Goal: Entertainment & Leisure: Consume media (video, audio)

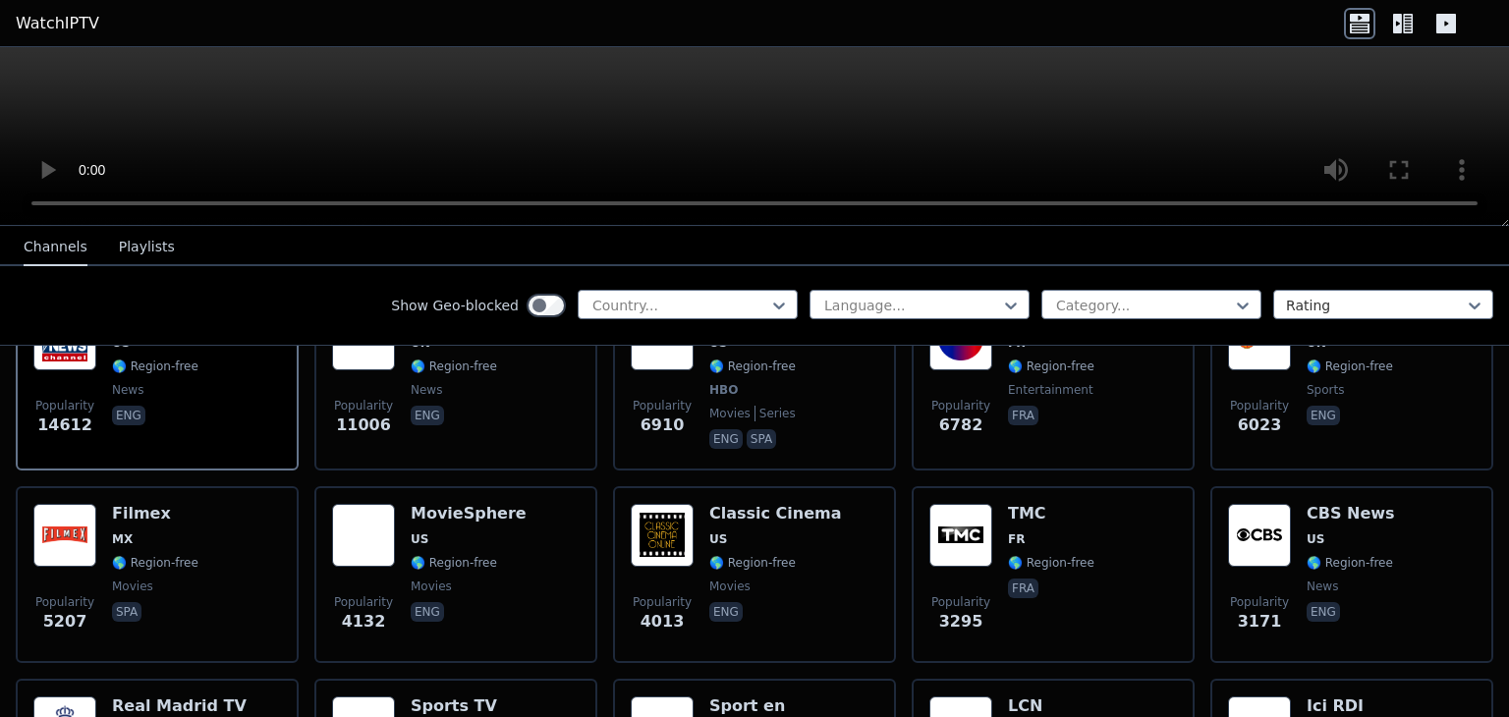
scroll to position [295, 0]
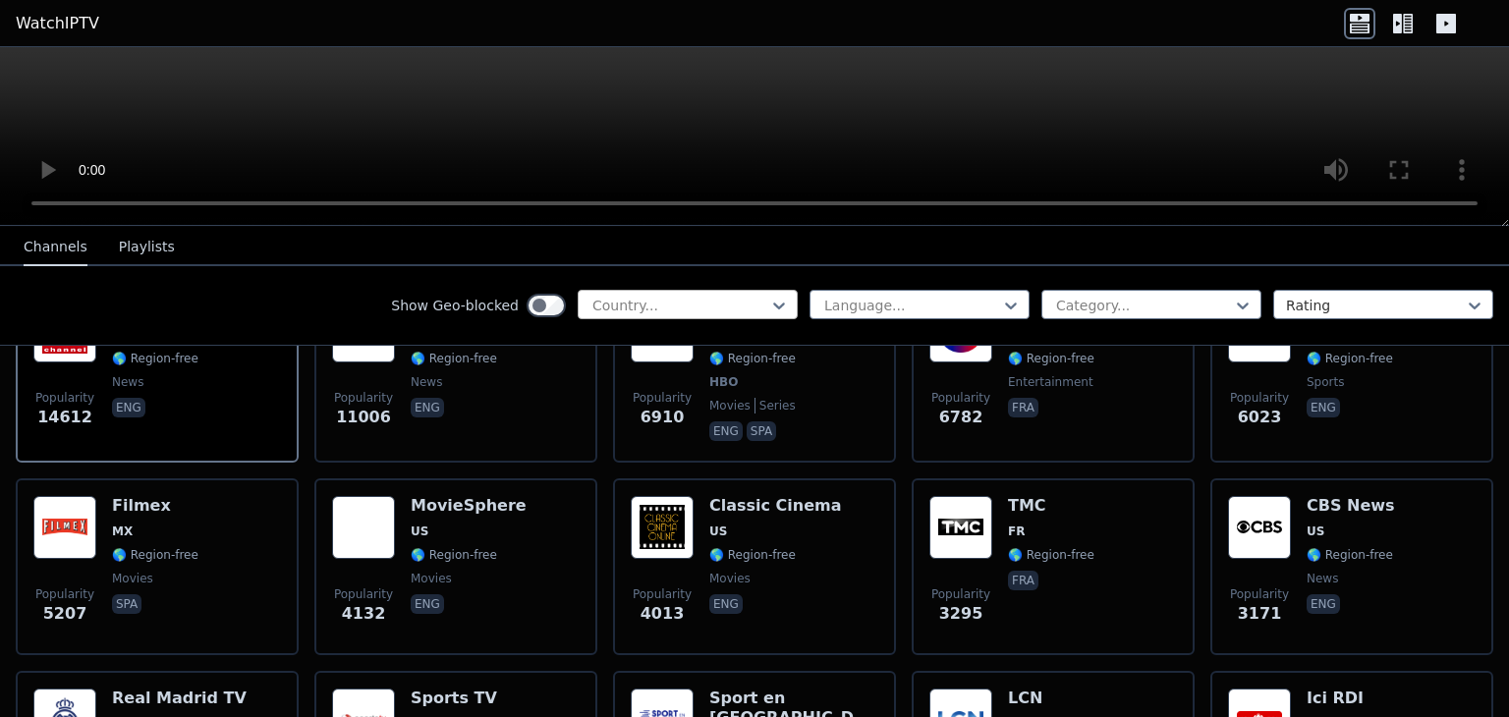
click at [708, 310] on div at bounding box center [680, 306] width 179 height 20
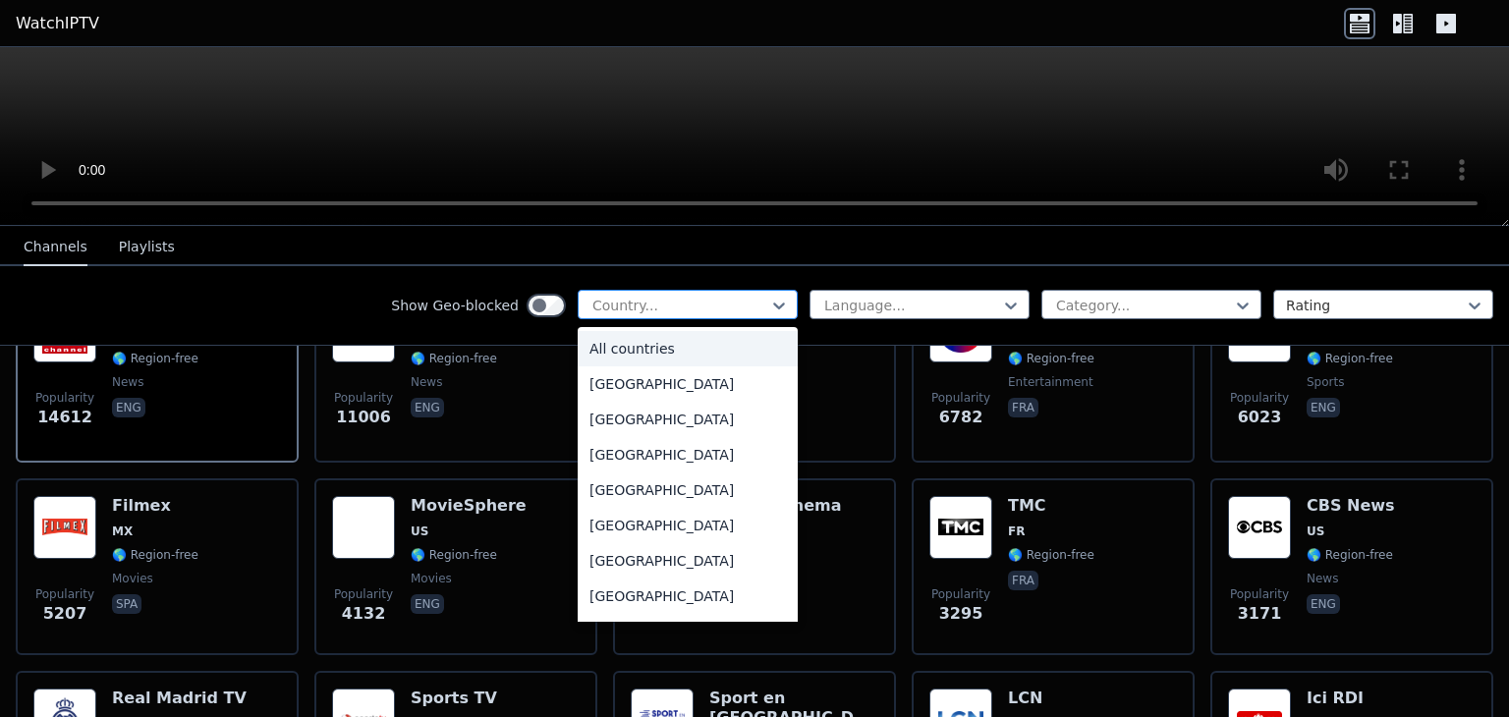
click at [708, 310] on div at bounding box center [680, 306] width 179 height 20
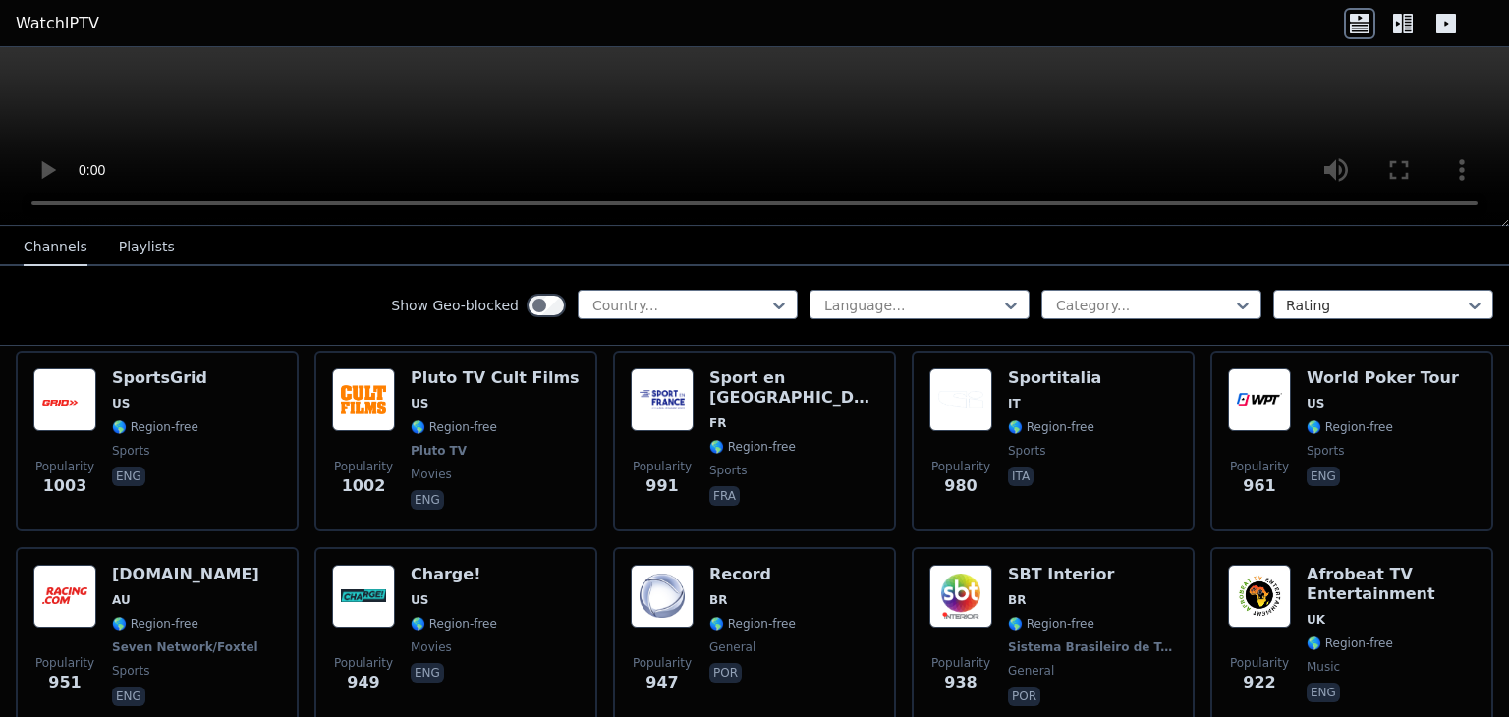
scroll to position [2555, 0]
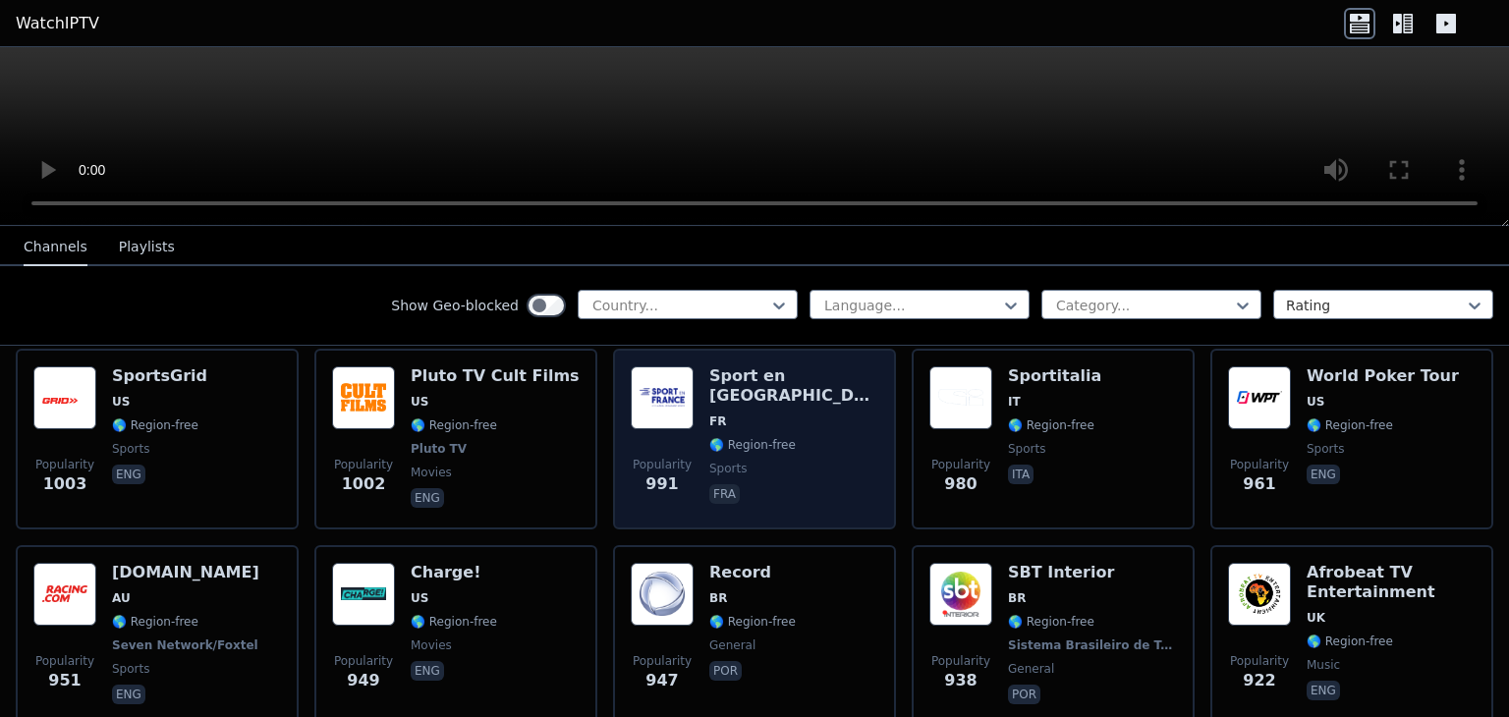
click at [632, 399] on img at bounding box center [662, 398] width 63 height 63
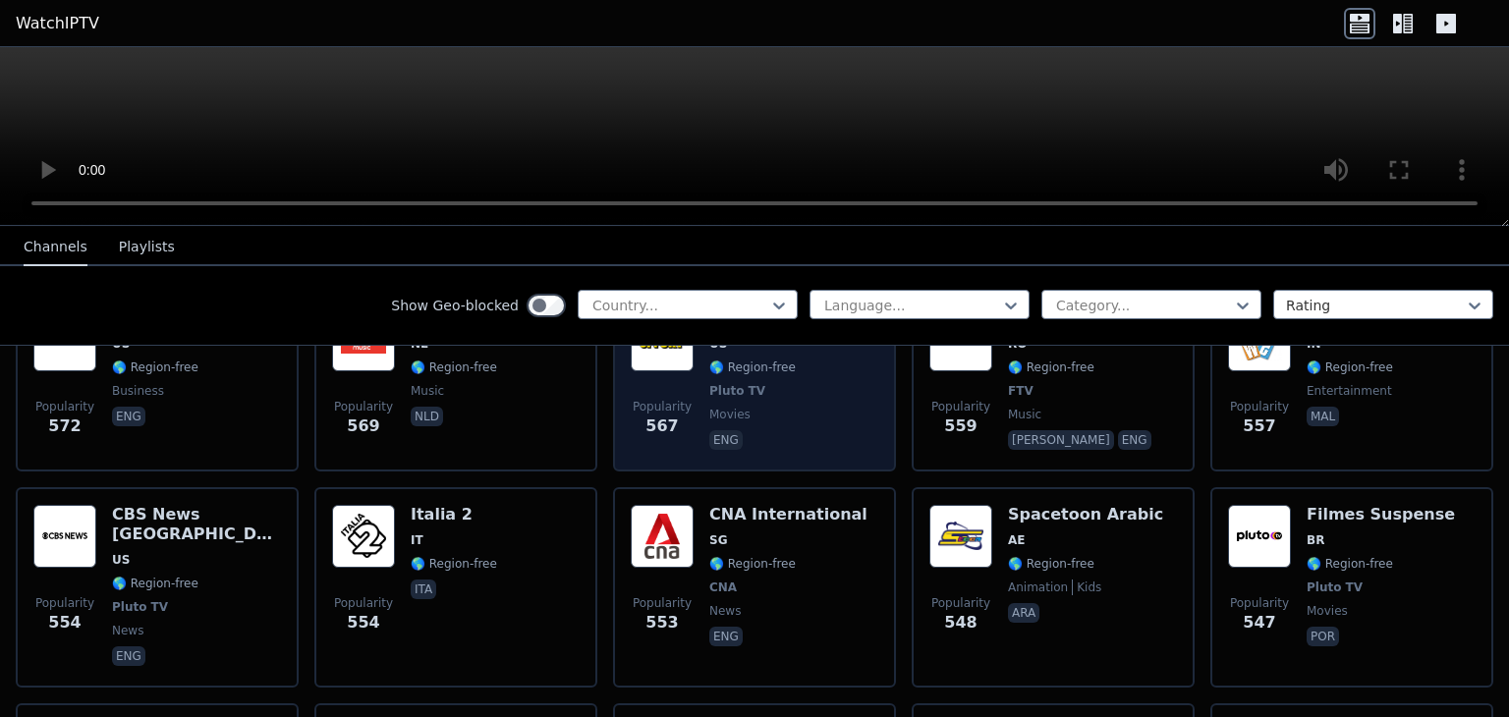
scroll to position [5405, 0]
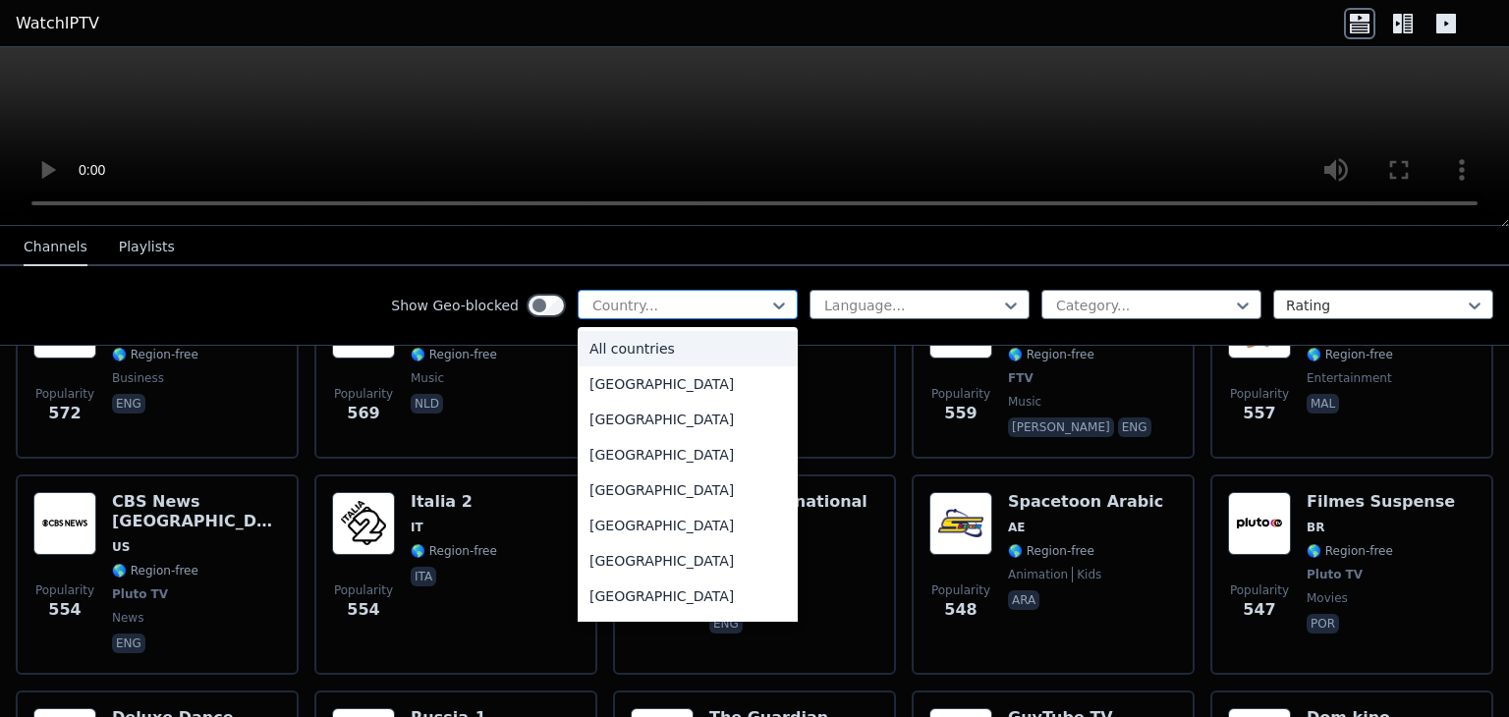
click at [704, 315] on div "Country..." at bounding box center [688, 304] width 220 height 29
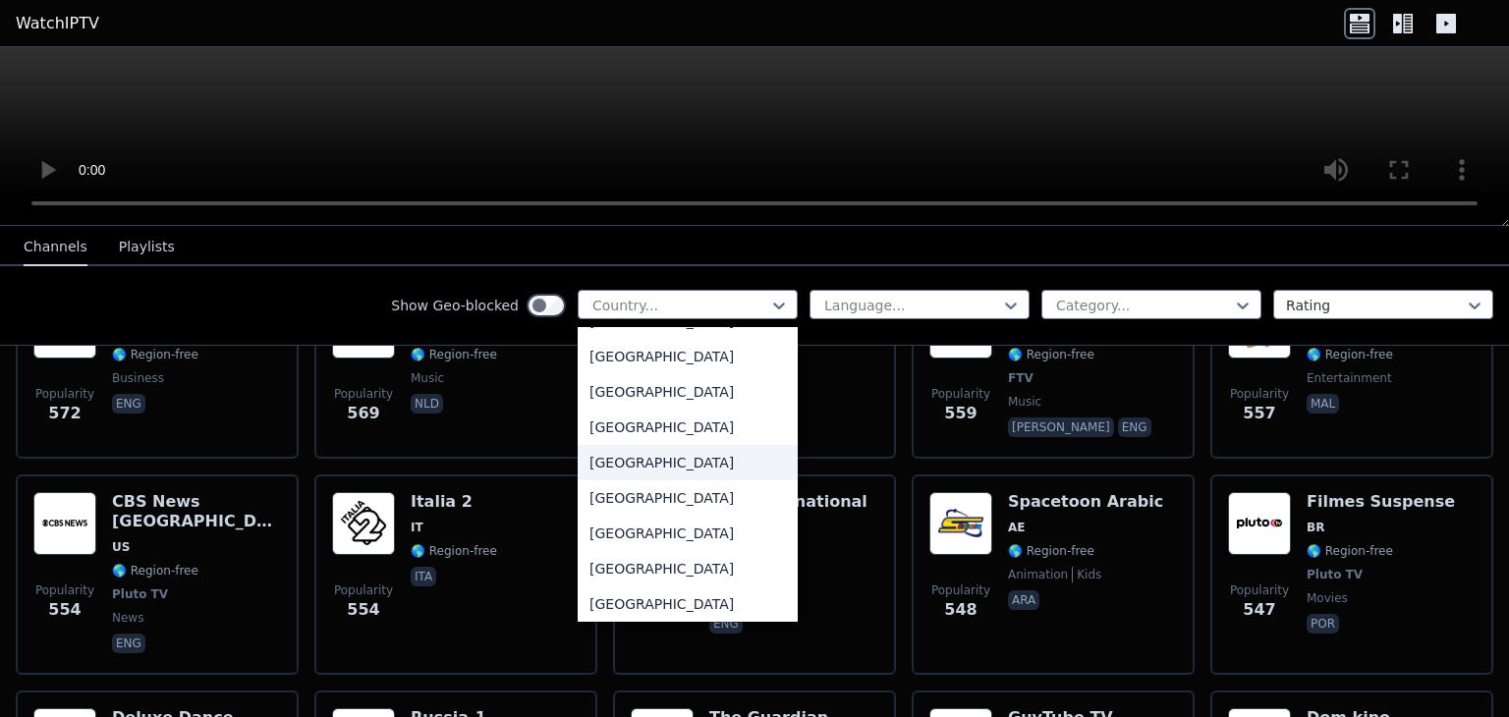
scroll to position [6584, 0]
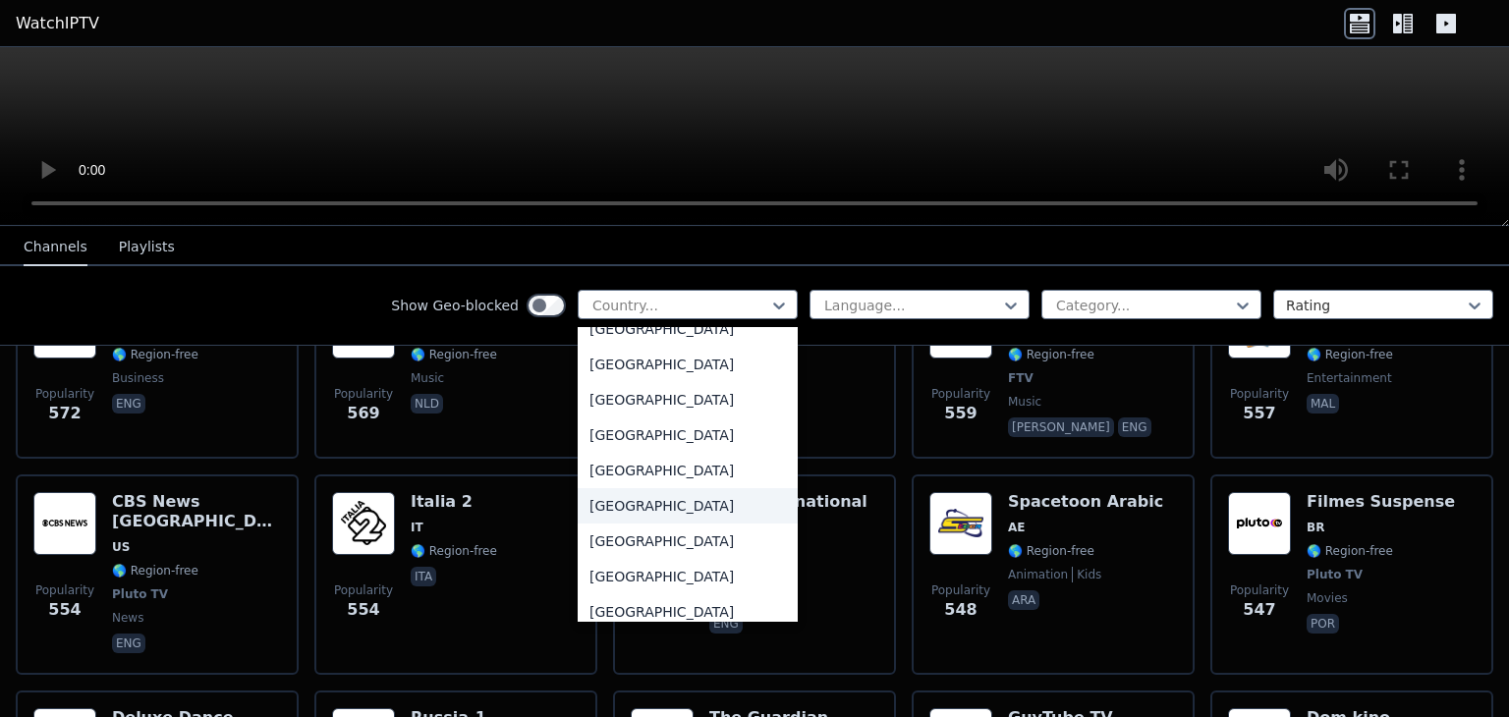
click at [634, 504] on div "Turkey" at bounding box center [688, 505] width 220 height 35
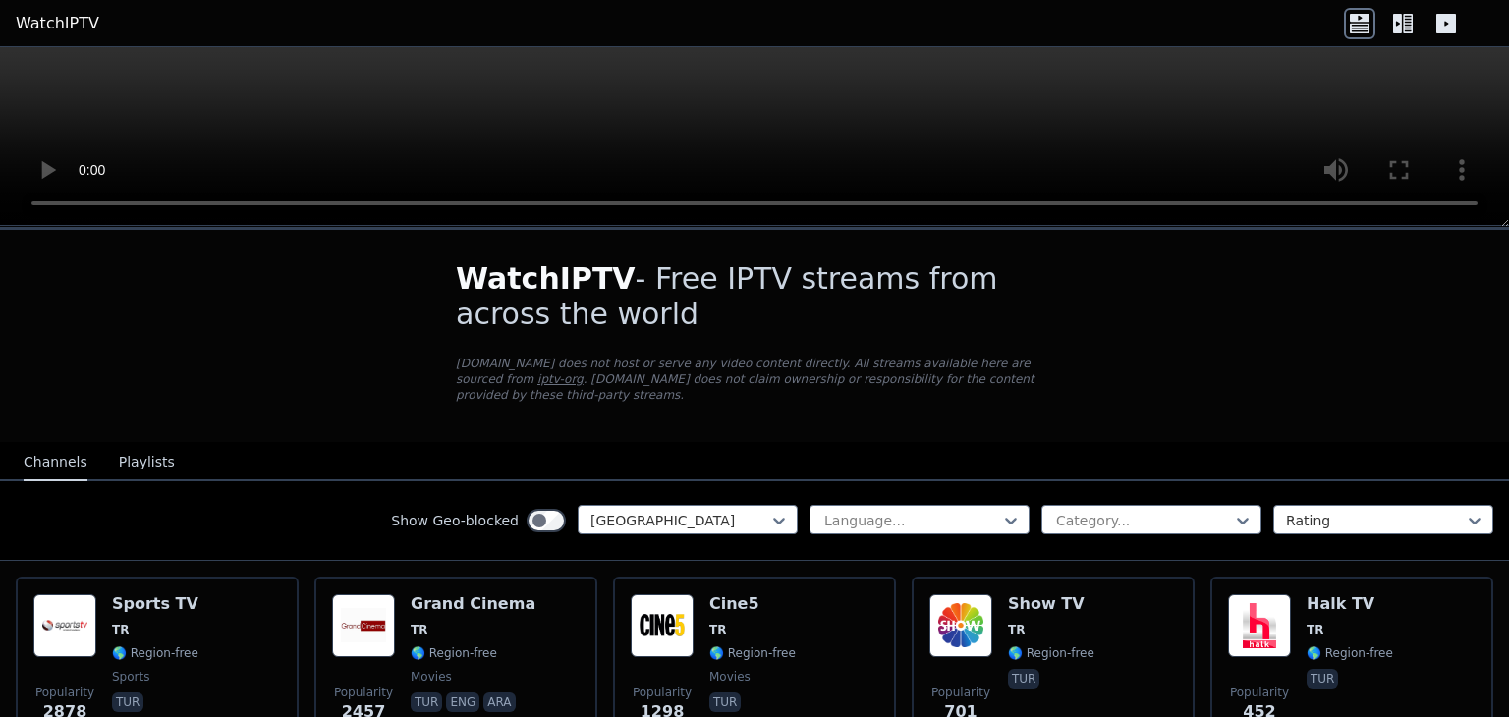
click at [865, 517] on div "Language... Category... Rating" at bounding box center [1152, 520] width 684 height 31
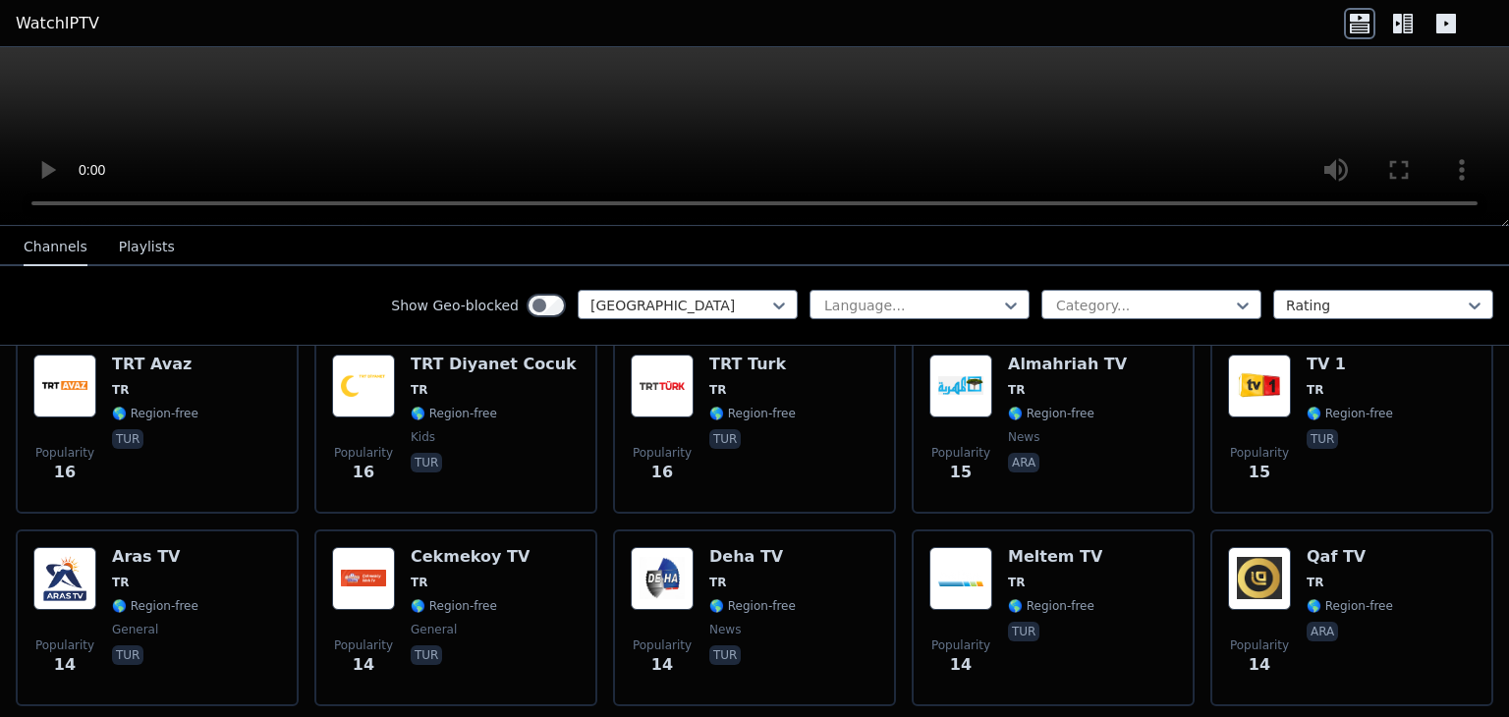
scroll to position [3832, 0]
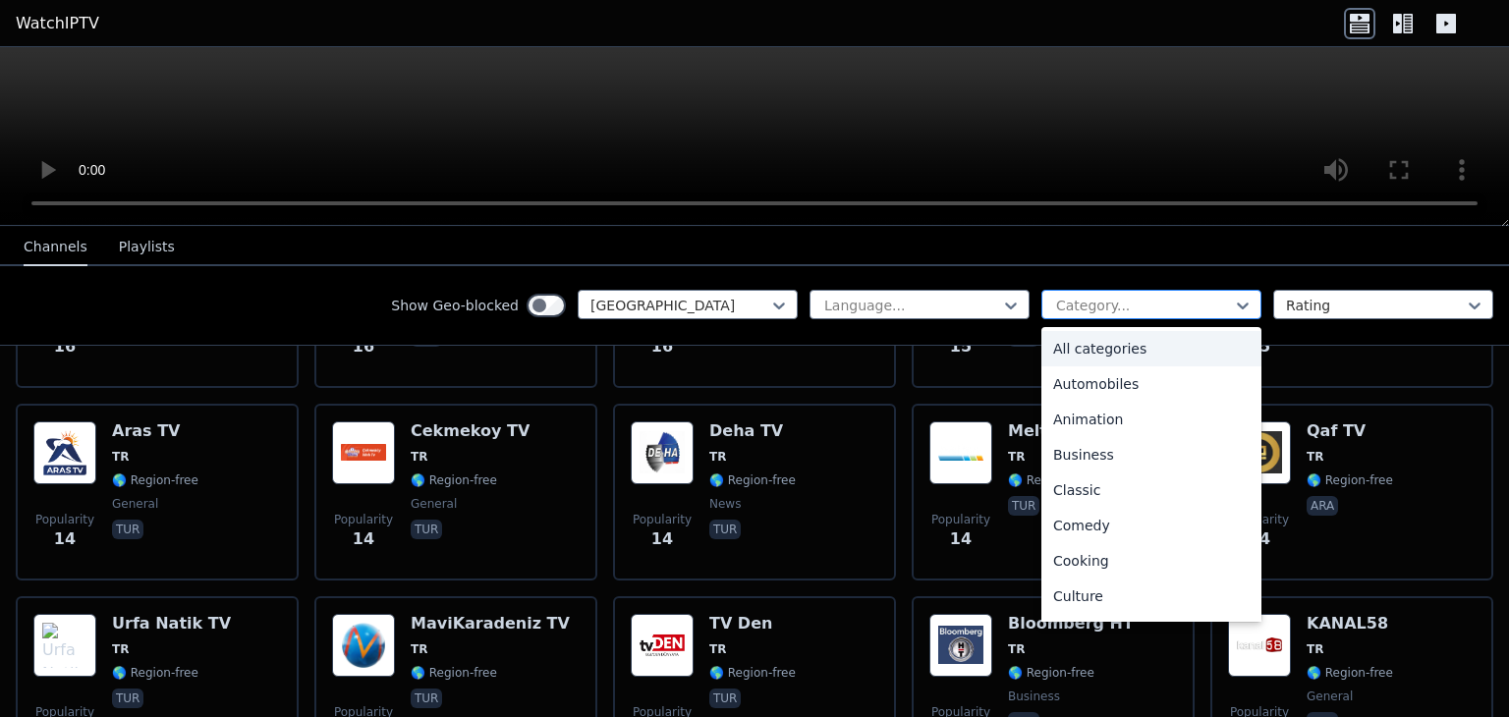
click at [1113, 290] on div "Category..." at bounding box center [1152, 304] width 220 height 29
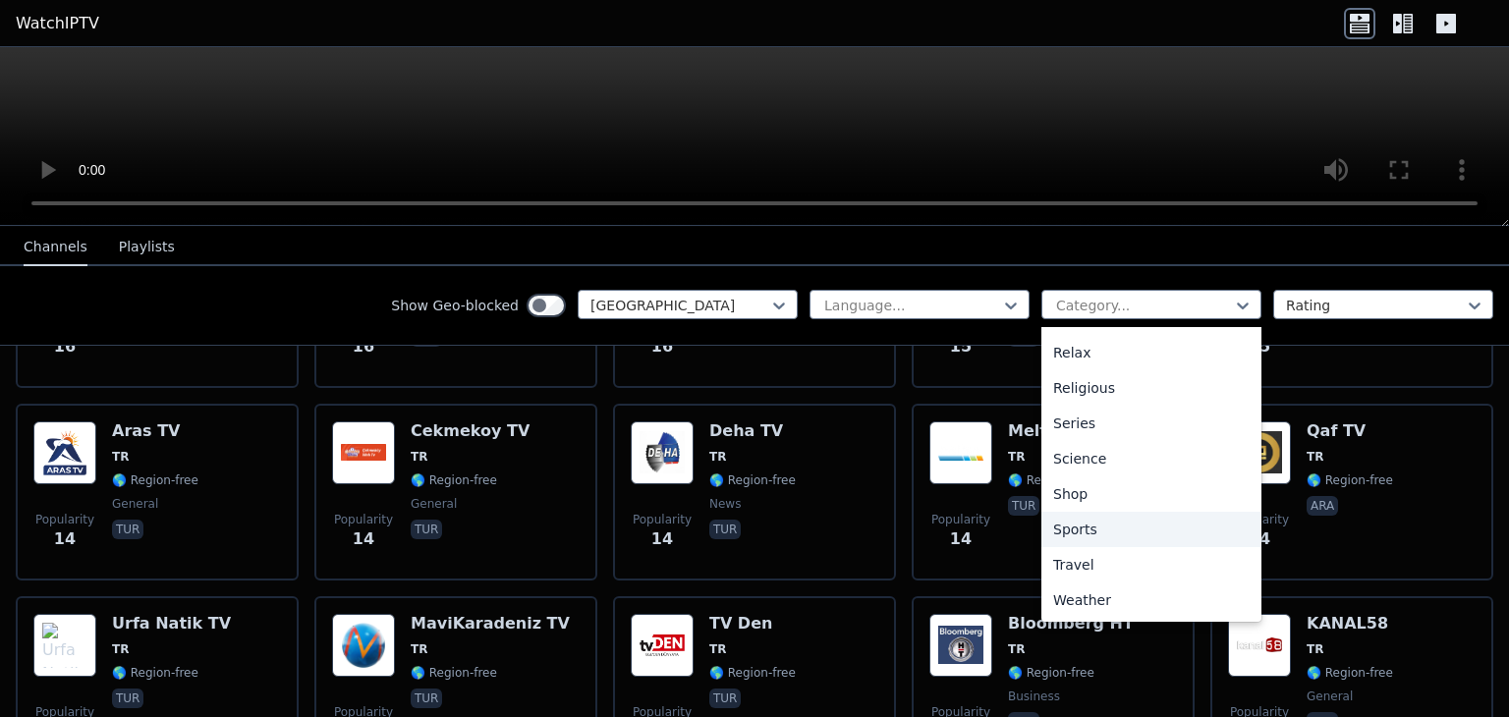
click at [1073, 520] on div "Sports" at bounding box center [1152, 529] width 220 height 35
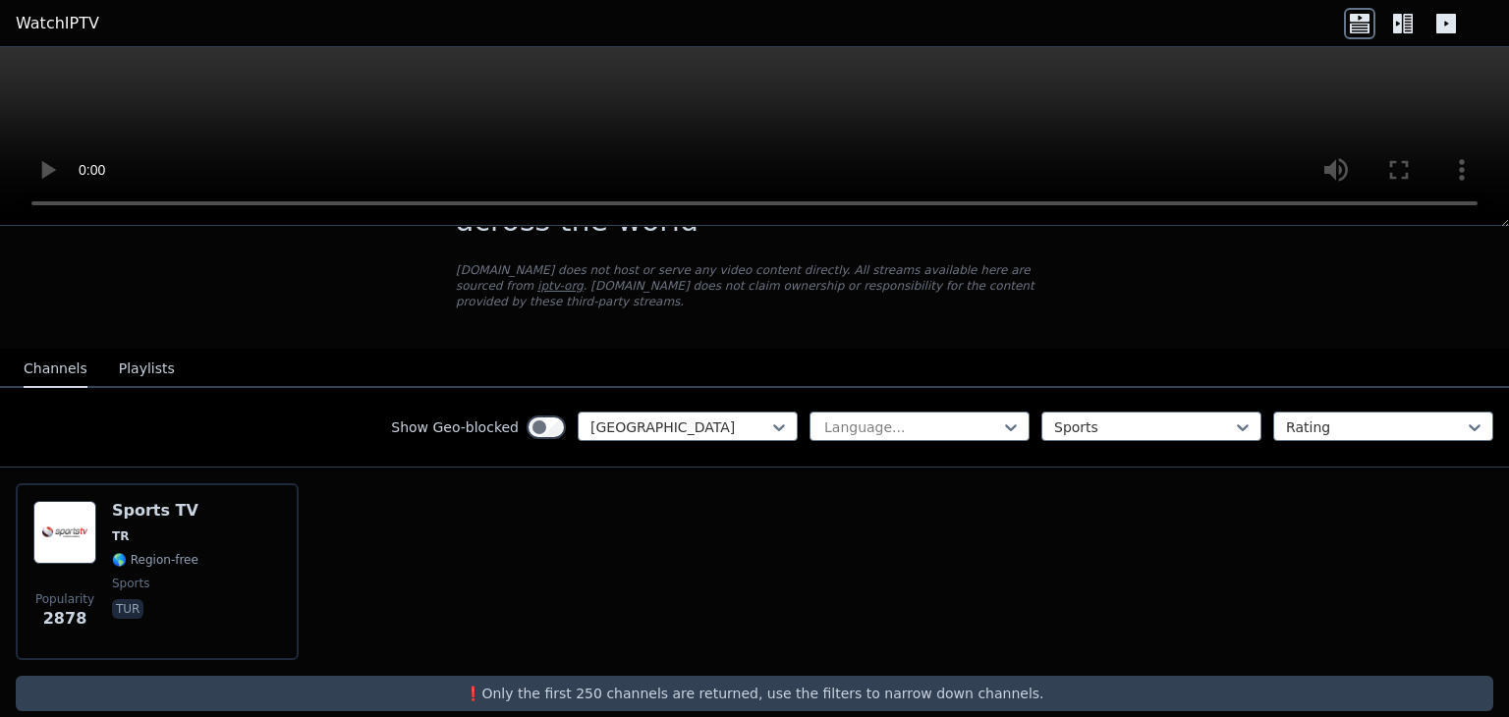
scroll to position [100, 0]
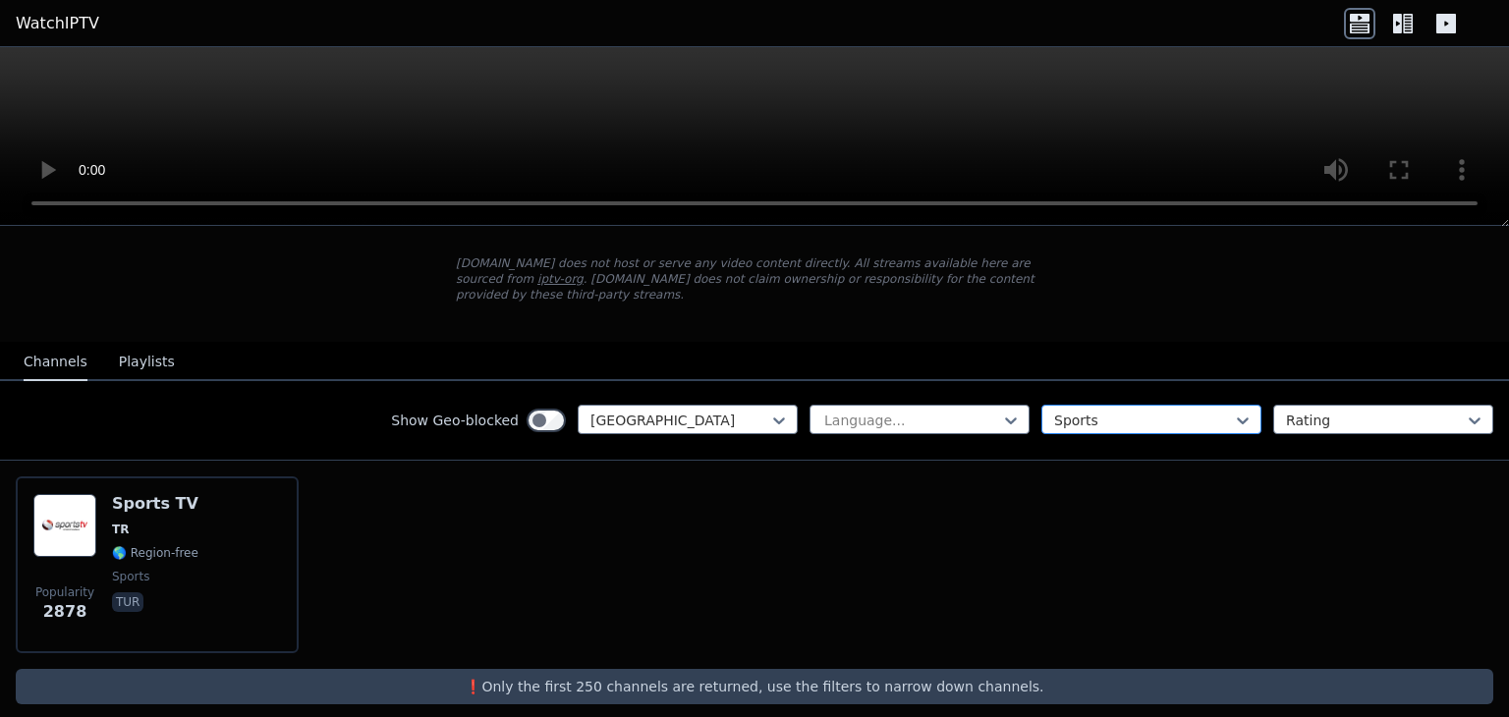
click at [1136, 411] on div at bounding box center [1143, 421] width 179 height 20
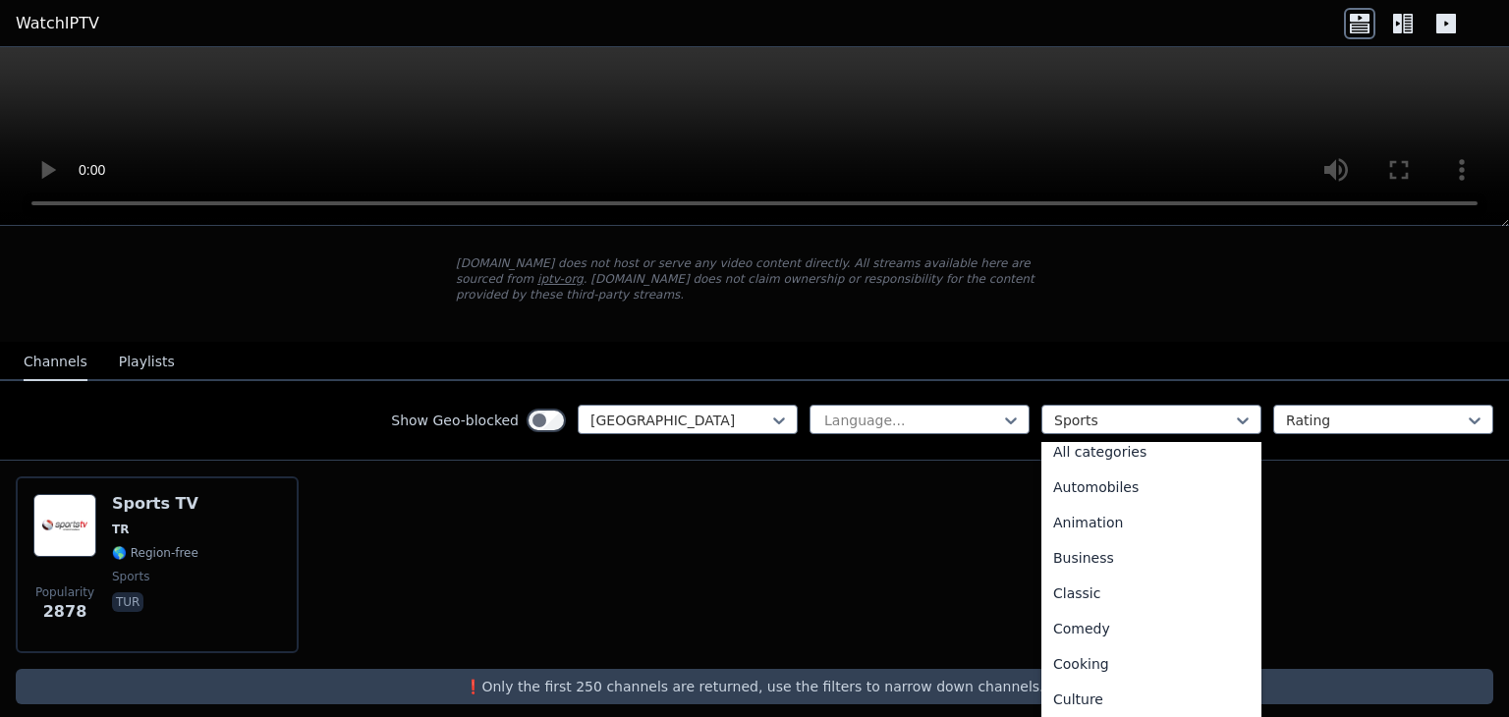
scroll to position [0, 0]
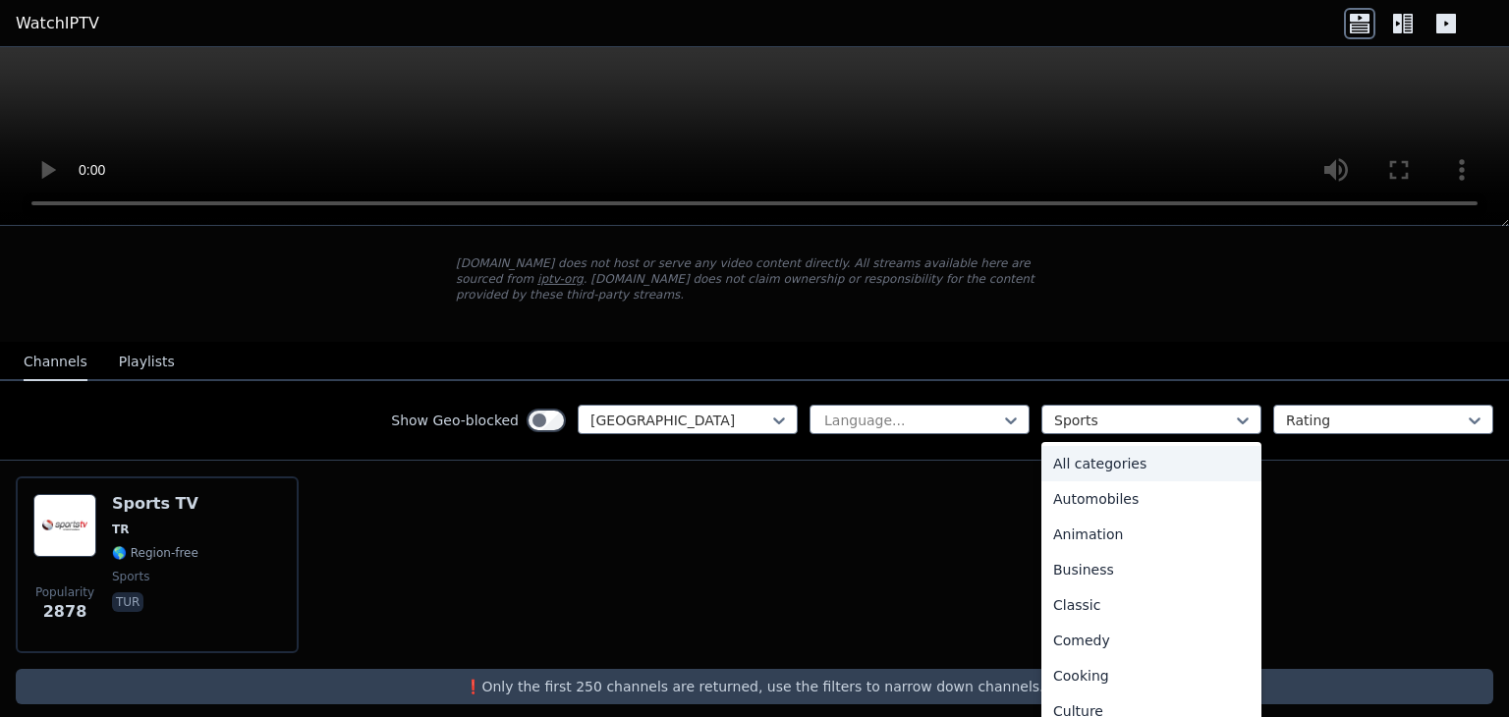
click at [1112, 452] on div "All categories" at bounding box center [1152, 463] width 220 height 35
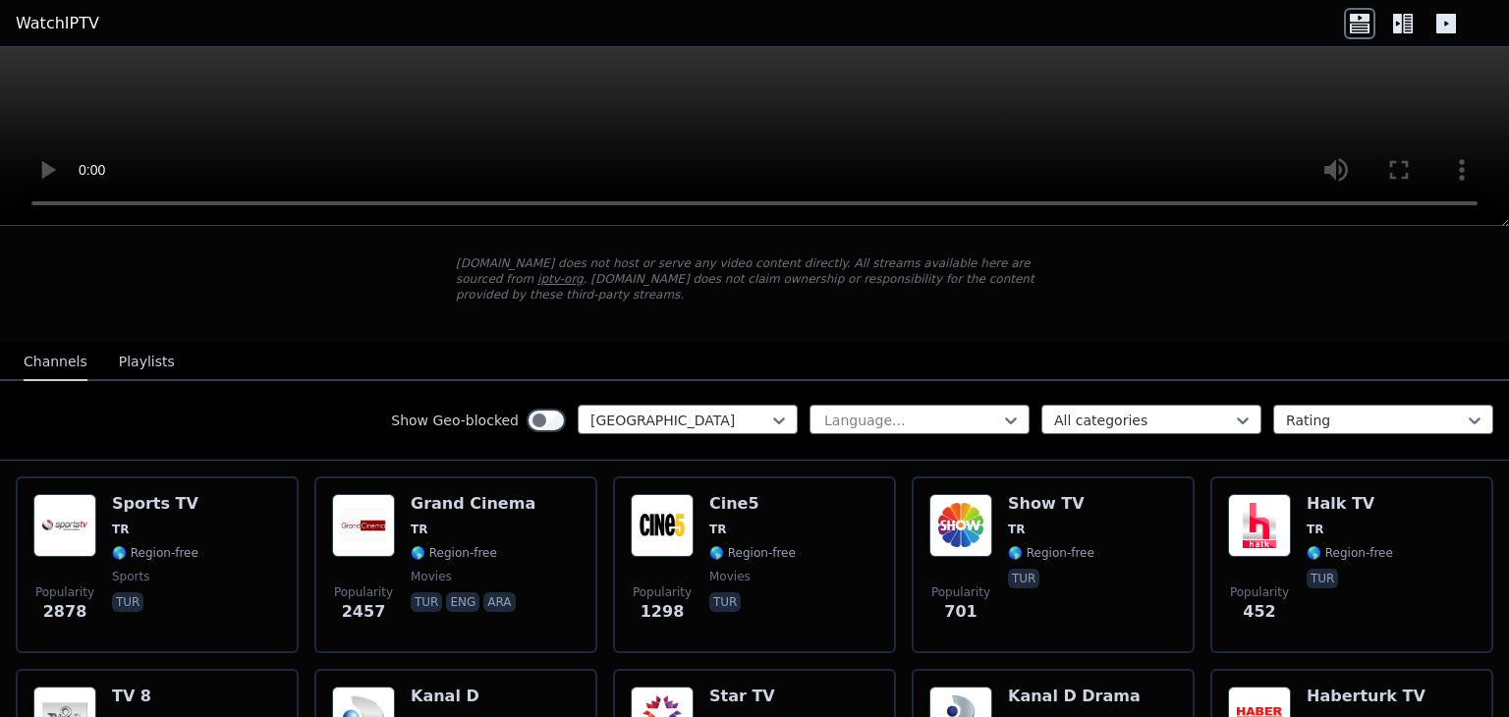
click at [1359, 17] on icon at bounding box center [1359, 23] width 31 height 31
click at [1391, 28] on icon at bounding box center [1403, 23] width 31 height 31
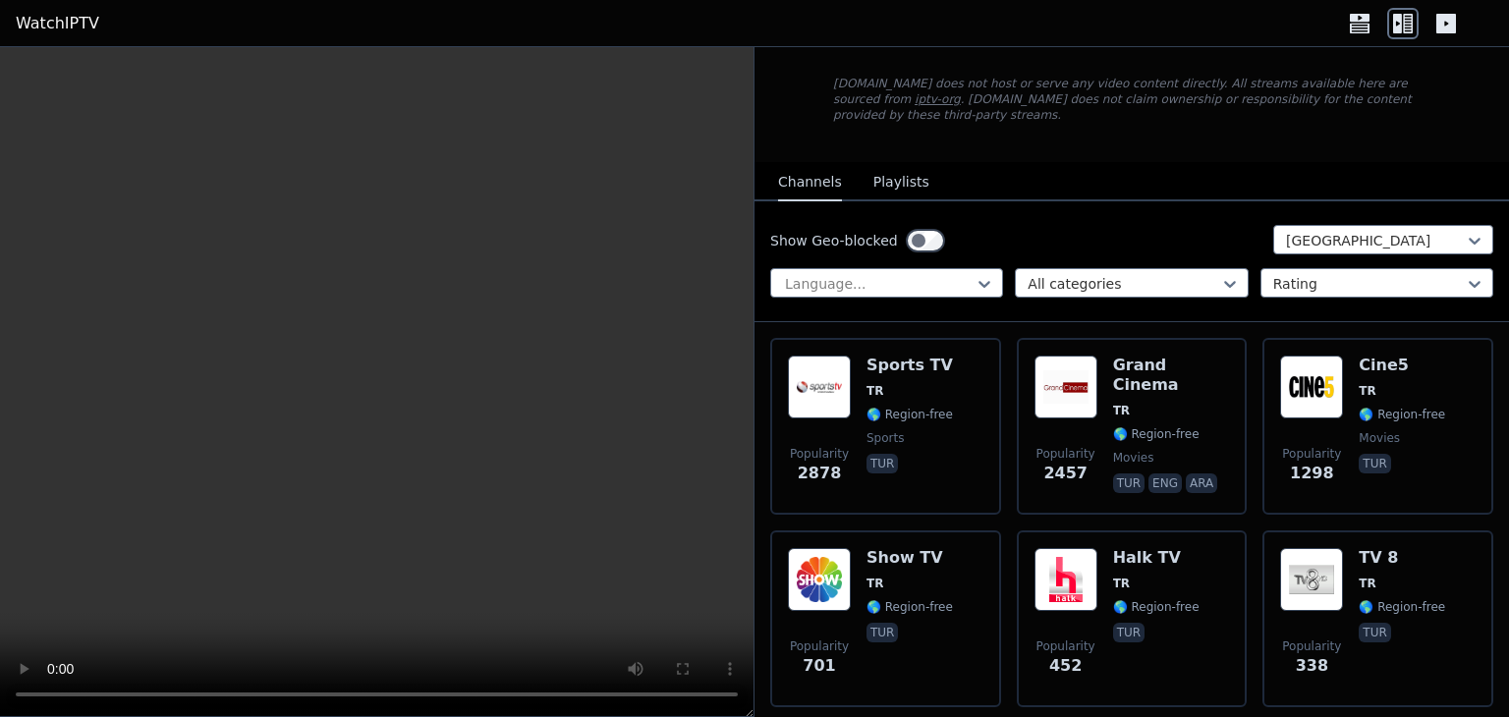
drag, startPoint x: 1391, startPoint y: 28, endPoint x: 1399, endPoint y: 20, distance: 11.8
drag, startPoint x: 1399, startPoint y: 20, endPoint x: 810, endPoint y: 112, distance: 596.8
click at [810, 112] on div "WatchIPTV - Free IPTV streams from across the world WatchIPTV.xyz does not host…" at bounding box center [1132, 56] width 660 height 212
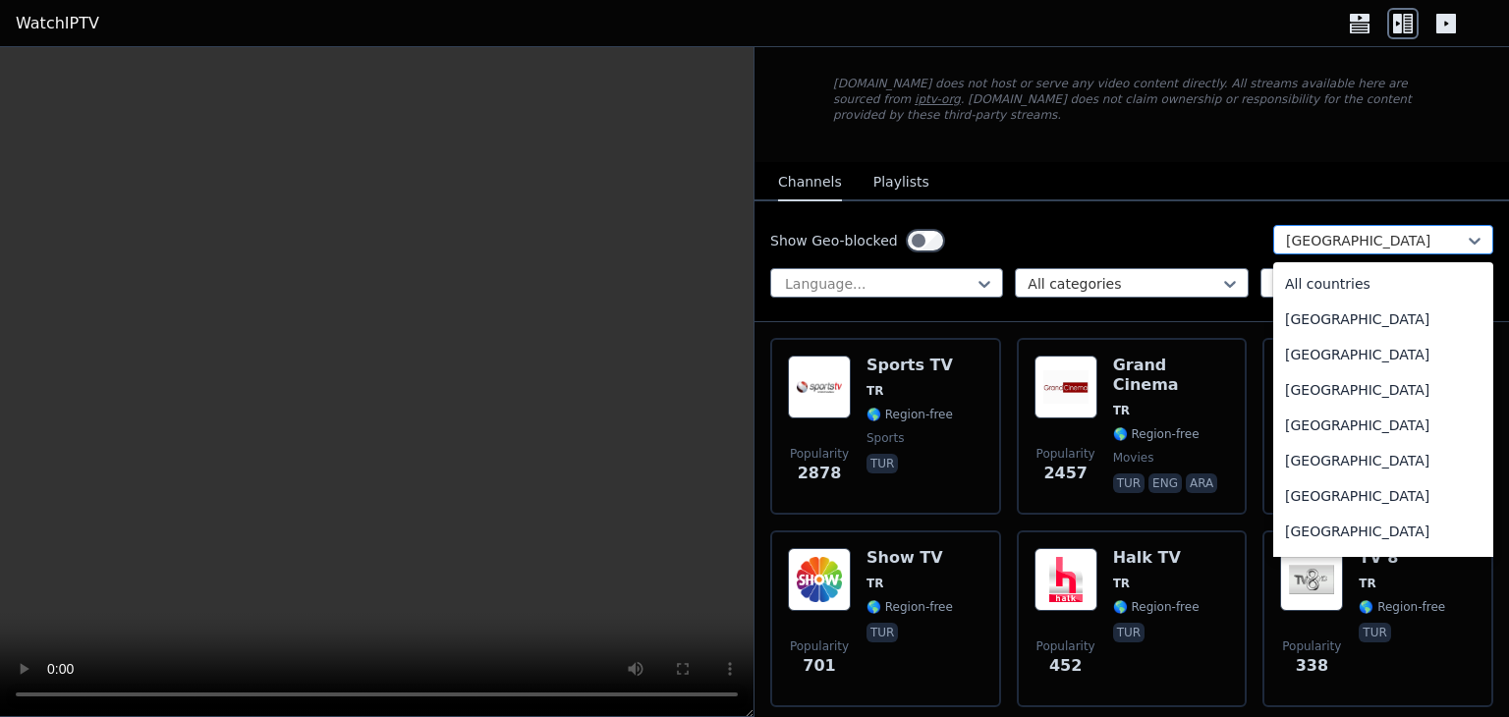
click at [1309, 225] on div "Turkey" at bounding box center [1384, 239] width 220 height 29
click at [1309, 271] on div "All countries" at bounding box center [1384, 283] width 220 height 35
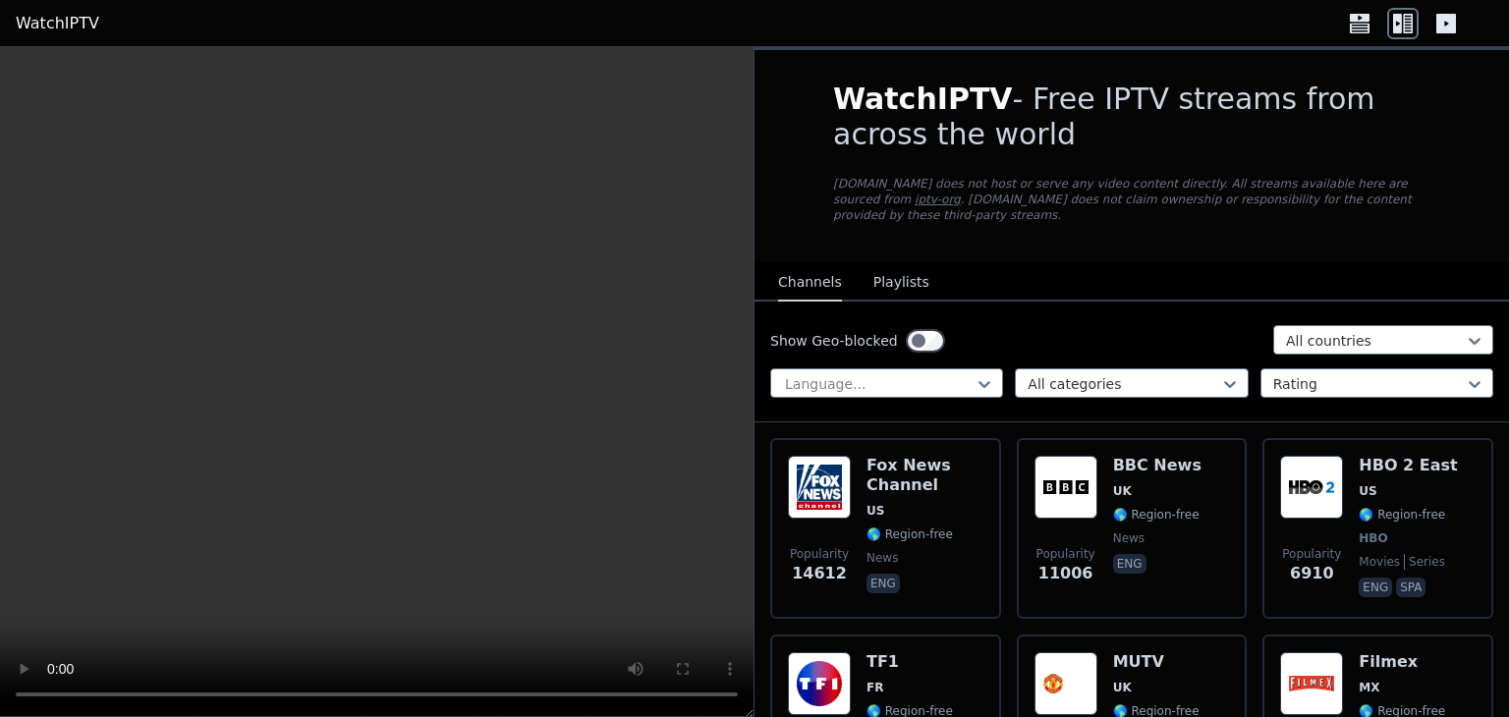
click at [935, 325] on div "Show Geo-blocked option All countries, selected. All countries" at bounding box center [1131, 340] width 723 height 31
click at [1437, 27] on icon at bounding box center [1447, 24] width 20 height 20
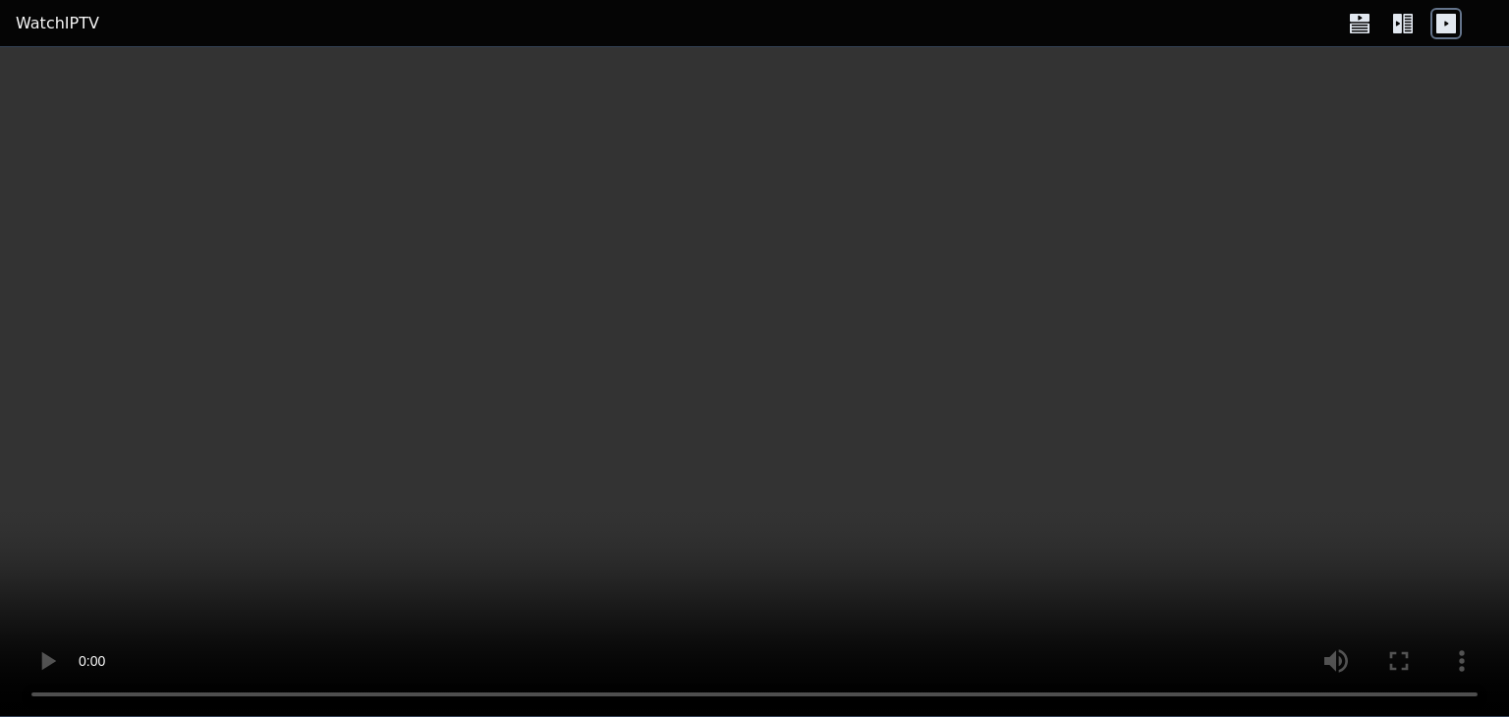
click at [586, 327] on video at bounding box center [754, 382] width 1509 height 670
drag, startPoint x: 586, startPoint y: 327, endPoint x: 144, endPoint y: 174, distance: 467.1
click at [582, 324] on video at bounding box center [754, 382] width 1509 height 670
click at [51, 19] on link "WatchIPTV" at bounding box center [58, 24] width 84 height 24
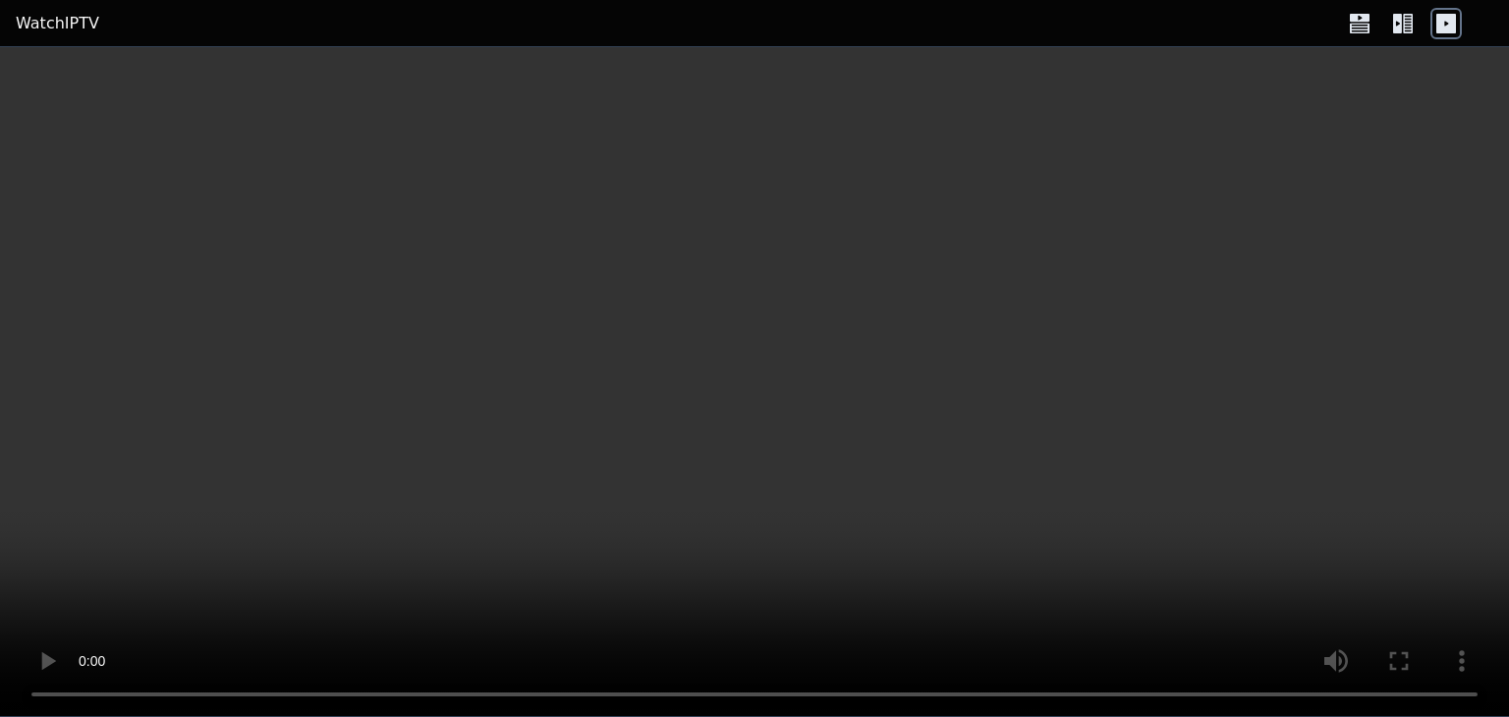
drag, startPoint x: 951, startPoint y: 496, endPoint x: 270, endPoint y: 654, distance: 699.1
click at [935, 496] on video at bounding box center [754, 382] width 1509 height 670
click at [1400, 25] on icon at bounding box center [1397, 24] width 9 height 20
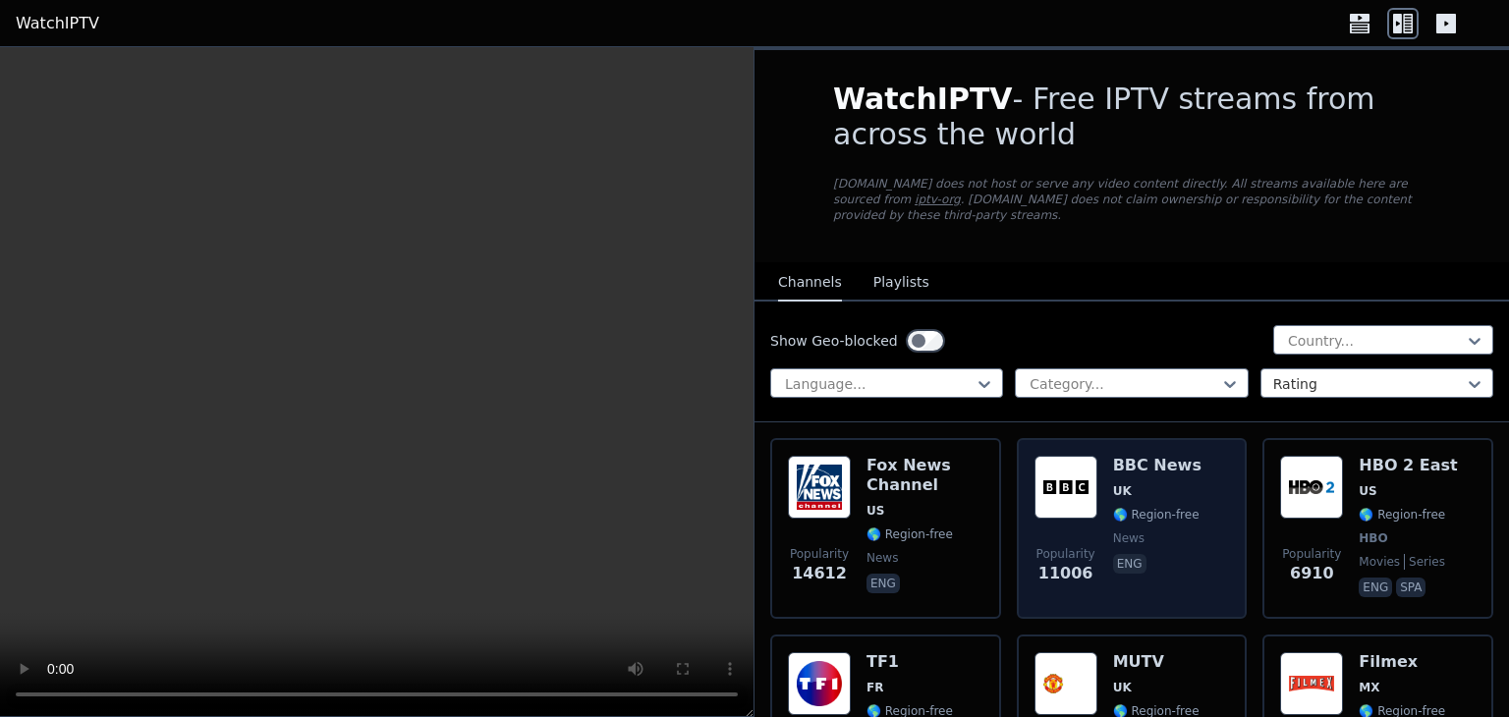
click at [1090, 466] on img at bounding box center [1066, 487] width 63 height 63
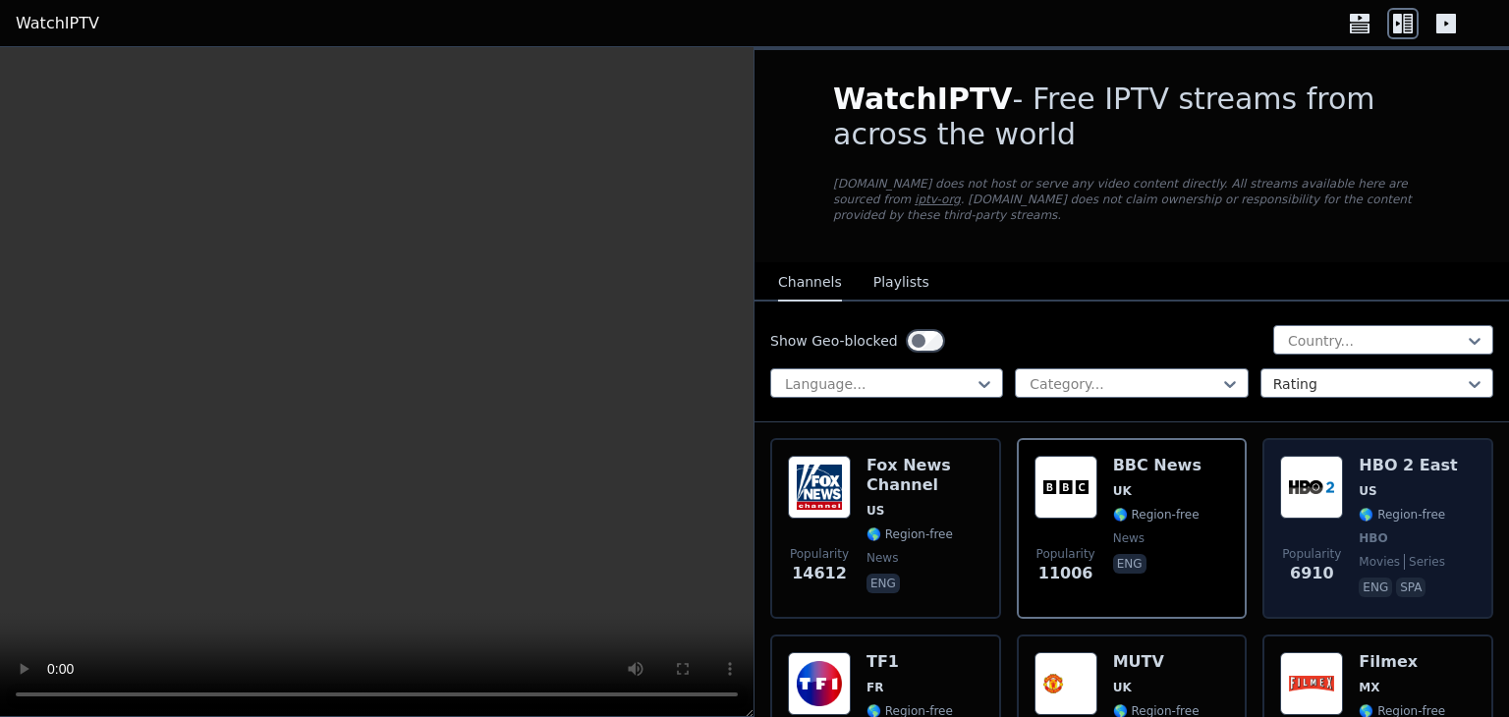
click at [1293, 473] on img at bounding box center [1311, 487] width 63 height 63
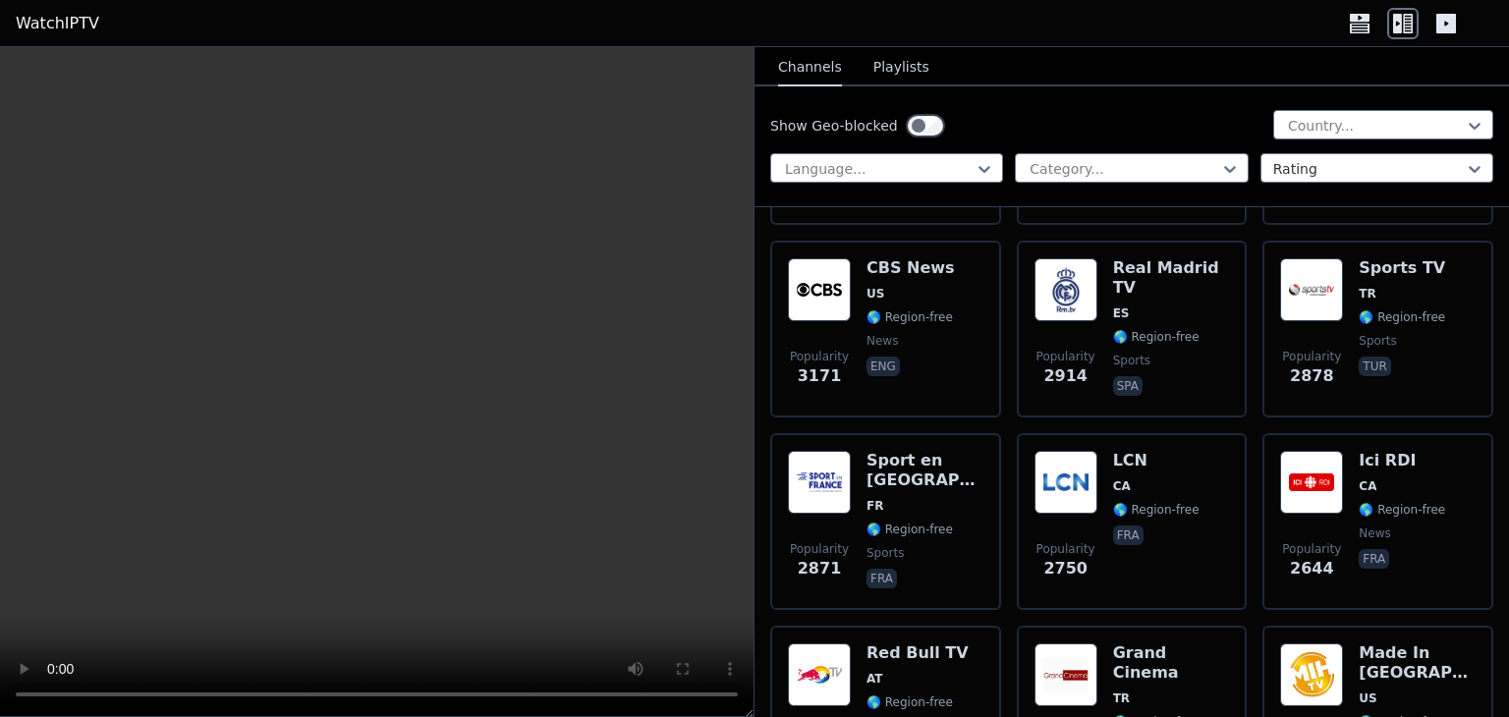
scroll to position [786, 0]
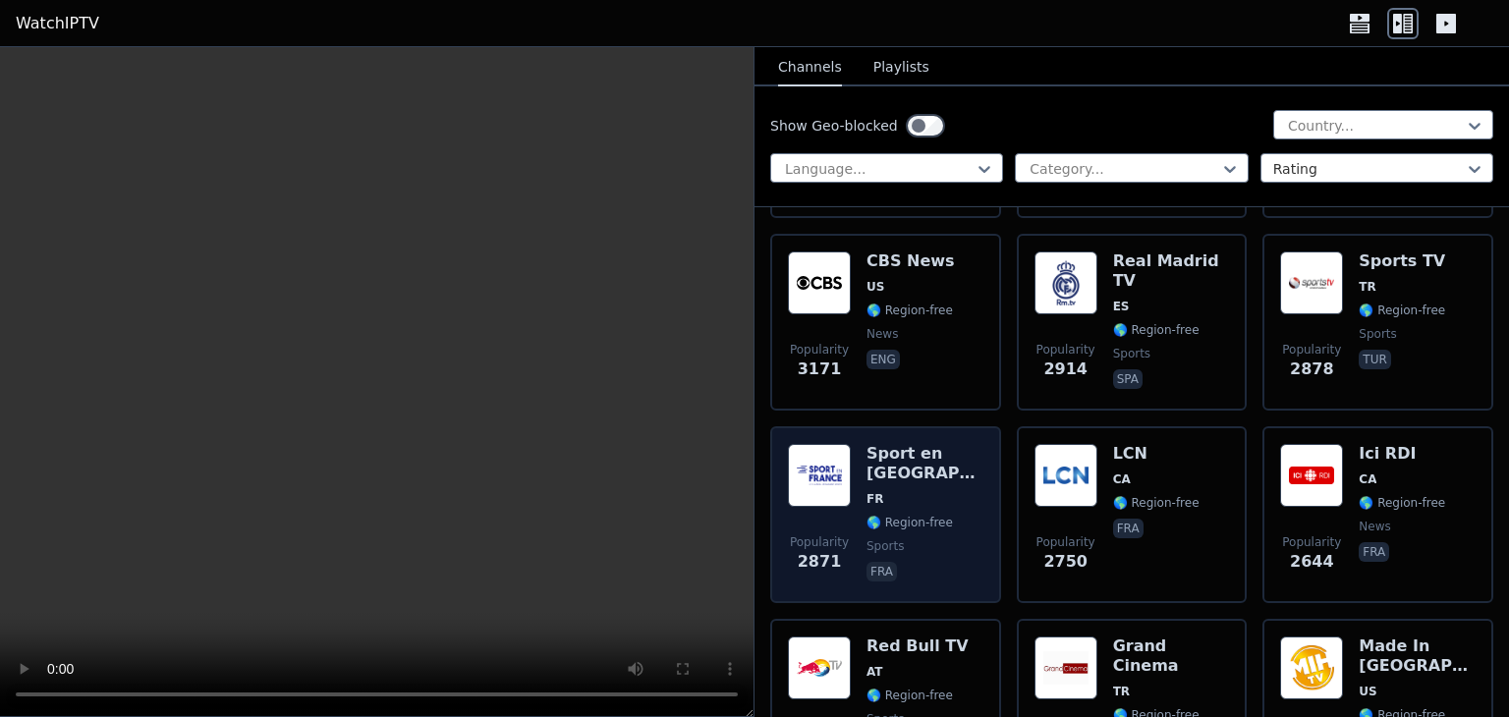
click at [792, 445] on img at bounding box center [819, 475] width 63 height 63
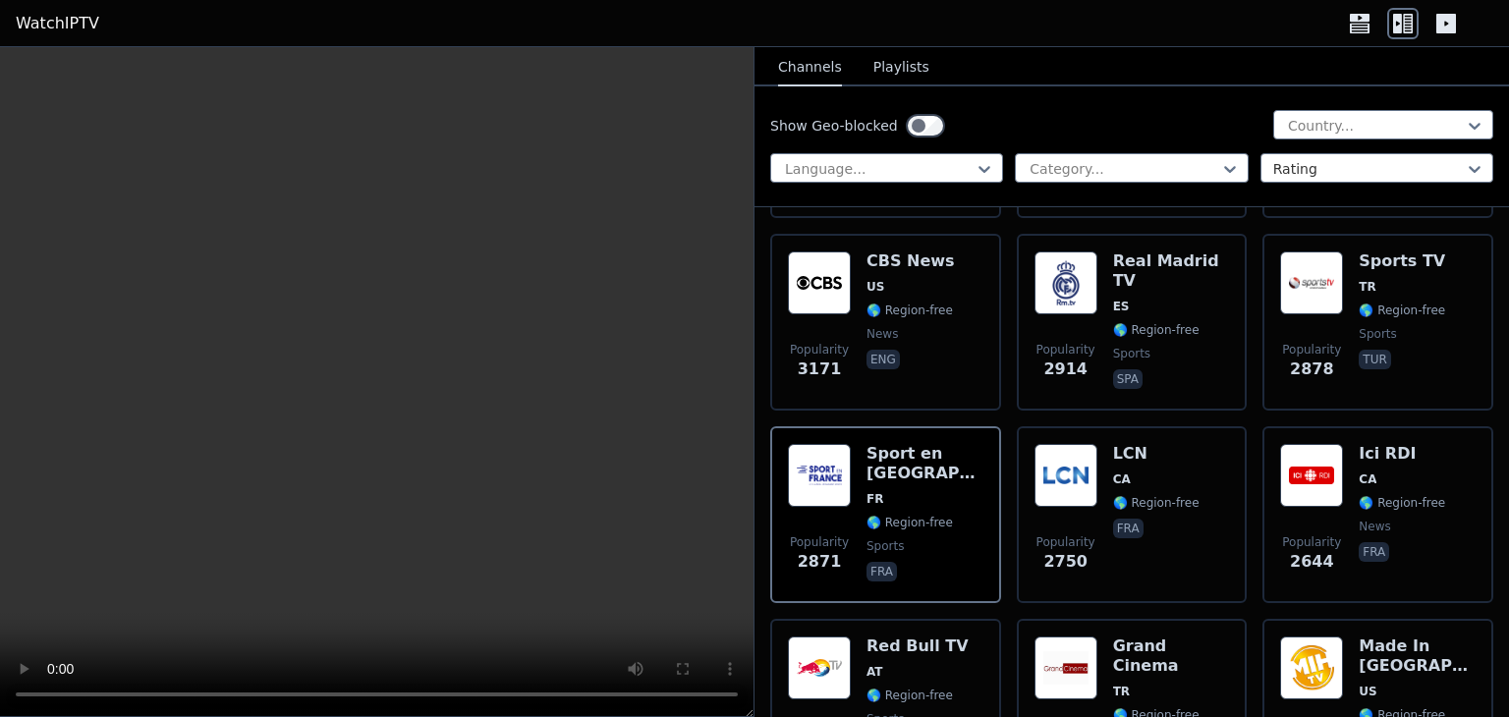
click at [895, 76] on button "Playlists" at bounding box center [902, 67] width 56 height 37
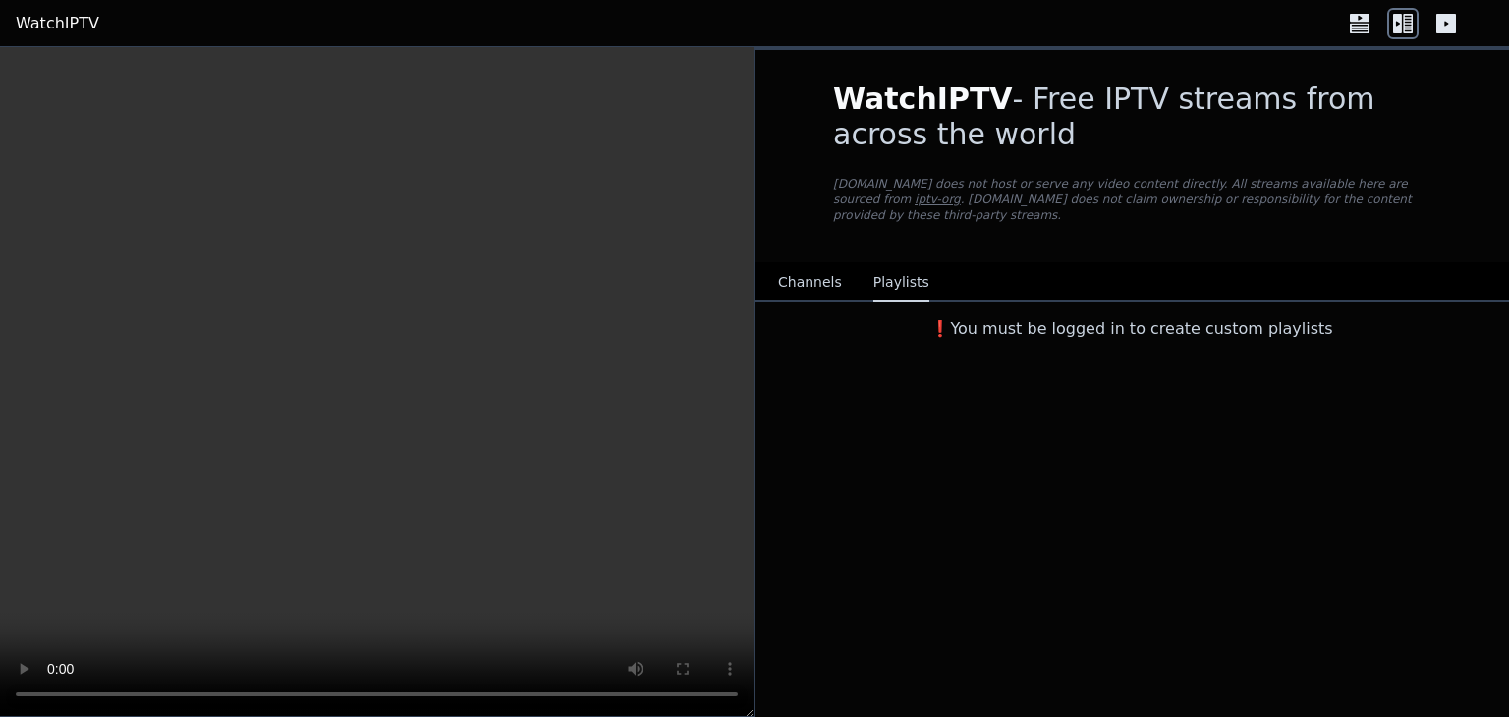
click at [786, 264] on button "Channels" at bounding box center [810, 282] width 64 height 37
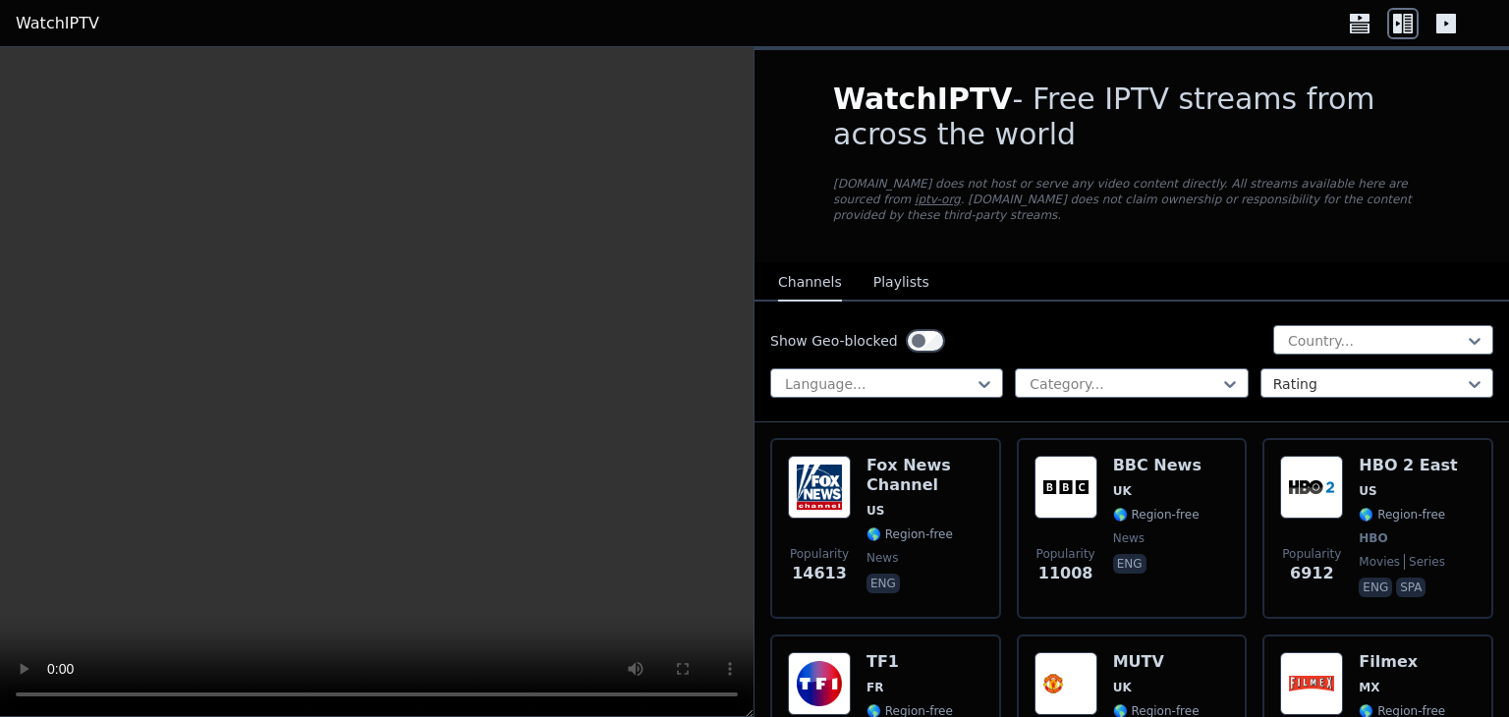
click at [67, 12] on link "WatchIPTV" at bounding box center [58, 24] width 84 height 24
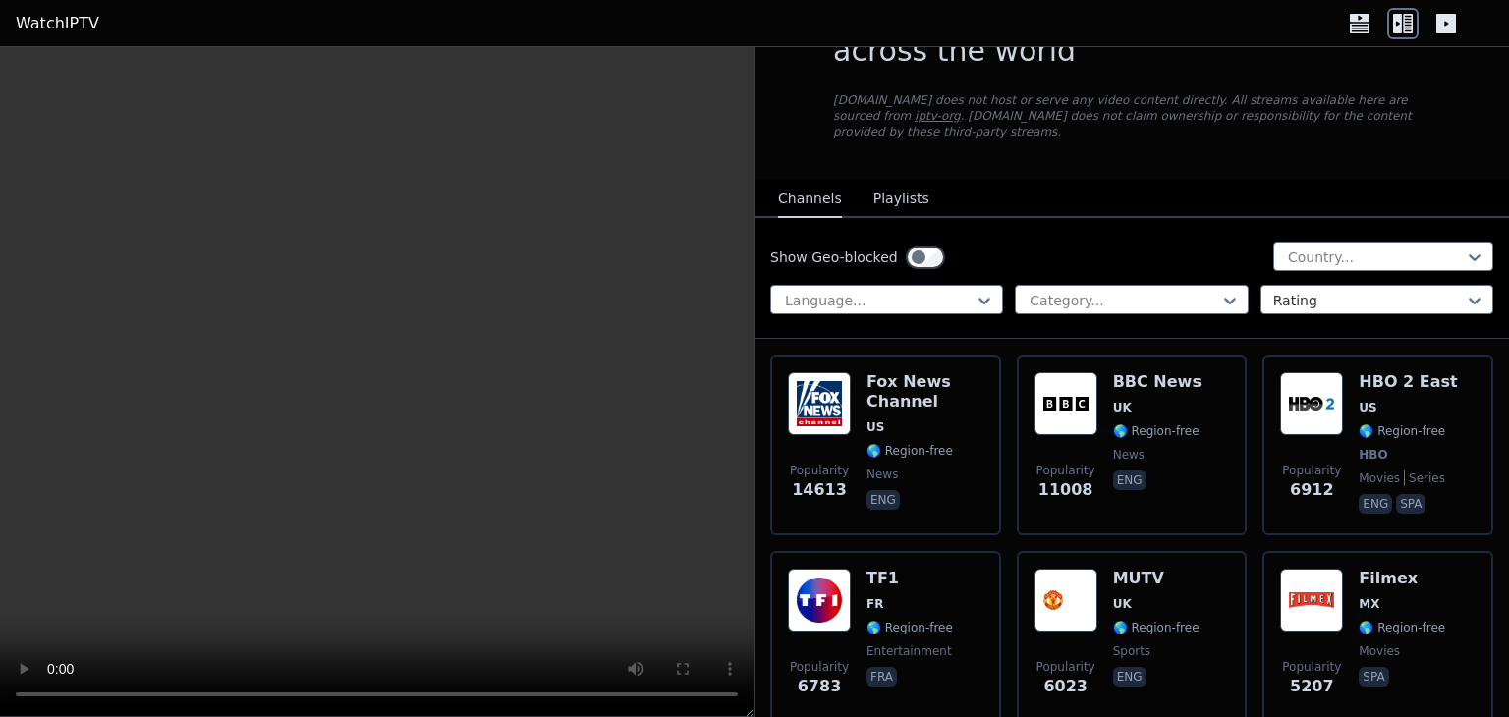
scroll to position [590, 0]
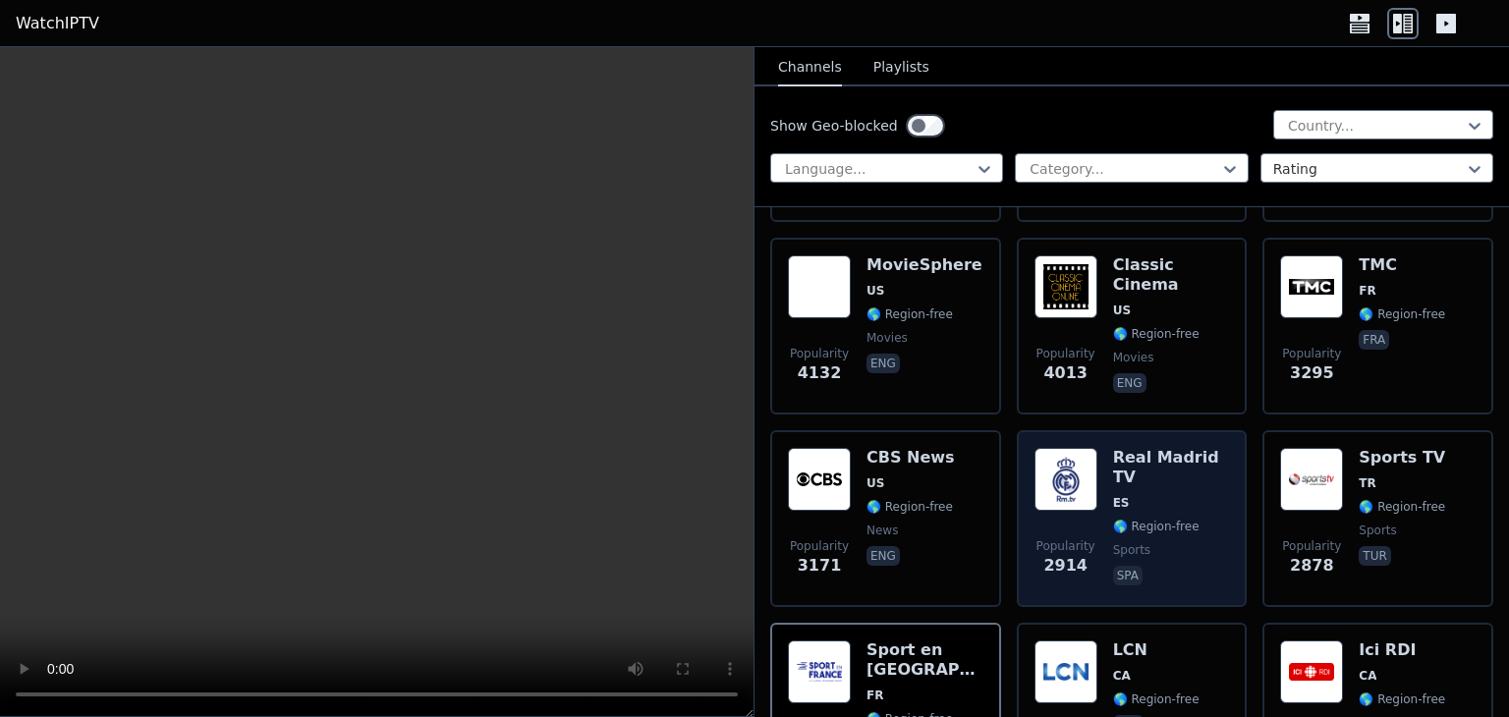
click at [1049, 481] on img at bounding box center [1066, 479] width 63 height 63
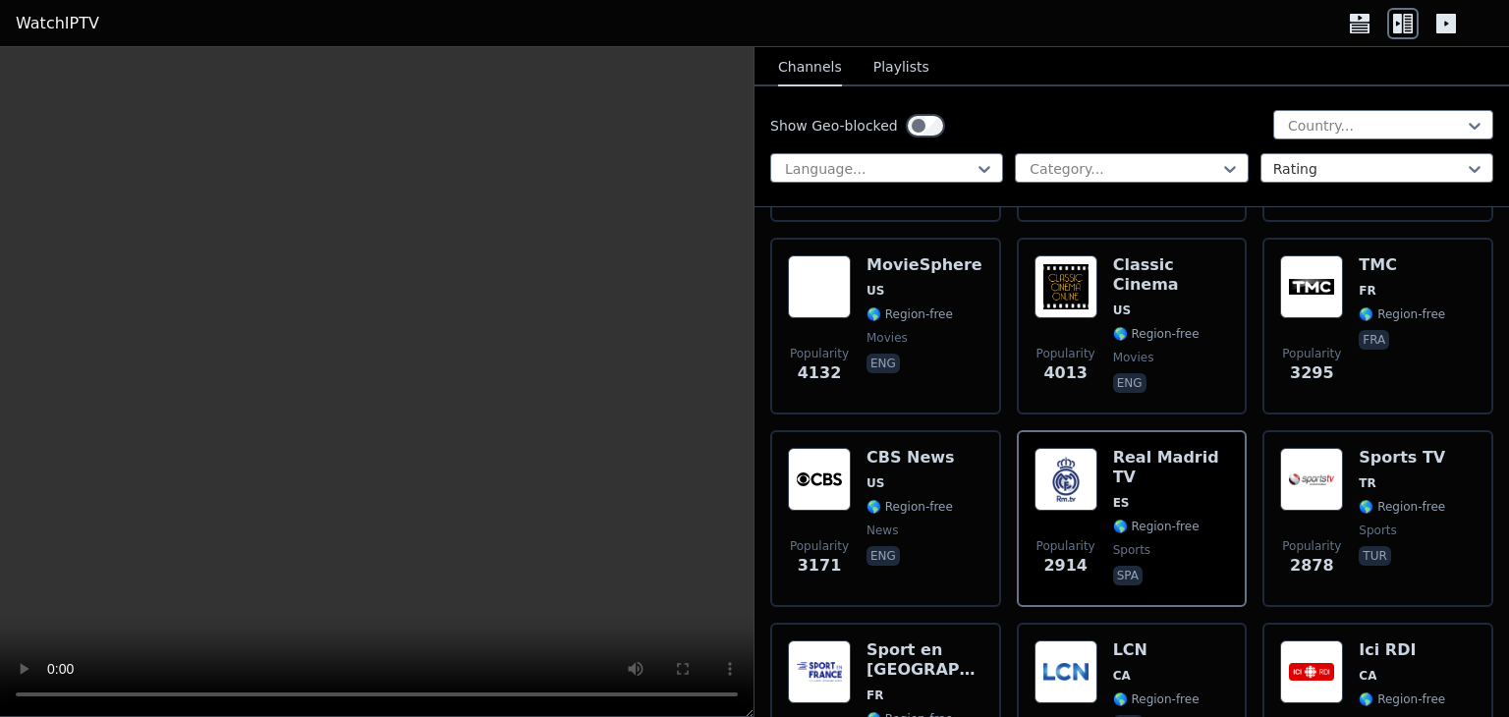
click at [344, 466] on video at bounding box center [377, 382] width 754 height 670
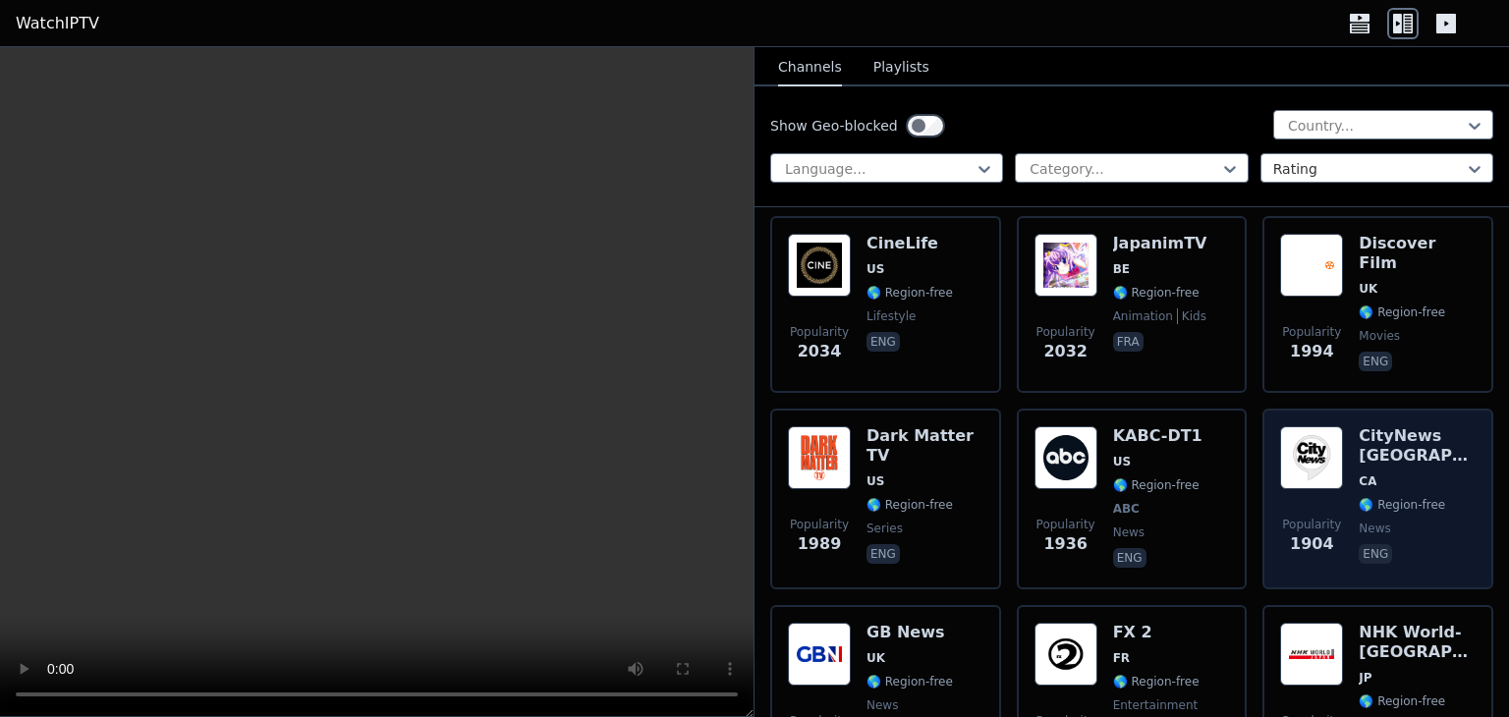
scroll to position [1671, 0]
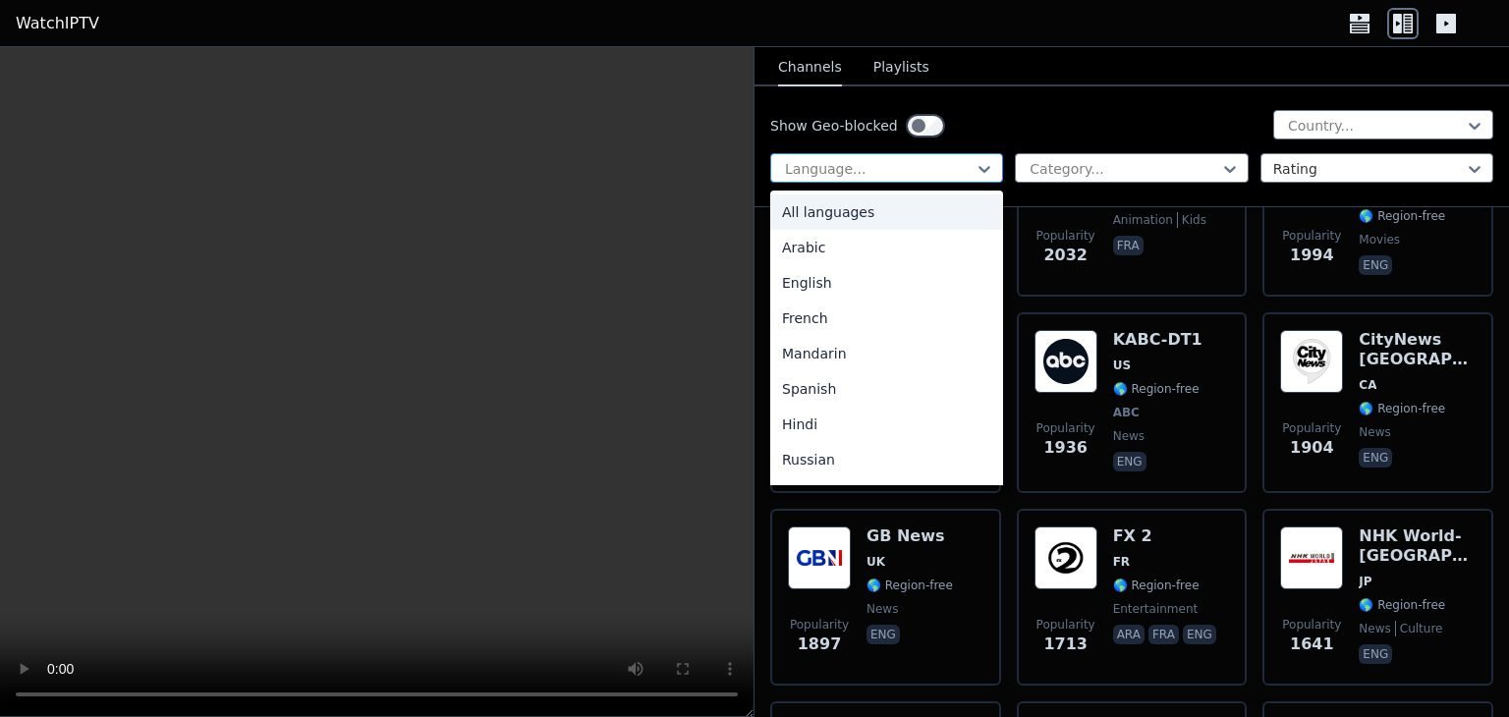
click at [955, 174] on div at bounding box center [879, 169] width 192 height 20
drag, startPoint x: 1440, startPoint y: 121, endPoint x: 1424, endPoint y: 121, distance: 15.7
click at [1439, 121] on div at bounding box center [1375, 126] width 179 height 20
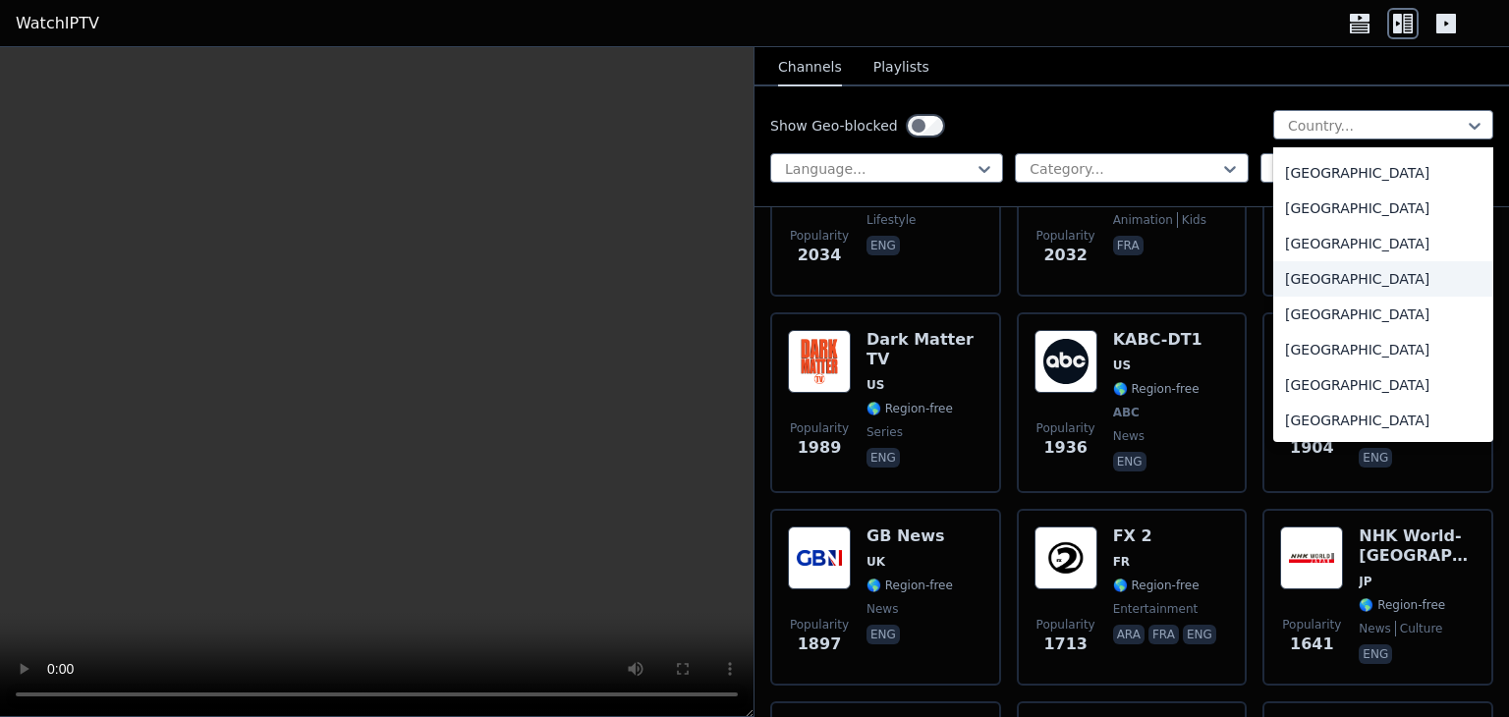
scroll to position [6725, 0]
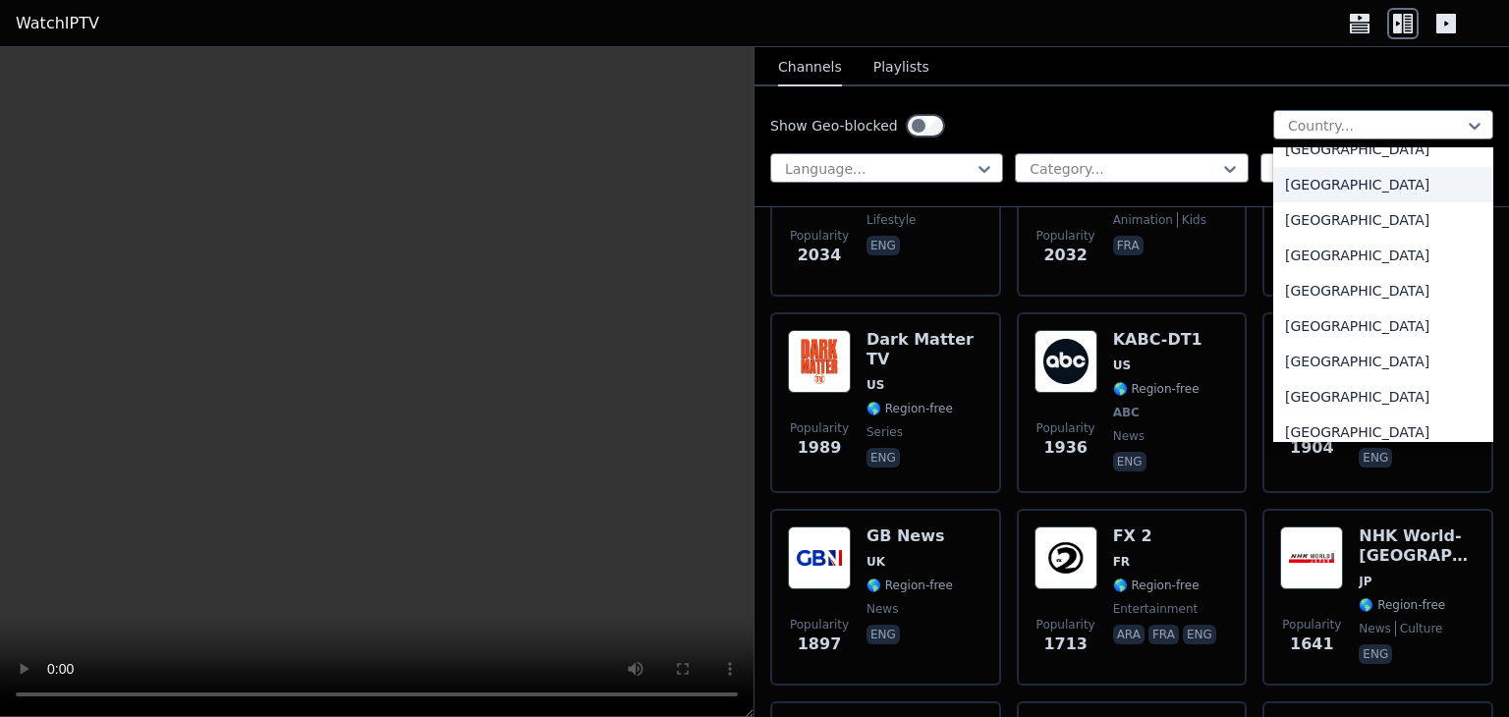
click at [1329, 194] on div "Turkey" at bounding box center [1384, 184] width 220 height 35
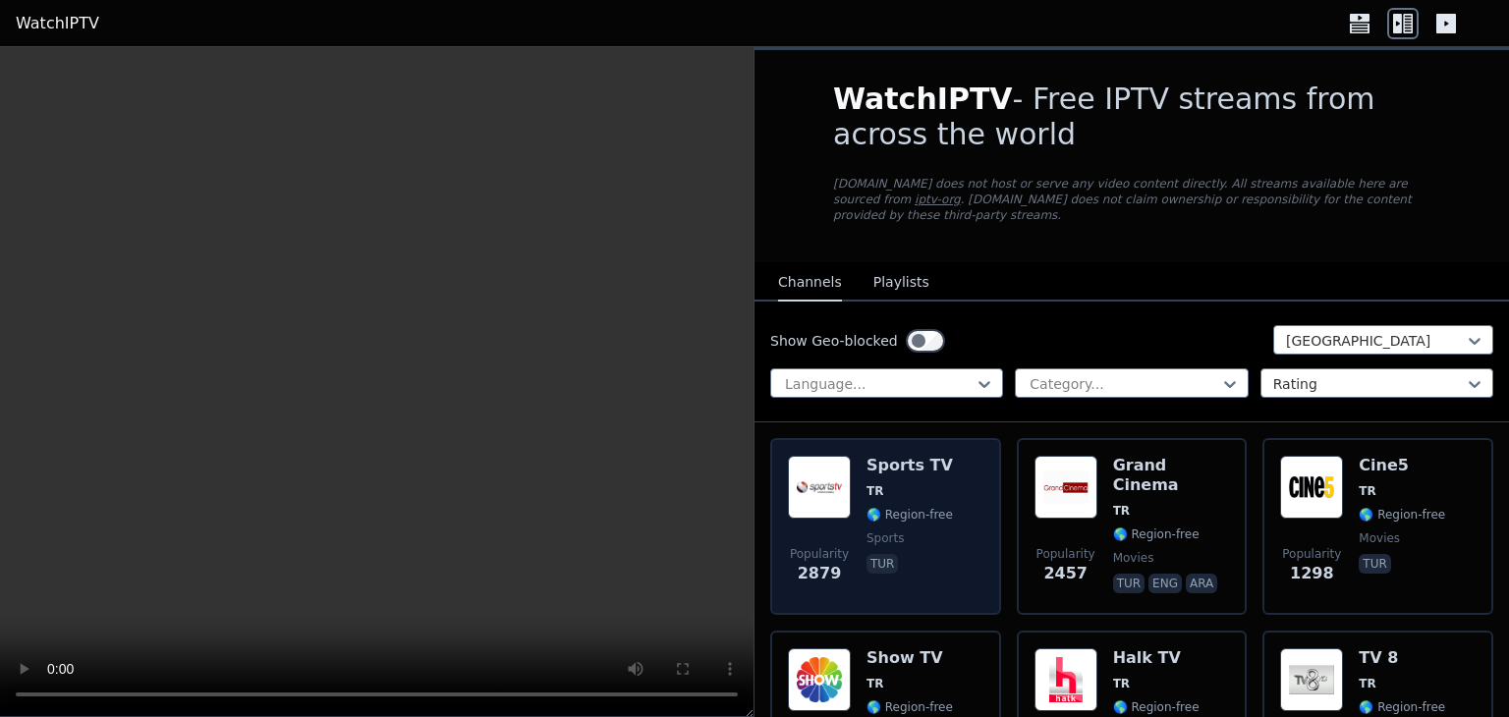
click at [810, 496] on img at bounding box center [819, 487] width 63 height 63
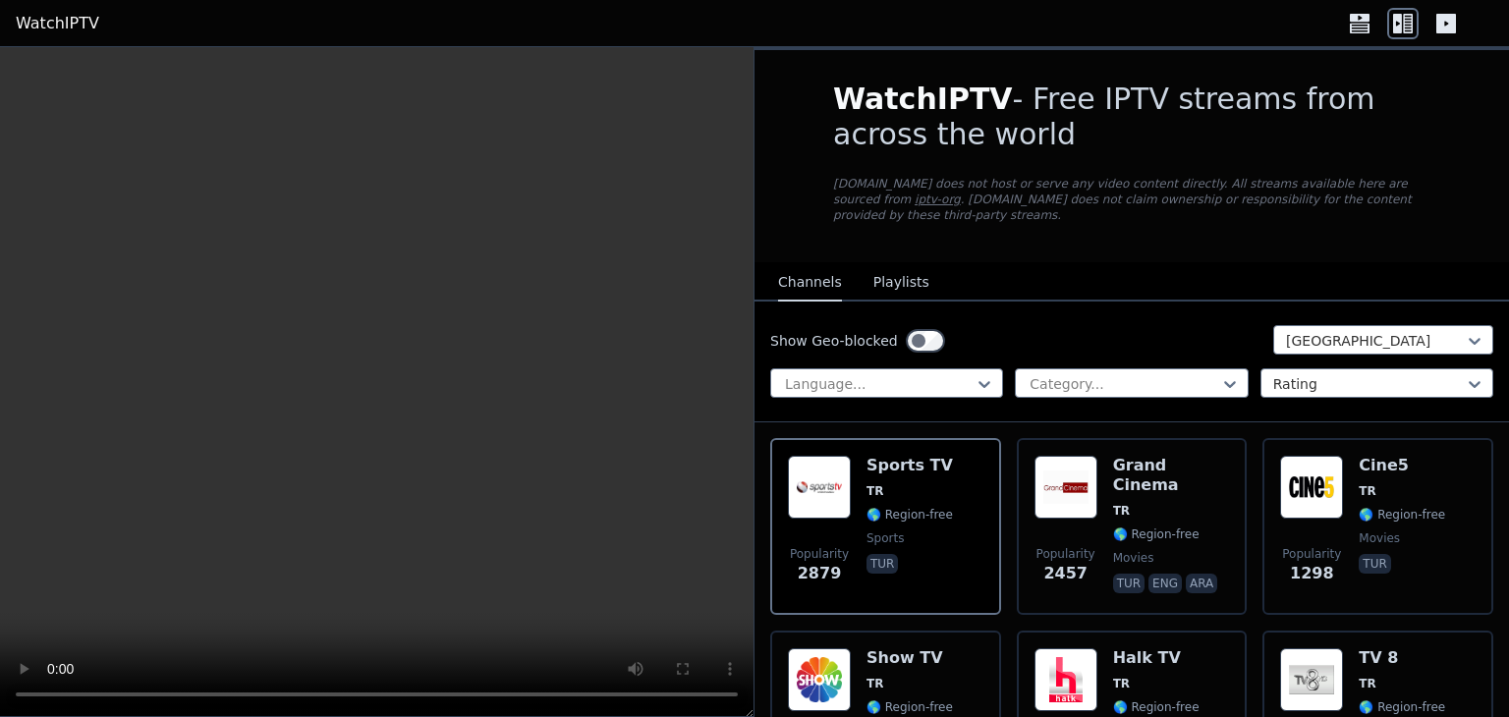
click at [362, 435] on video at bounding box center [377, 382] width 754 height 670
click at [1317, 331] on div at bounding box center [1375, 341] width 179 height 20
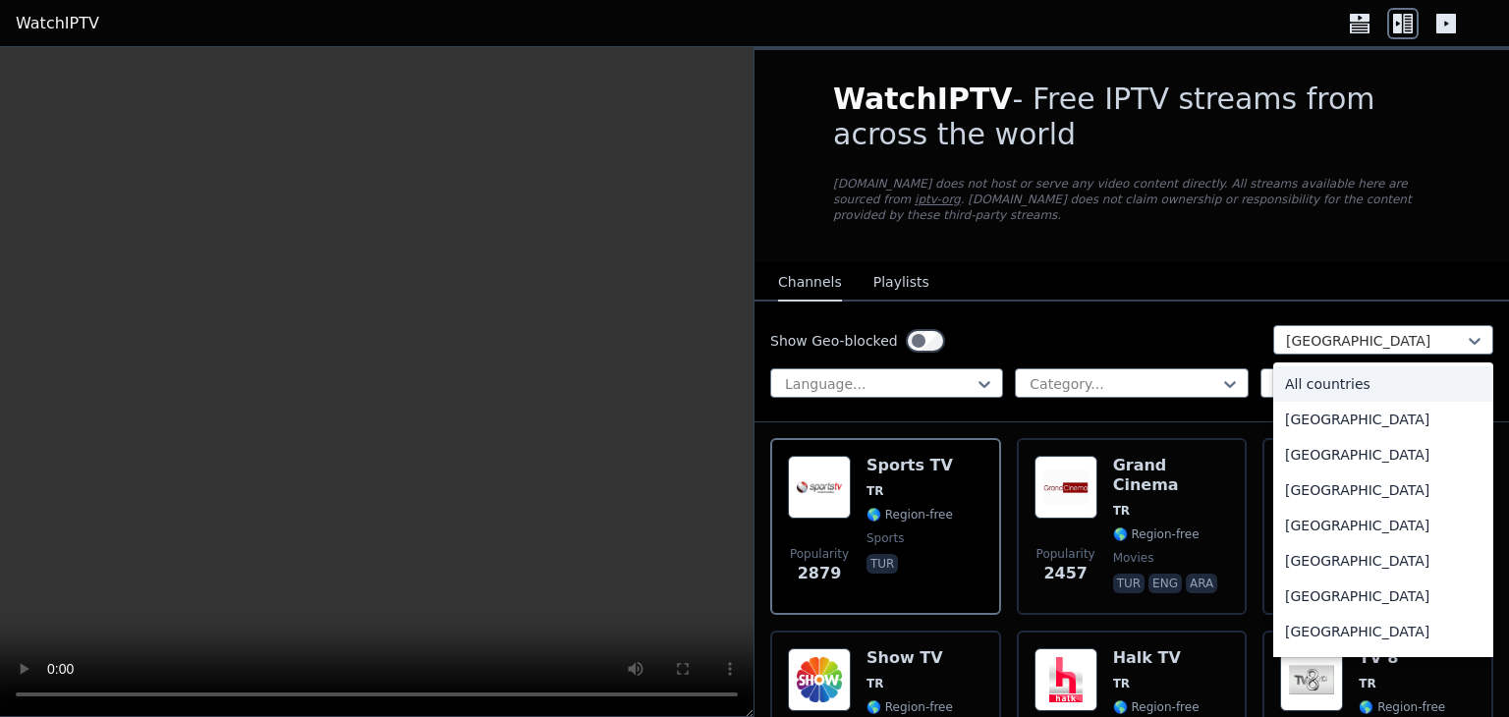
click at [1337, 367] on div "All countries" at bounding box center [1384, 384] width 220 height 35
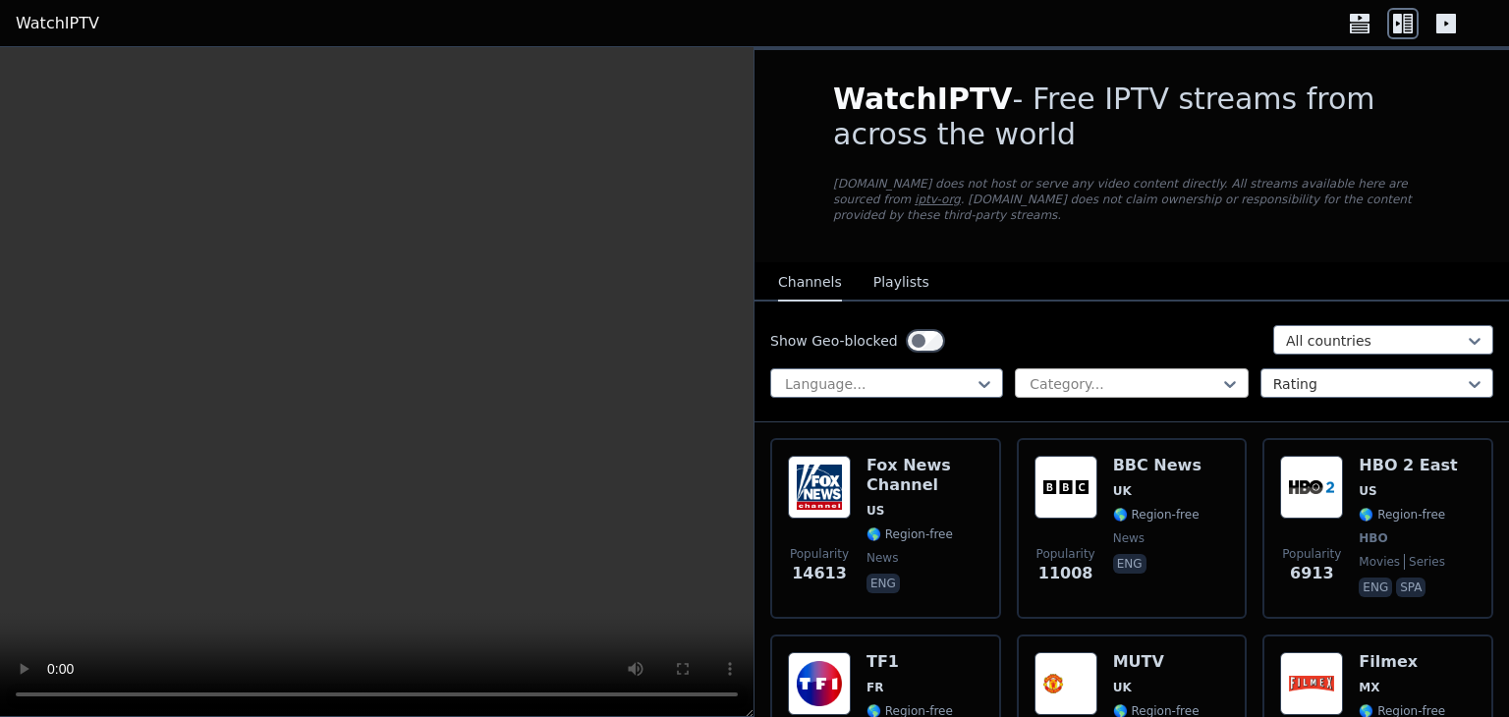
click at [1138, 374] on div at bounding box center [1124, 384] width 192 height 20
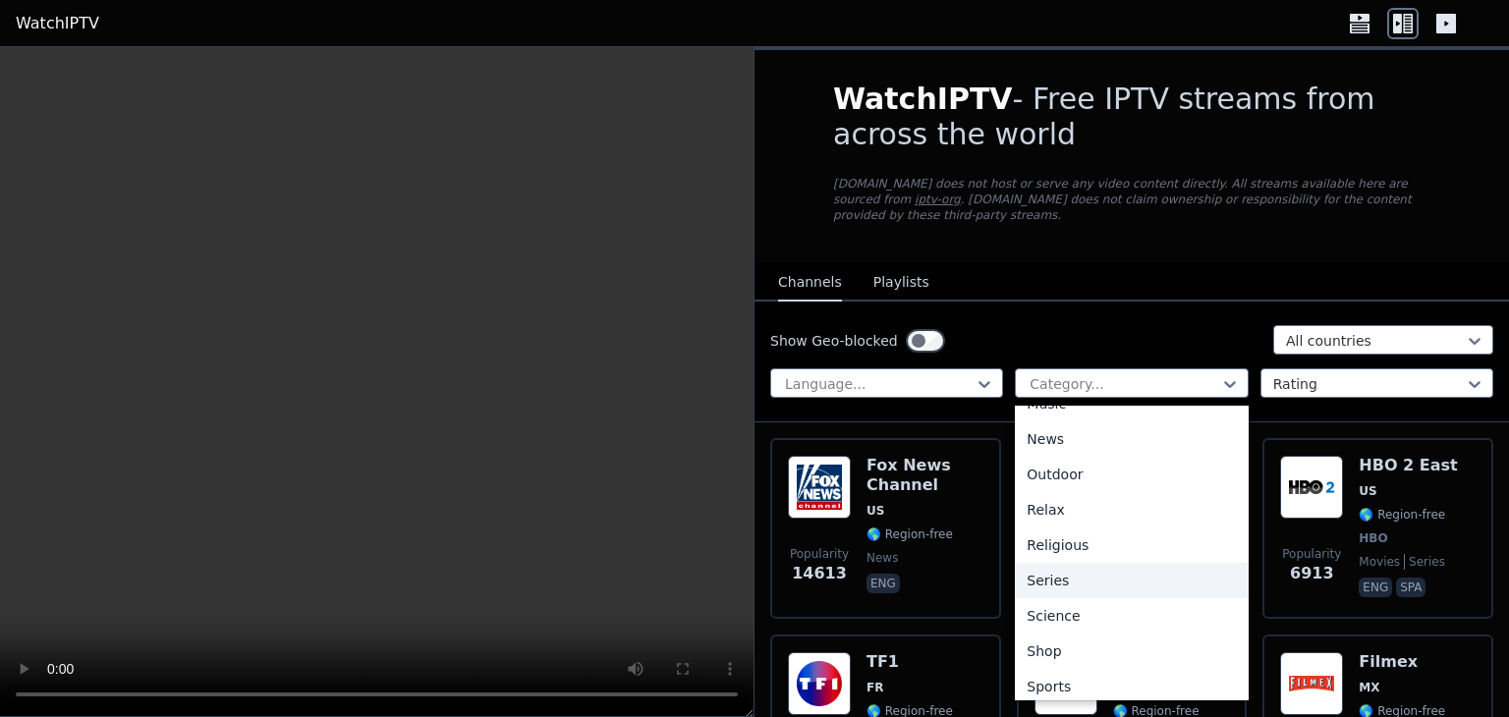
scroll to position [668, 0]
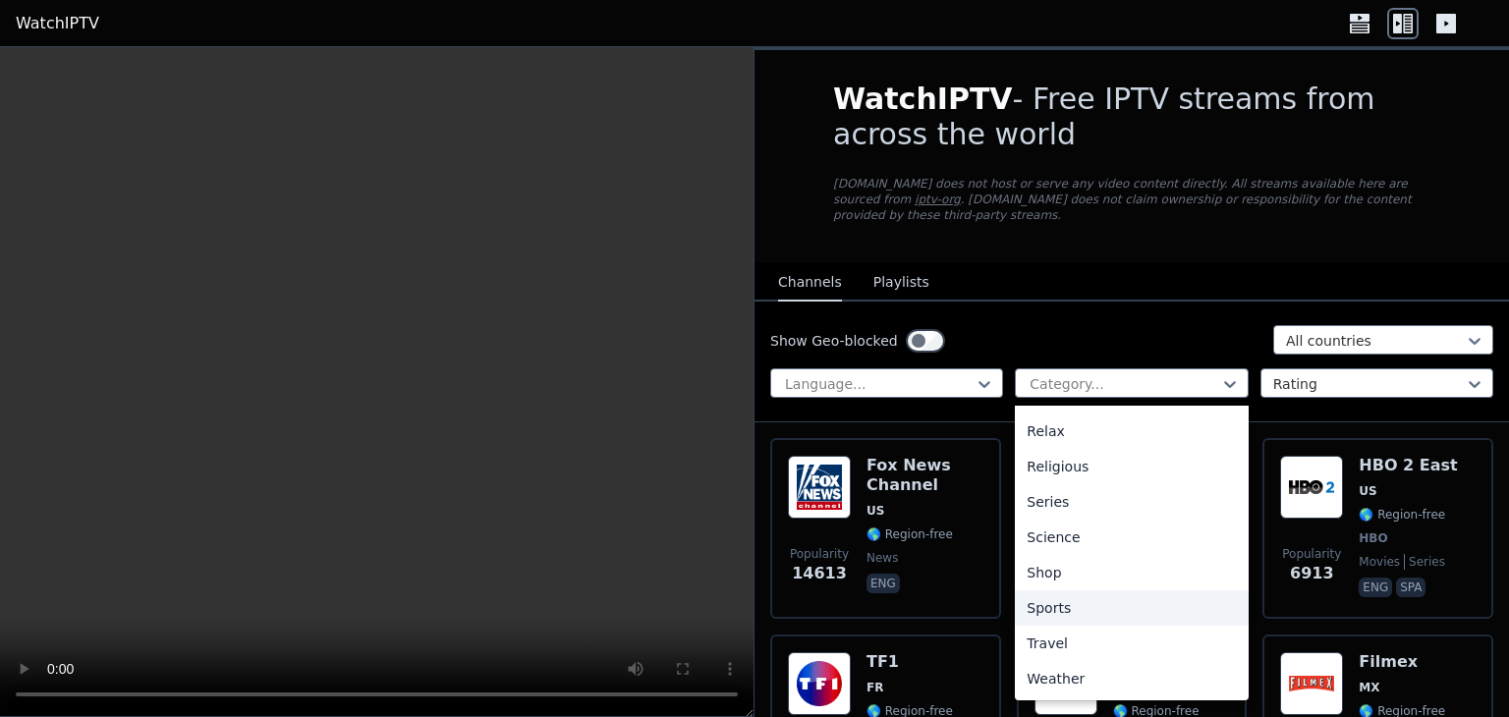
click at [1045, 591] on div "Sports" at bounding box center [1131, 608] width 233 height 35
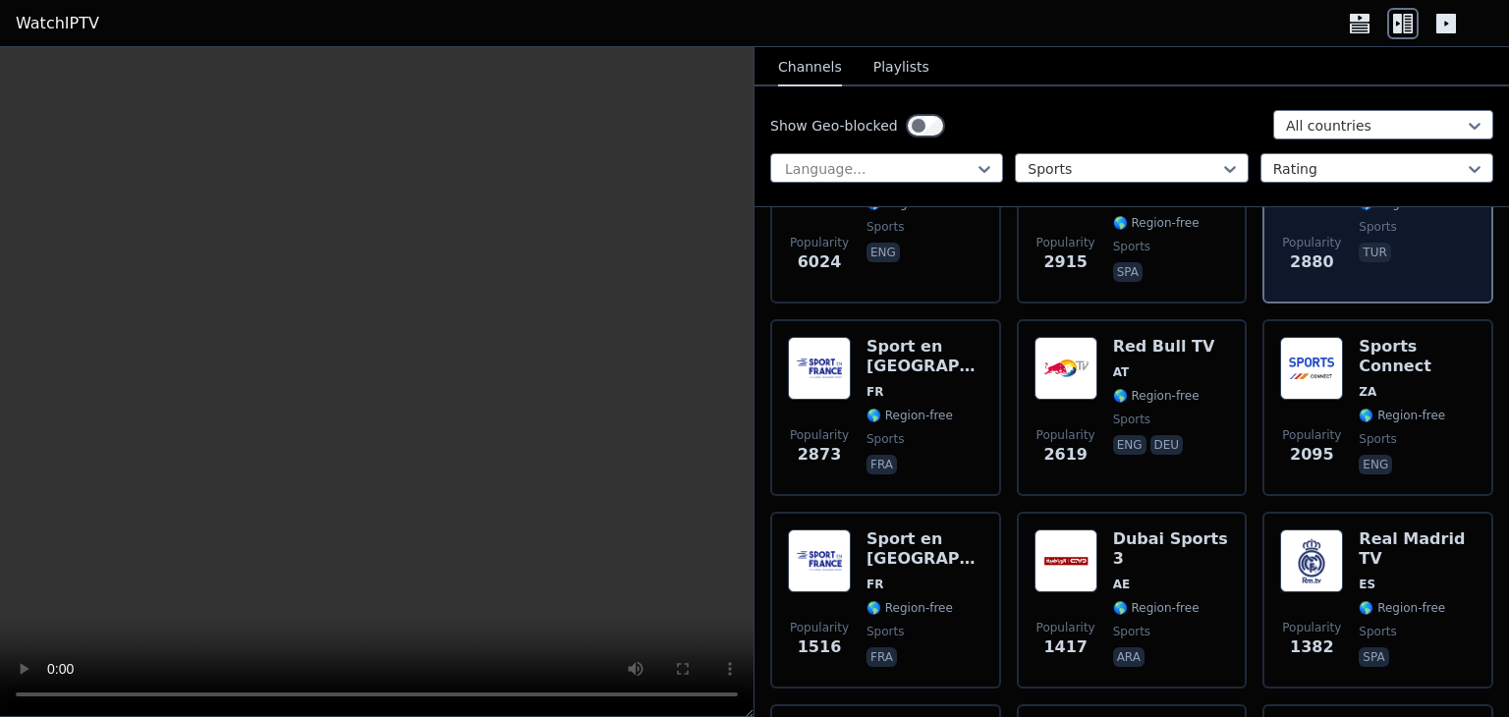
scroll to position [491, 0]
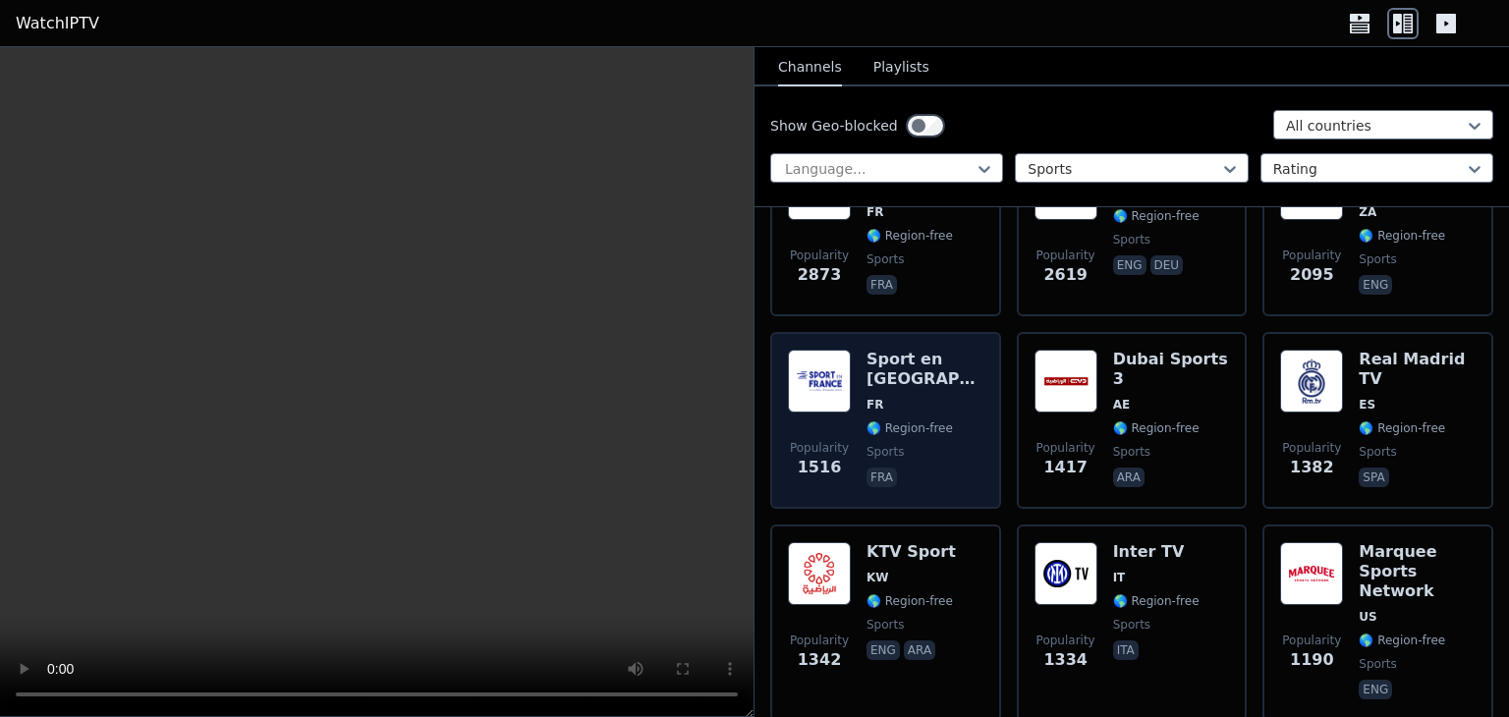
click at [799, 377] on img at bounding box center [819, 381] width 63 height 63
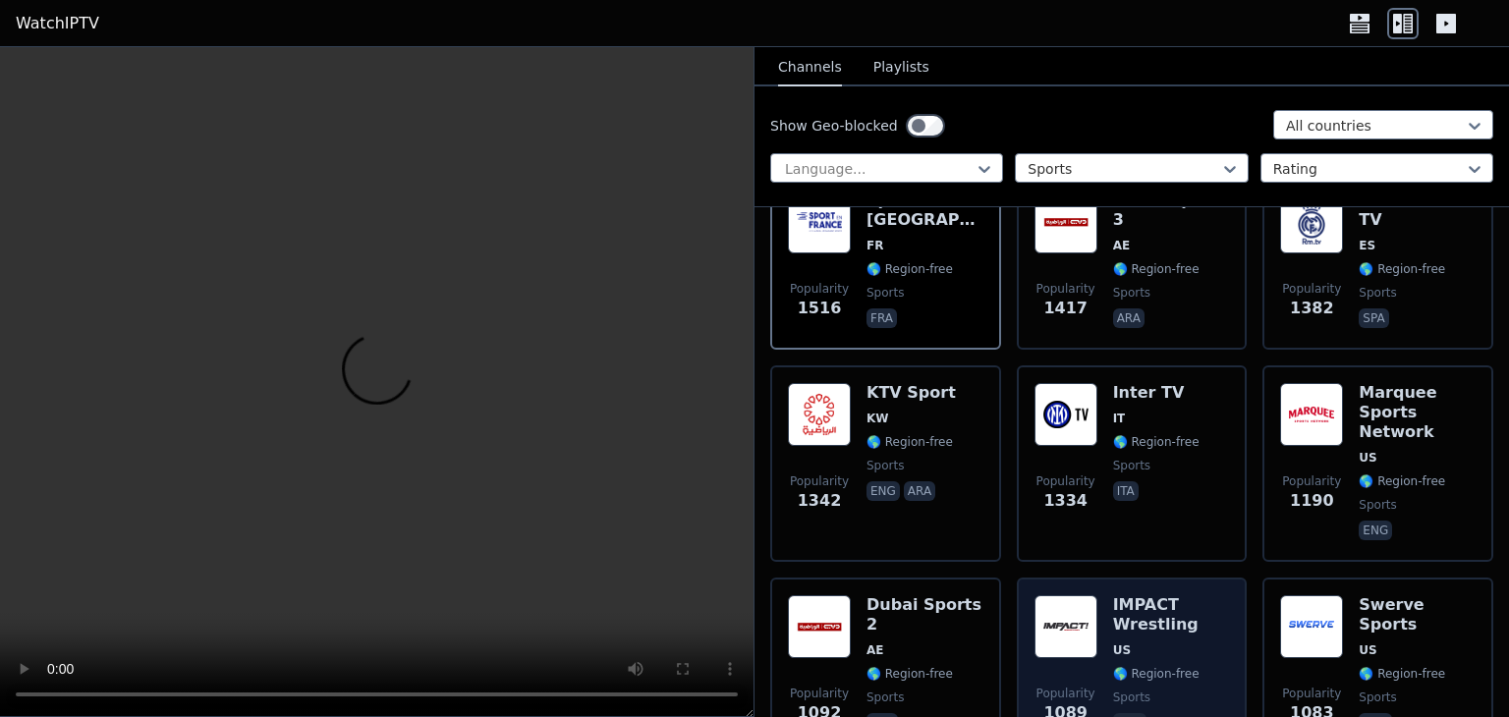
scroll to position [884, 0]
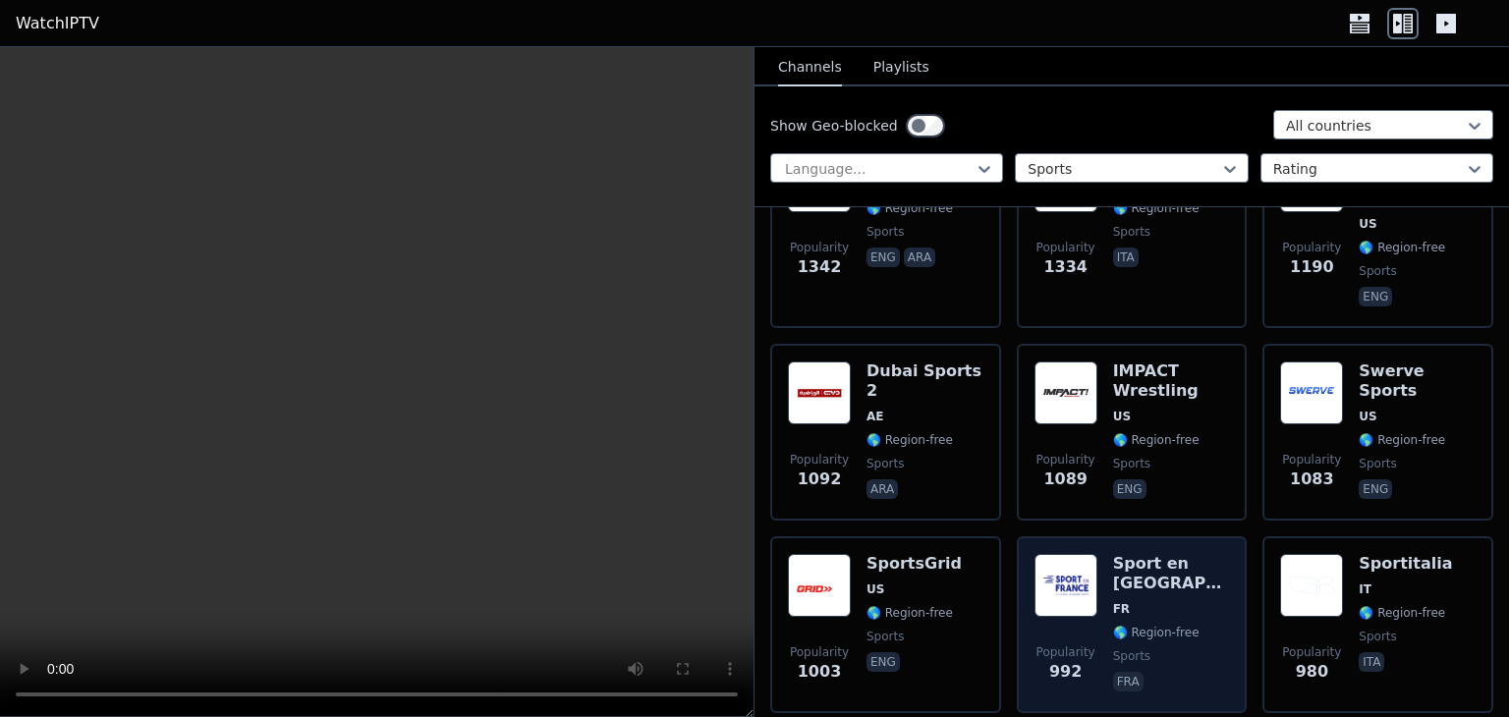
click at [1035, 554] on img at bounding box center [1066, 585] width 63 height 63
click at [1065, 554] on img at bounding box center [1066, 585] width 63 height 63
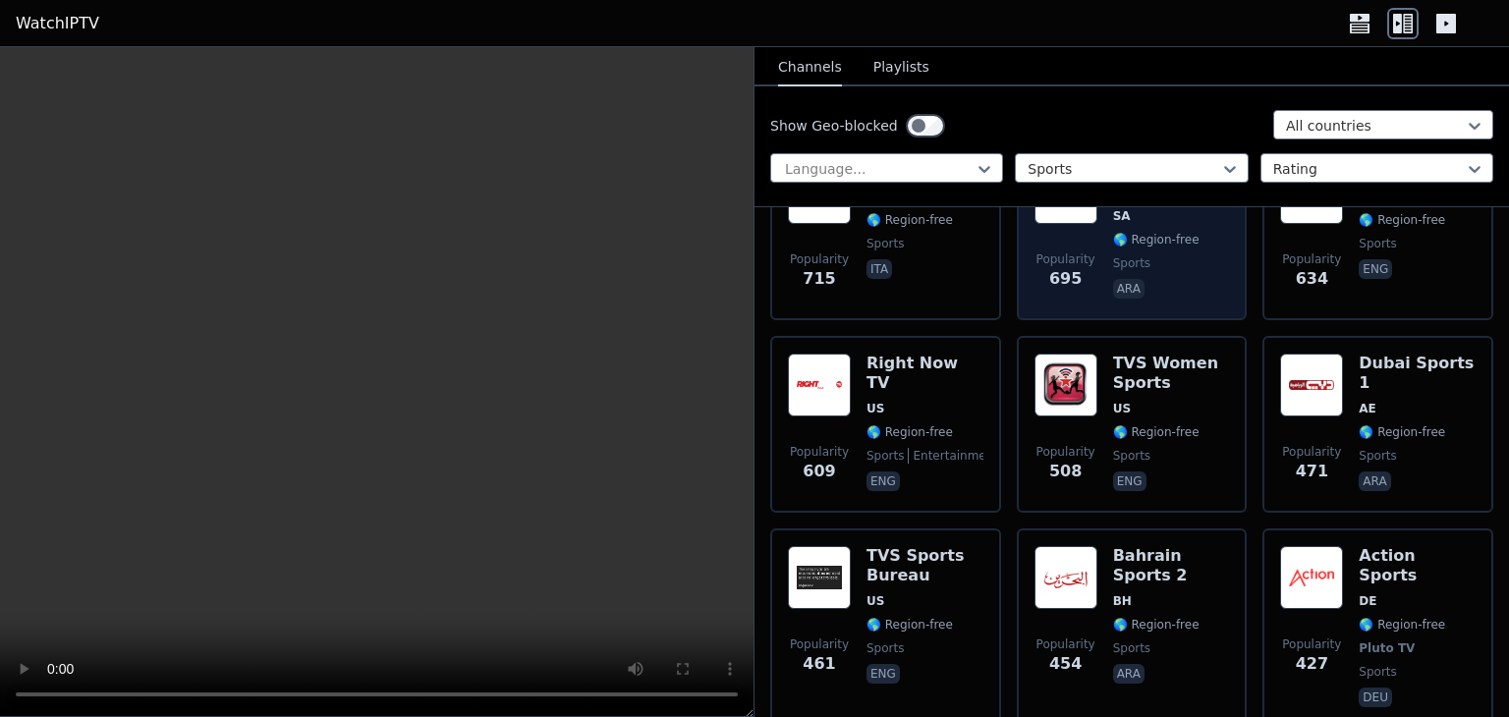
scroll to position [2064, 0]
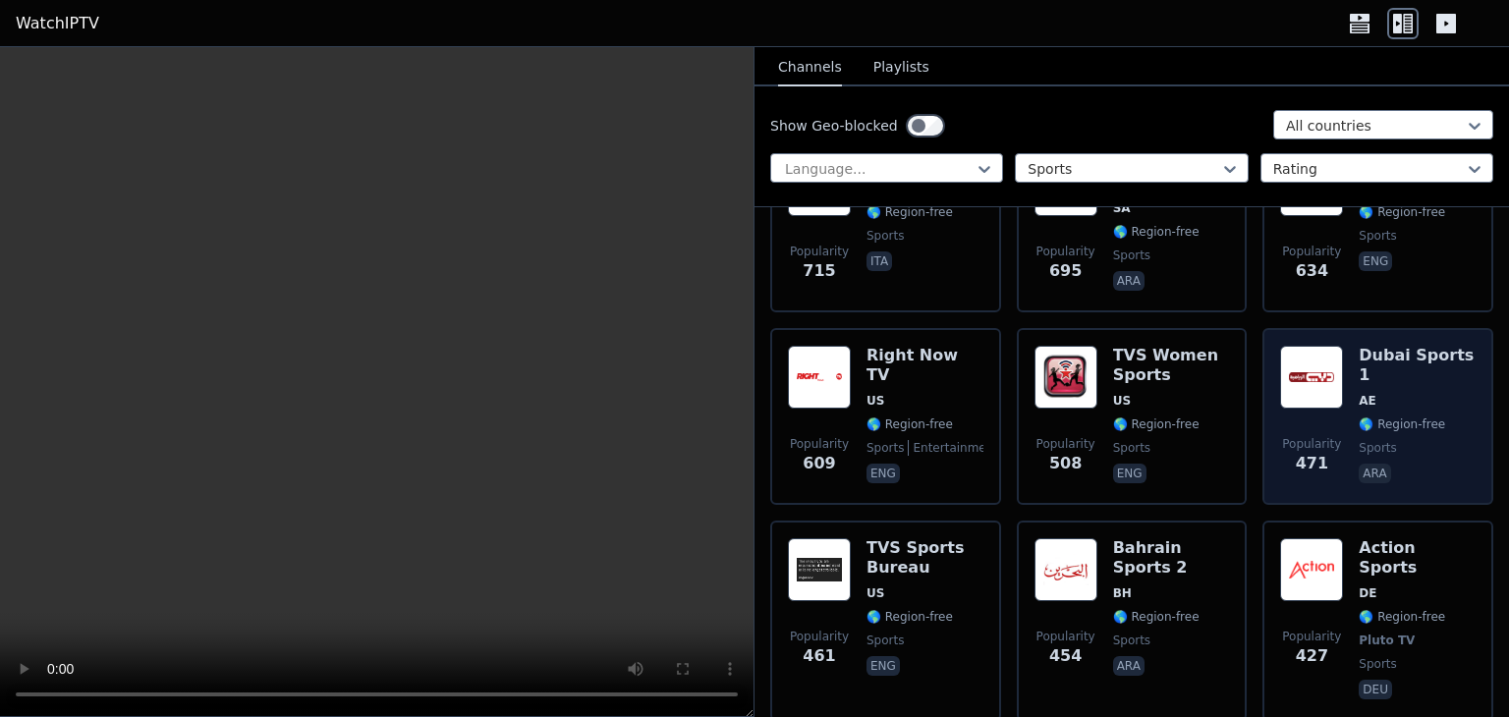
click at [1293, 346] on img at bounding box center [1311, 377] width 63 height 63
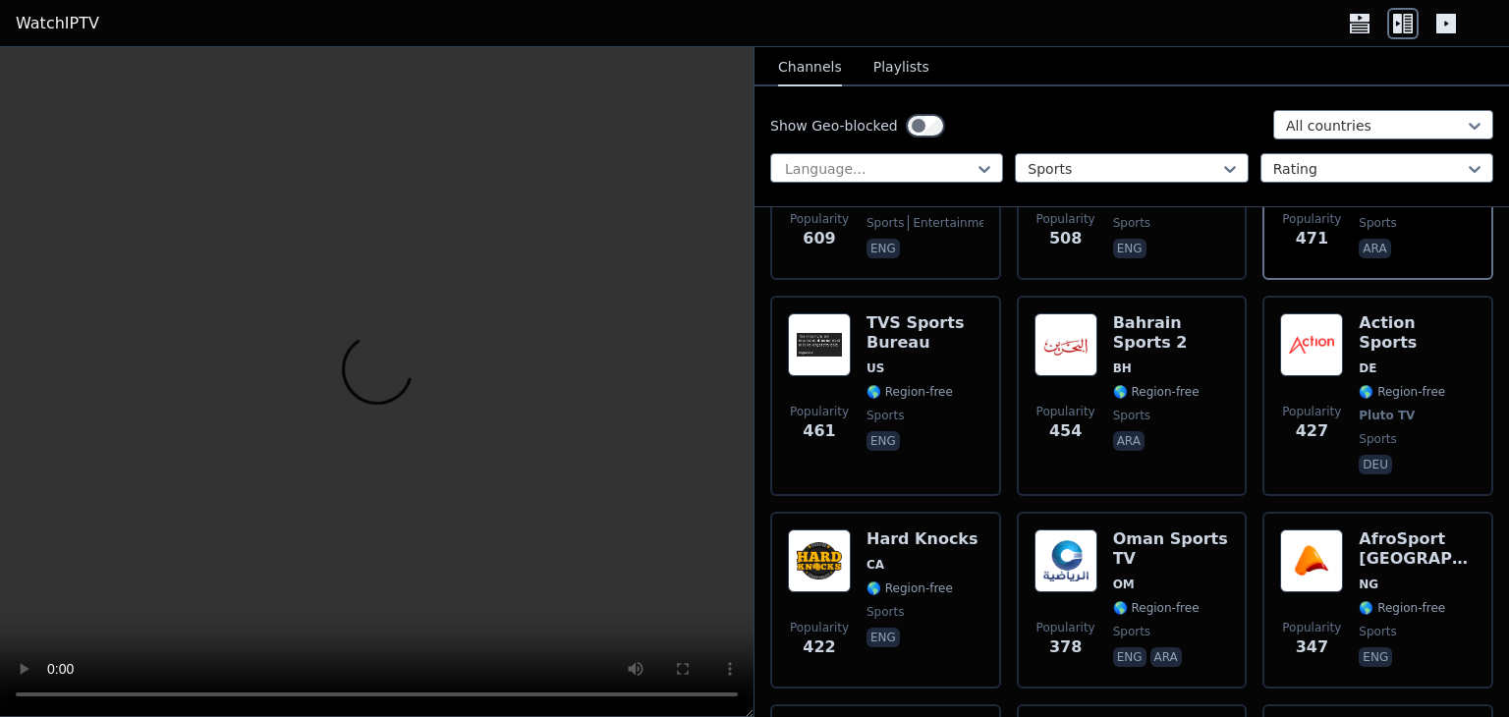
scroll to position [2457, 0]
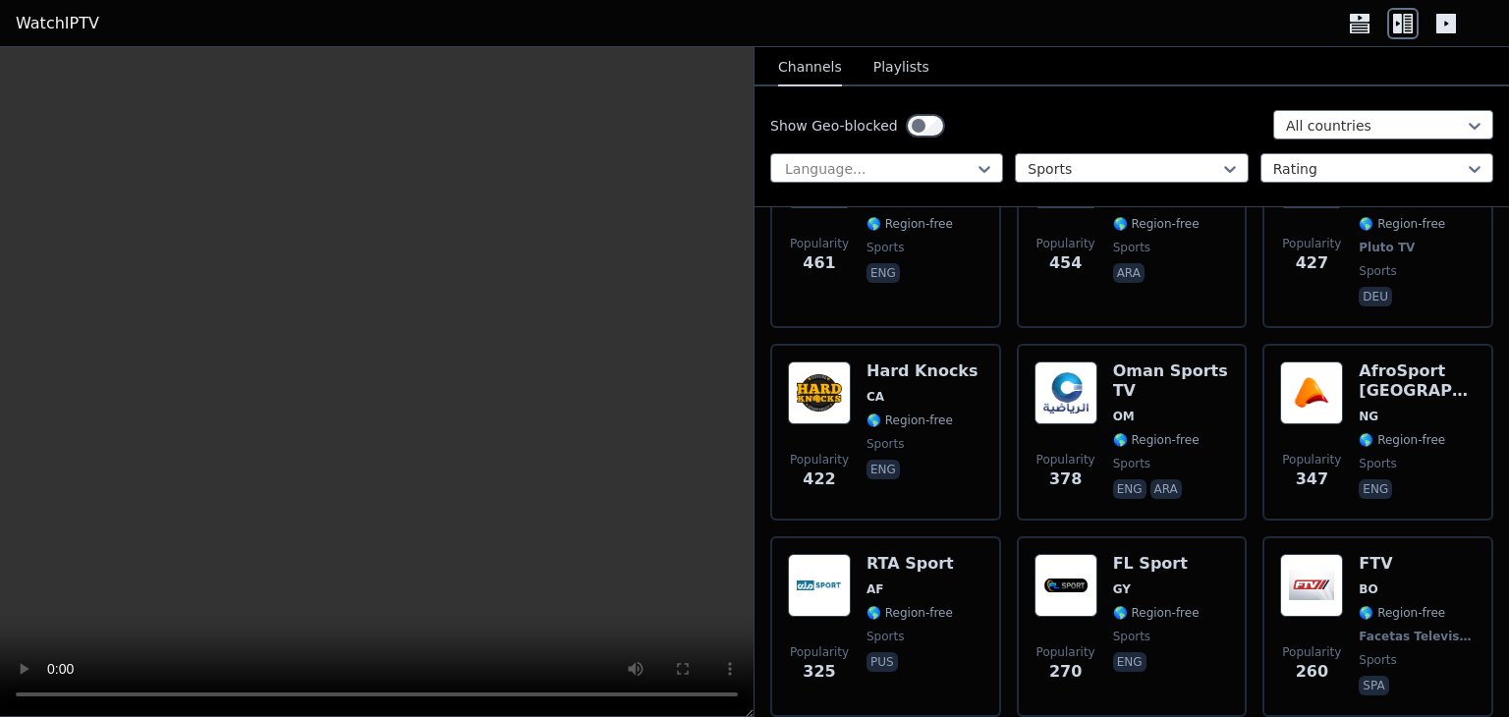
click at [538, 571] on video at bounding box center [377, 382] width 754 height 670
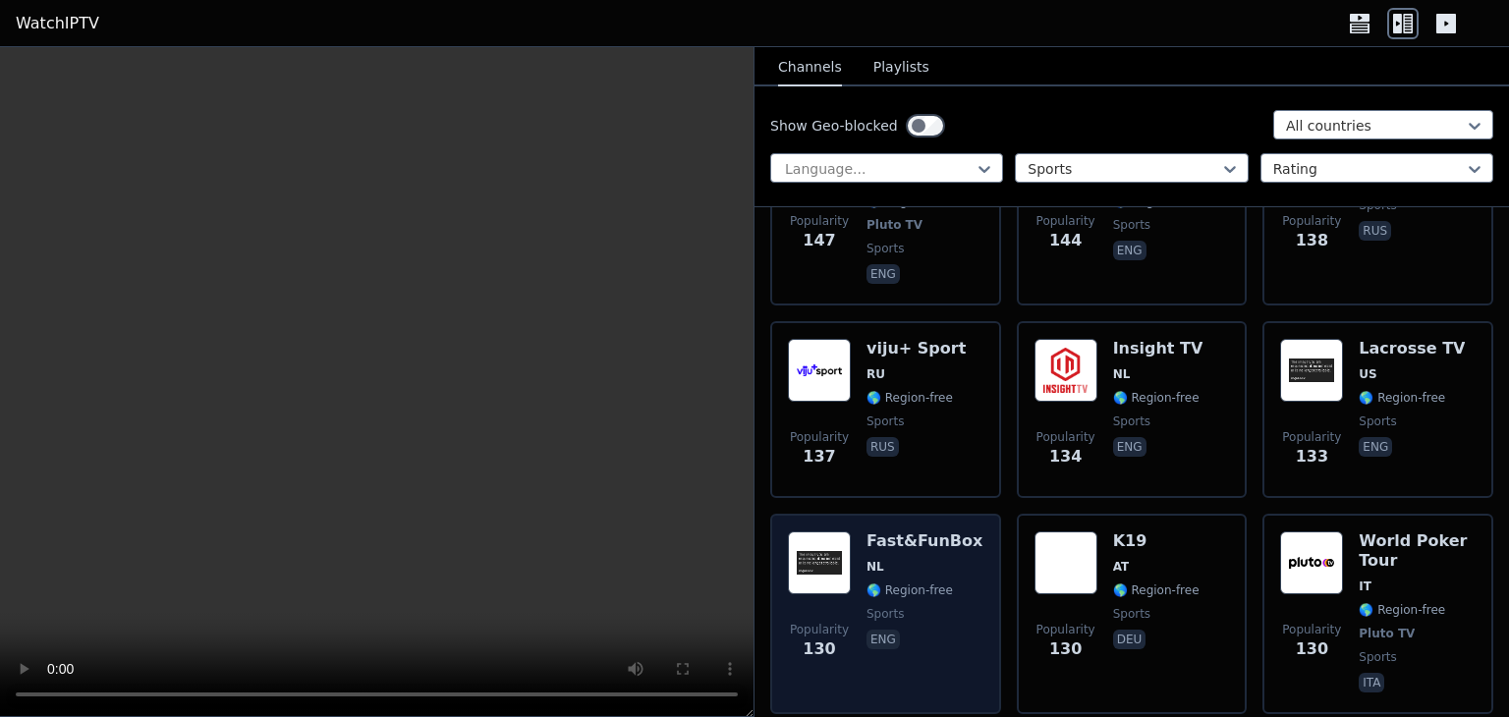
scroll to position [5012, 0]
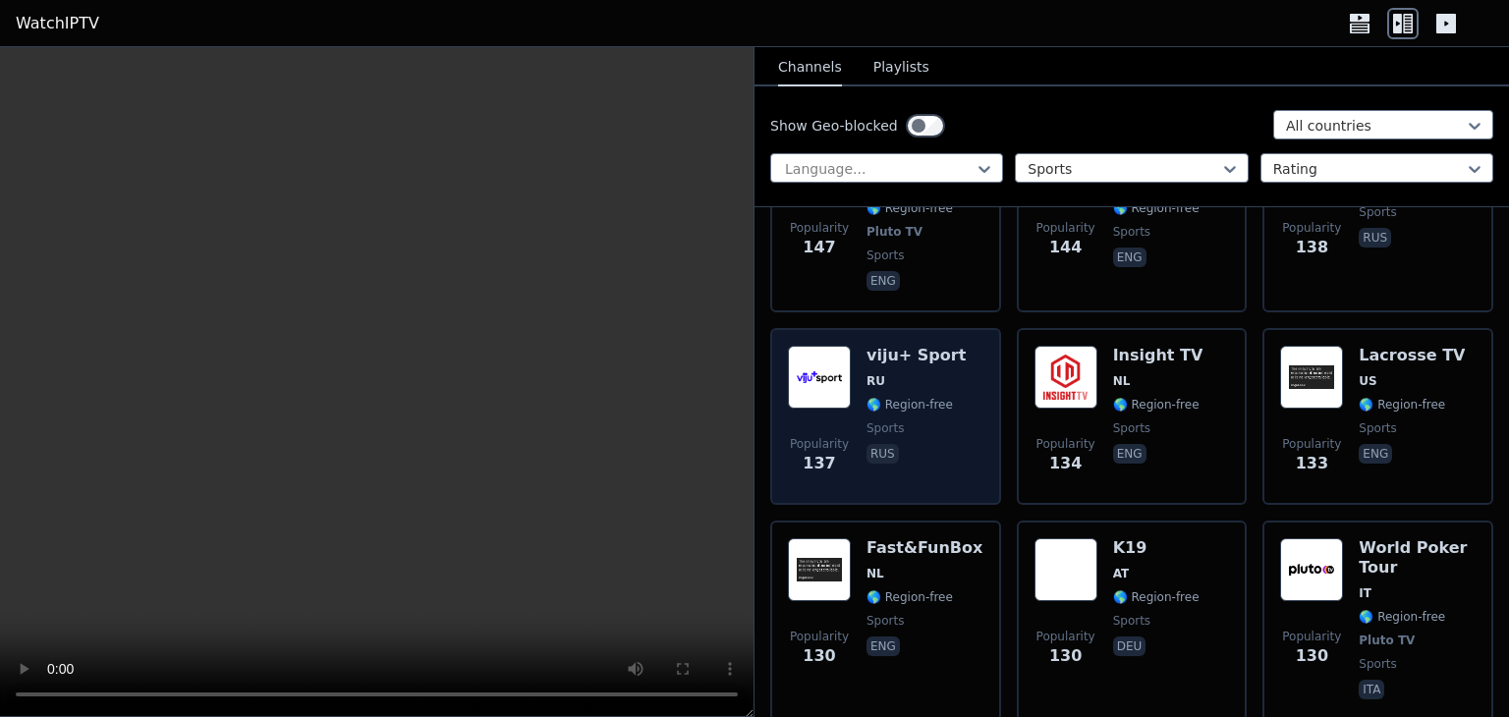
click at [809, 346] on img at bounding box center [819, 377] width 63 height 63
click at [827, 346] on img at bounding box center [819, 377] width 63 height 63
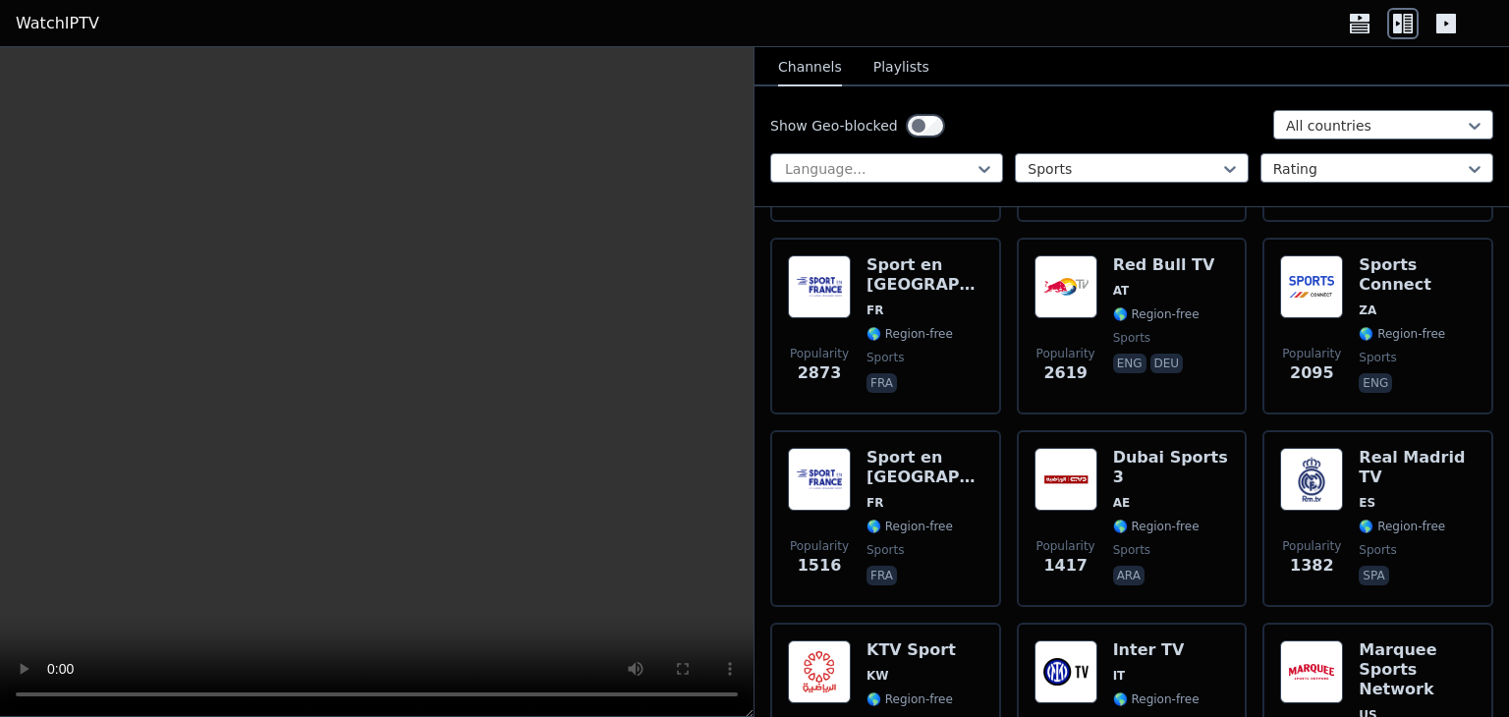
scroll to position [0, 0]
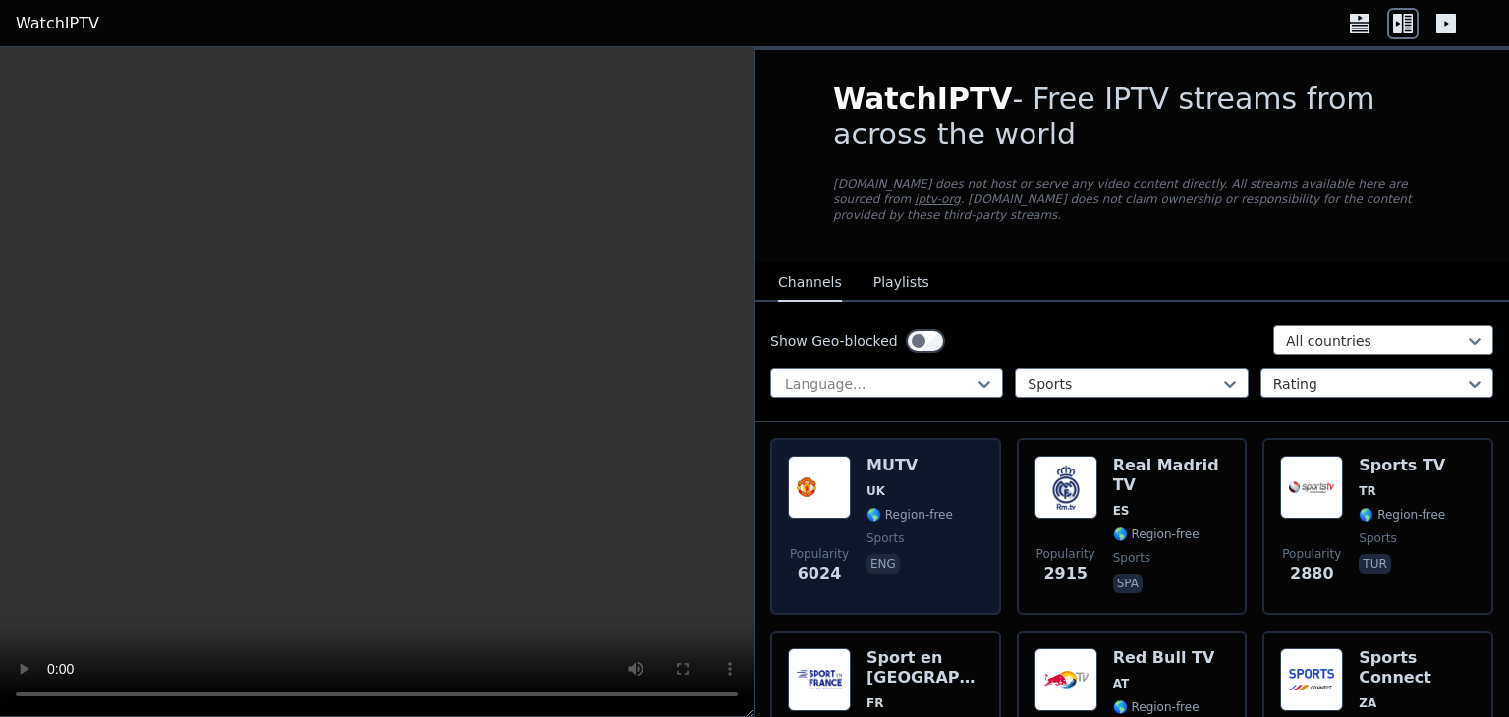
click at [826, 462] on img at bounding box center [819, 487] width 63 height 63
click at [848, 458] on img at bounding box center [819, 487] width 63 height 63
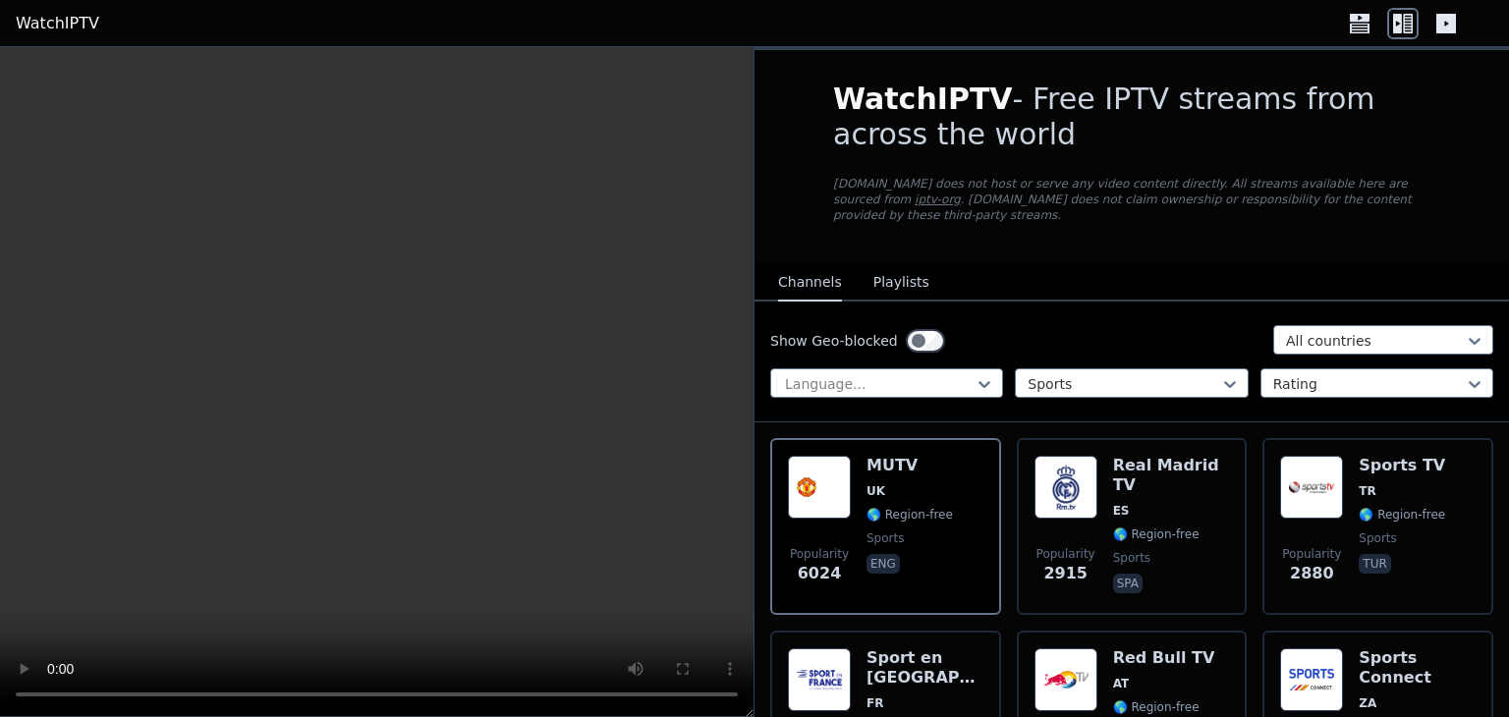
drag, startPoint x: 230, startPoint y: 379, endPoint x: 222, endPoint y: 370, distance: 11.8
click at [224, 374] on video at bounding box center [377, 382] width 754 height 670
click at [222, 370] on video at bounding box center [377, 382] width 754 height 670
drag, startPoint x: 335, startPoint y: 355, endPoint x: 355, endPoint y: 355, distance: 19.7
click at [350, 355] on video at bounding box center [377, 382] width 754 height 670
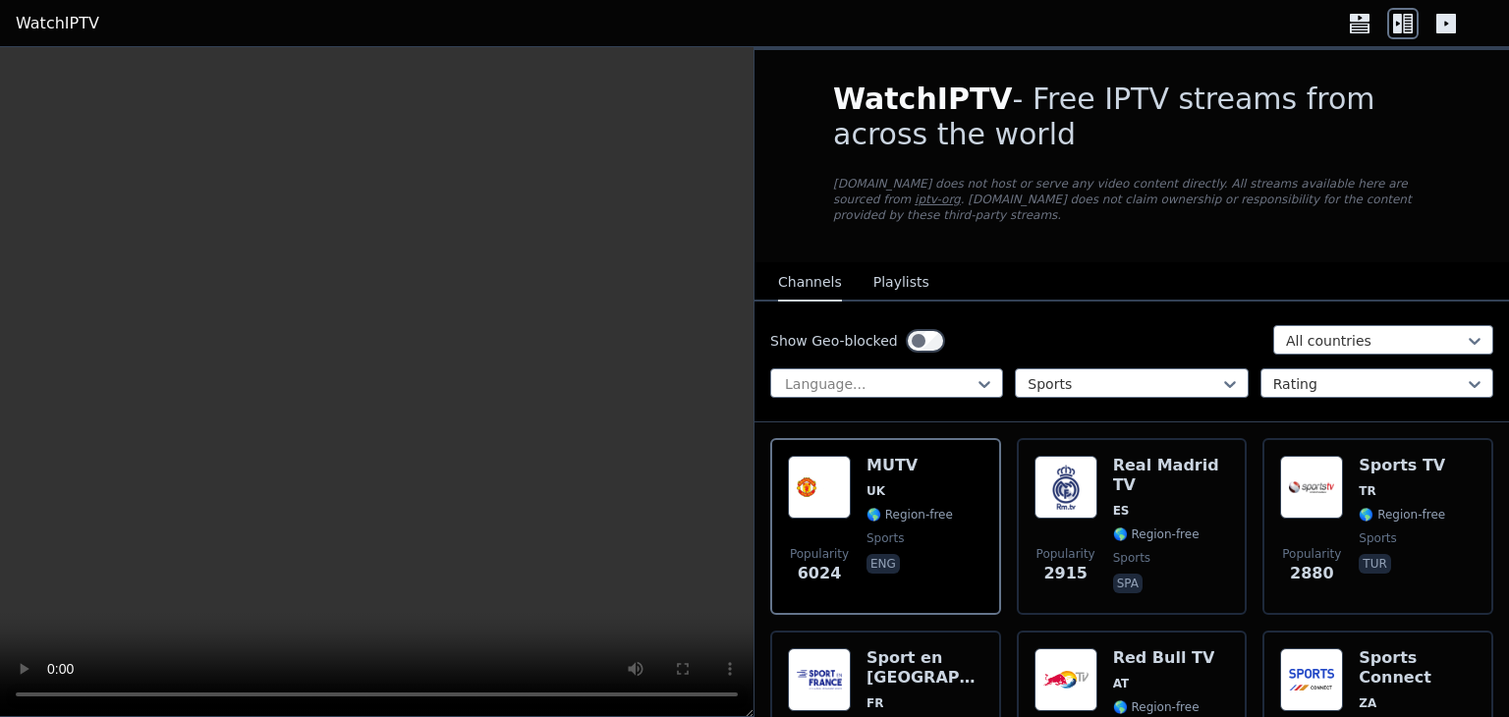
drag, startPoint x: 393, startPoint y: 398, endPoint x: 220, endPoint y: 554, distance: 233.1
click at [340, 443] on video at bounding box center [377, 382] width 754 height 670
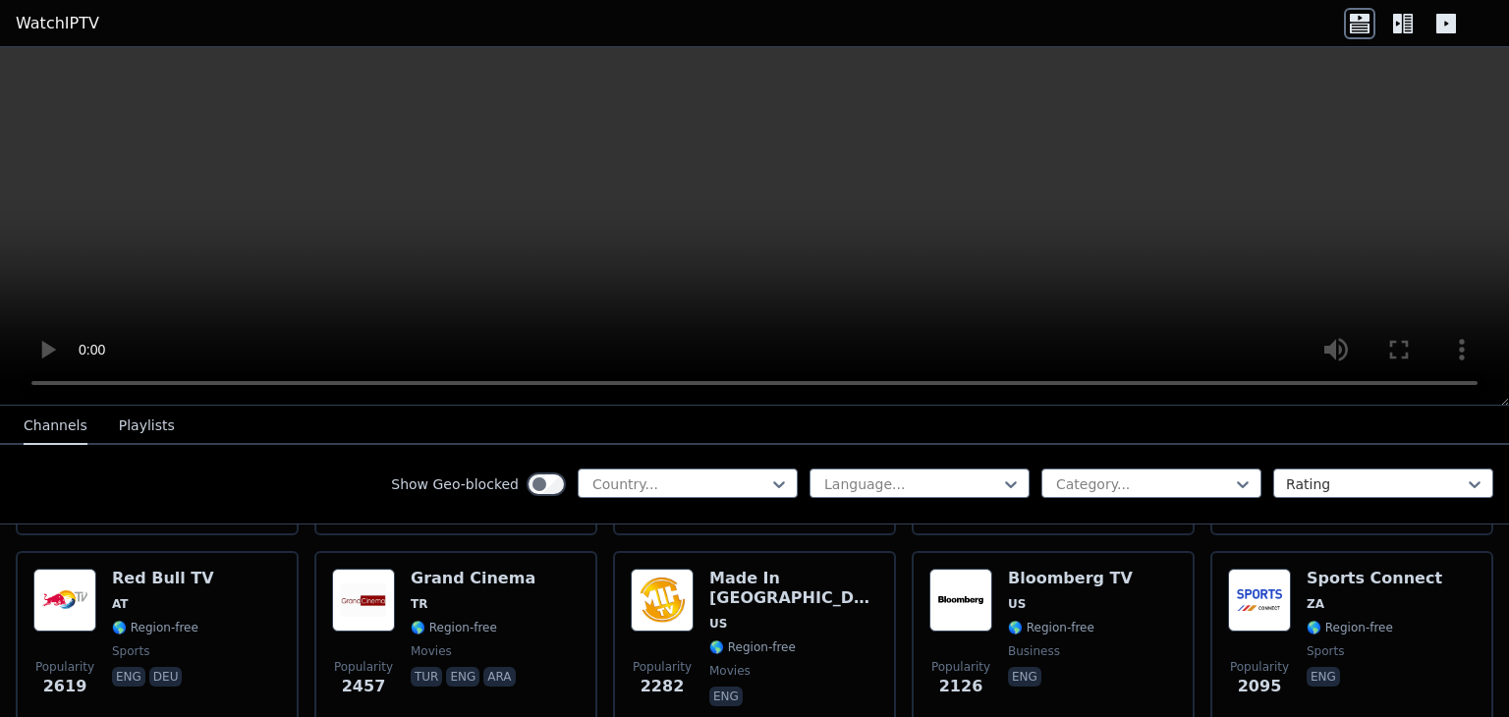
scroll to position [393, 0]
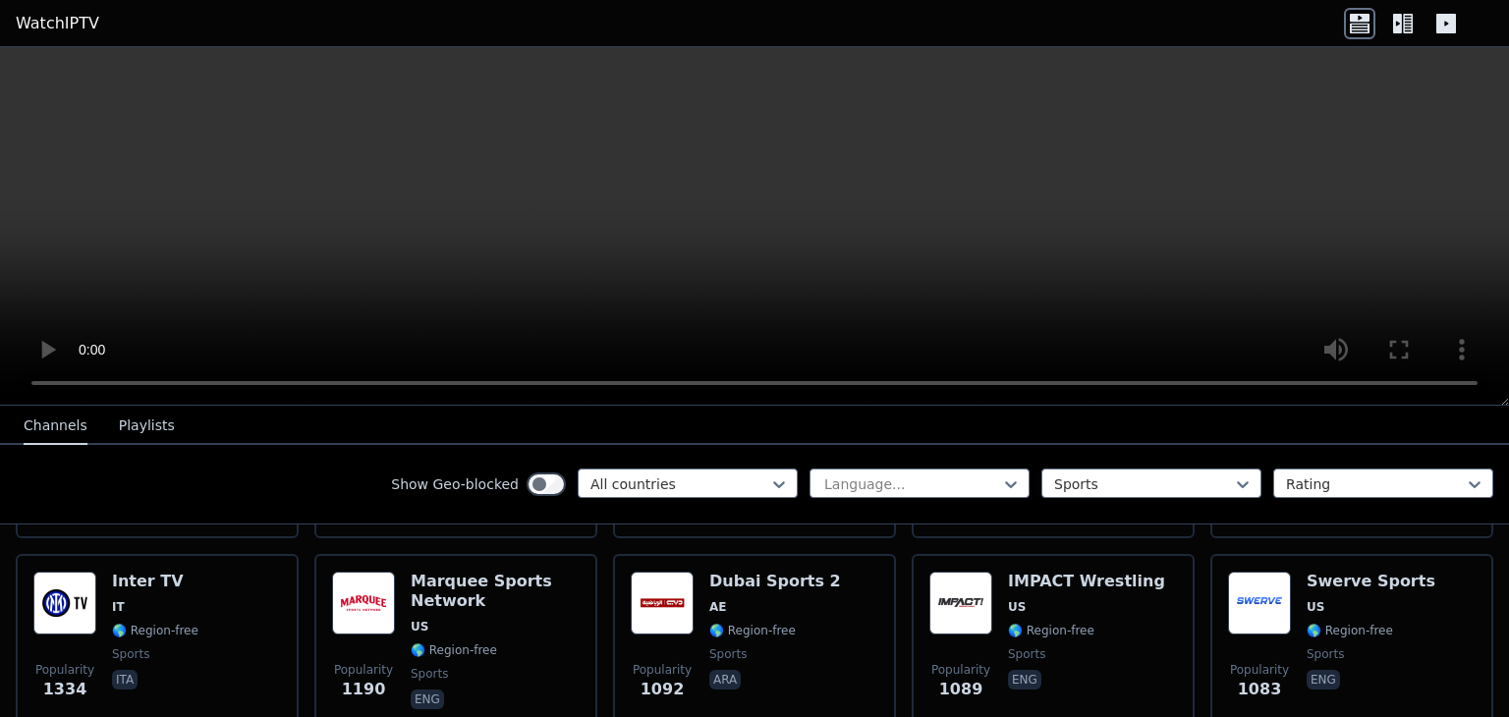
scroll to position [590, 0]
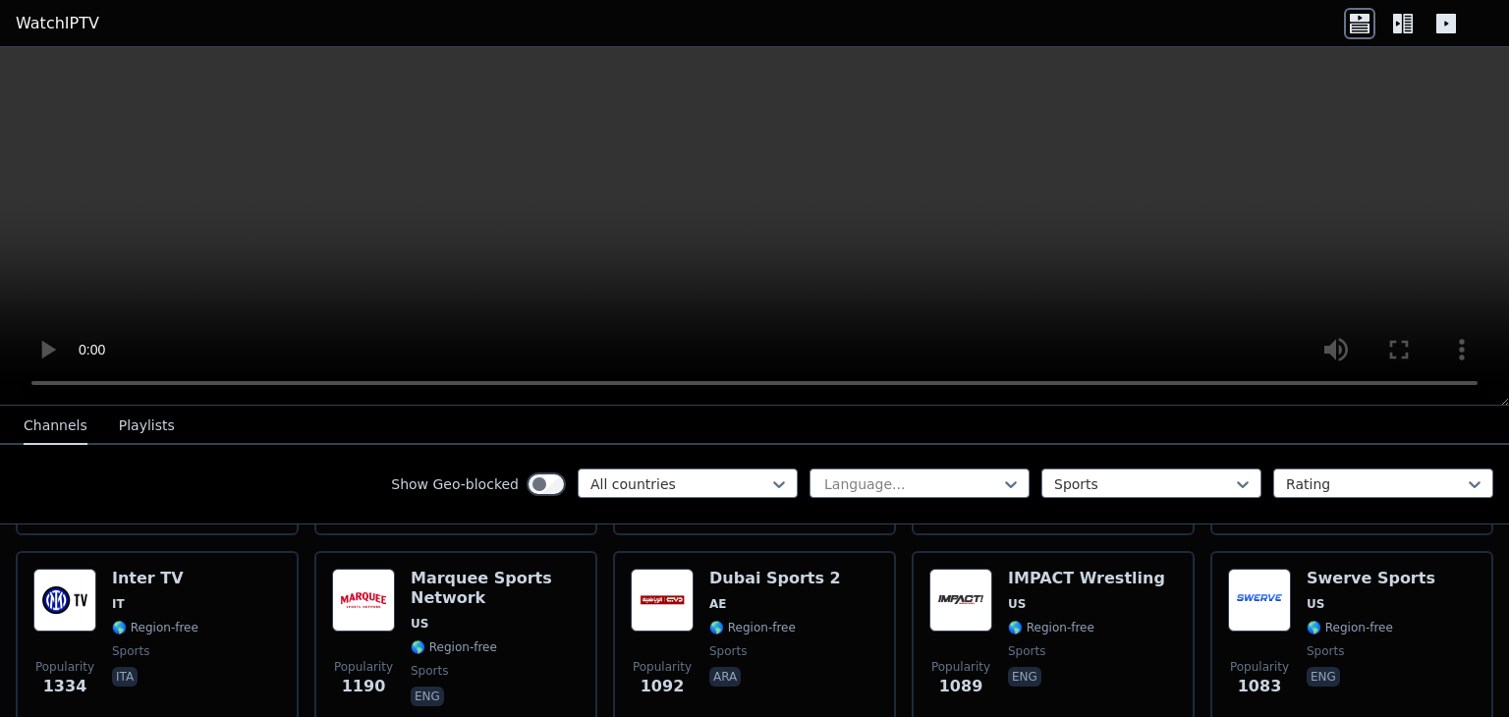
click at [1388, 8] on div at bounding box center [1403, 23] width 118 height 31
click at [1406, 16] on icon at bounding box center [1403, 23] width 31 height 31
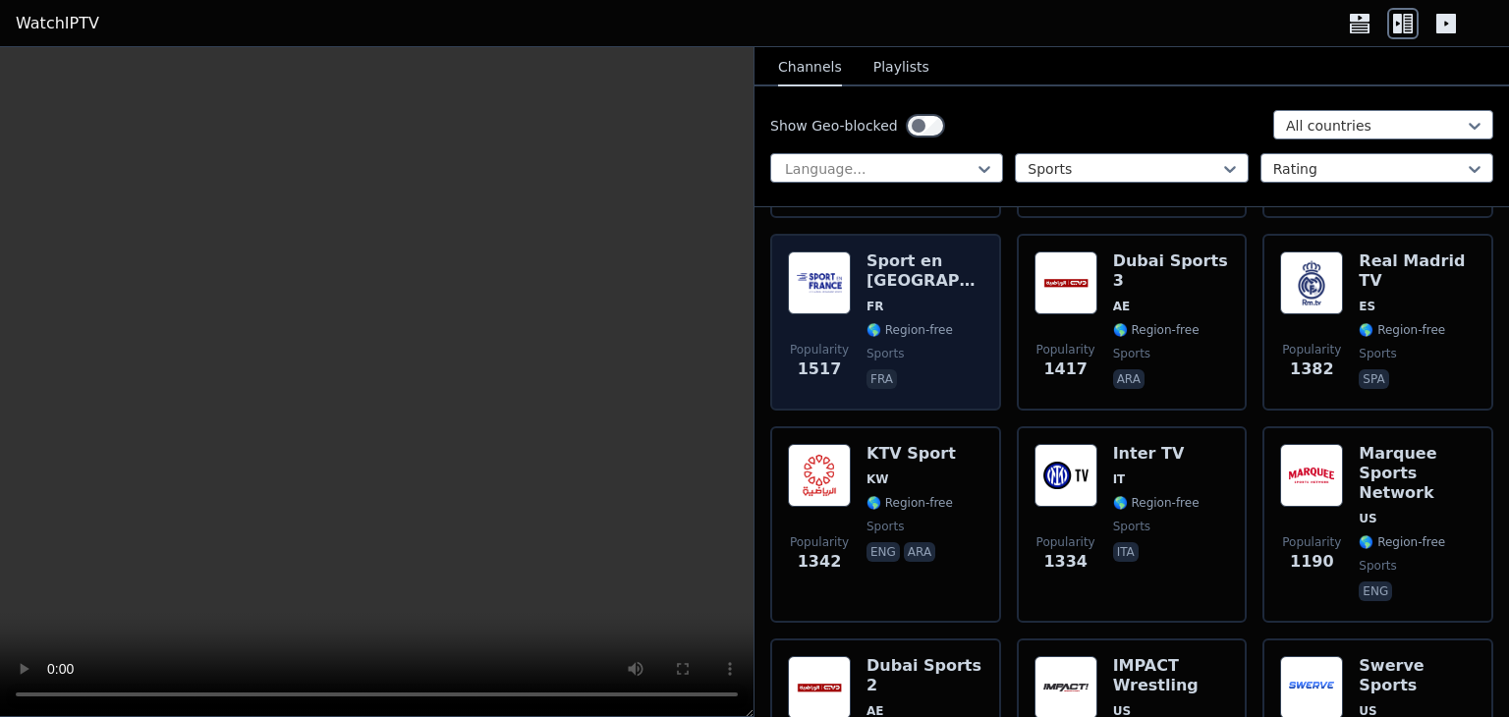
click at [837, 256] on img at bounding box center [819, 283] width 63 height 63
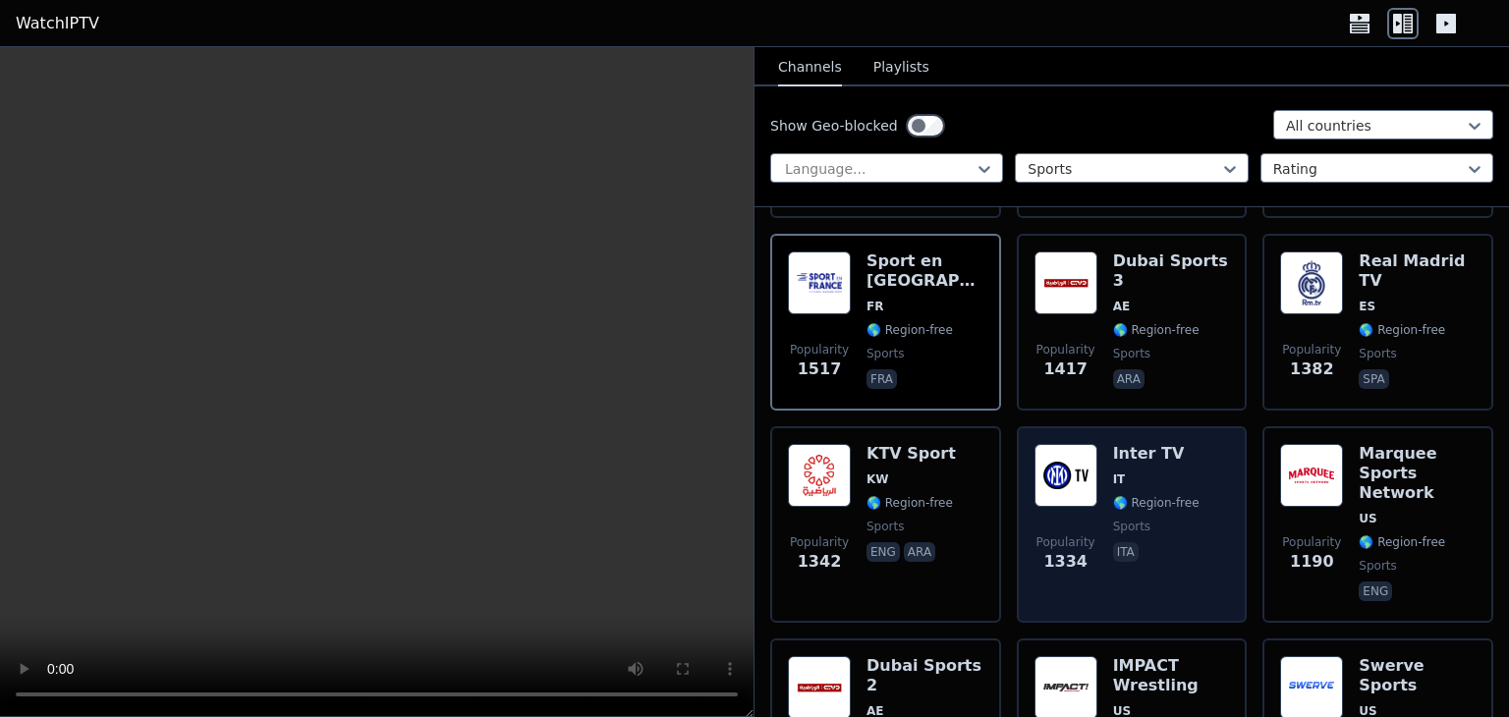
click at [1053, 454] on img at bounding box center [1066, 475] width 63 height 63
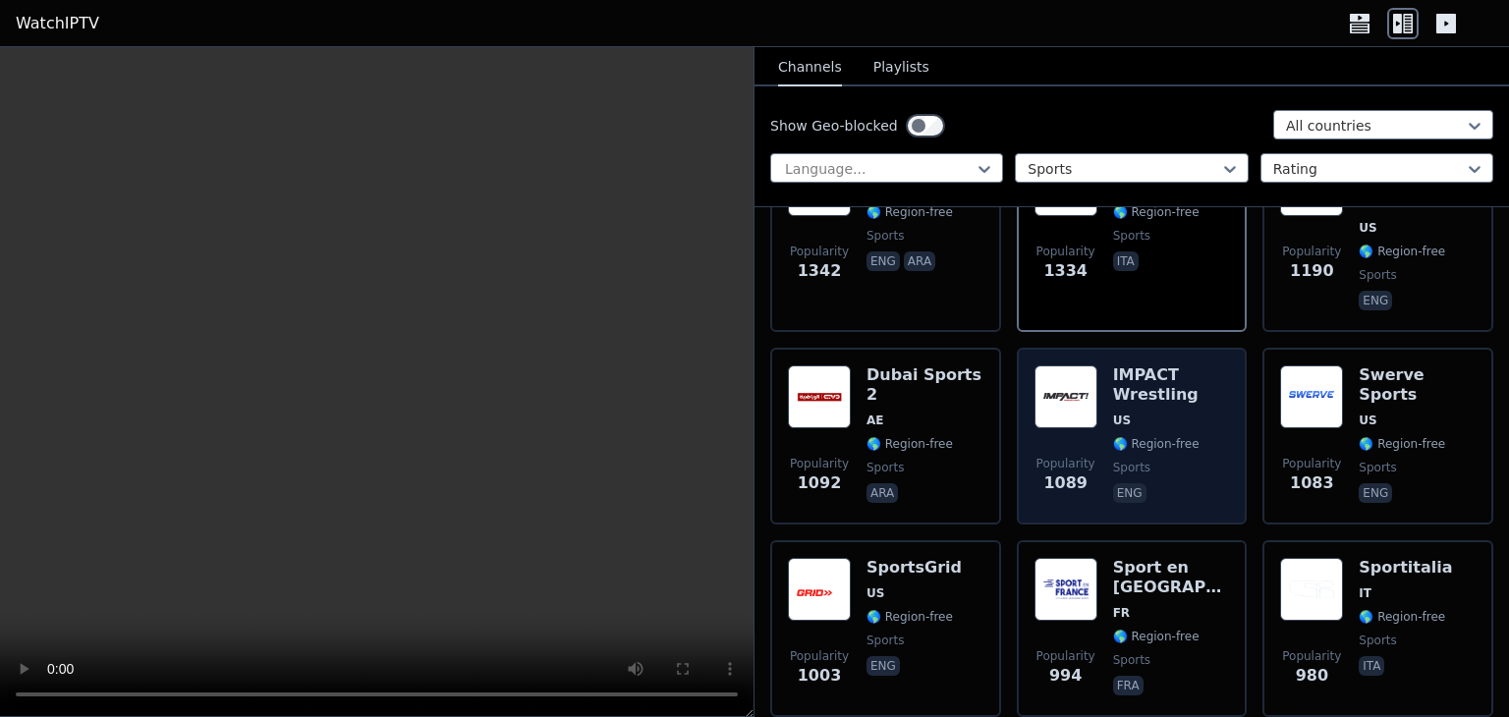
scroll to position [884, 0]
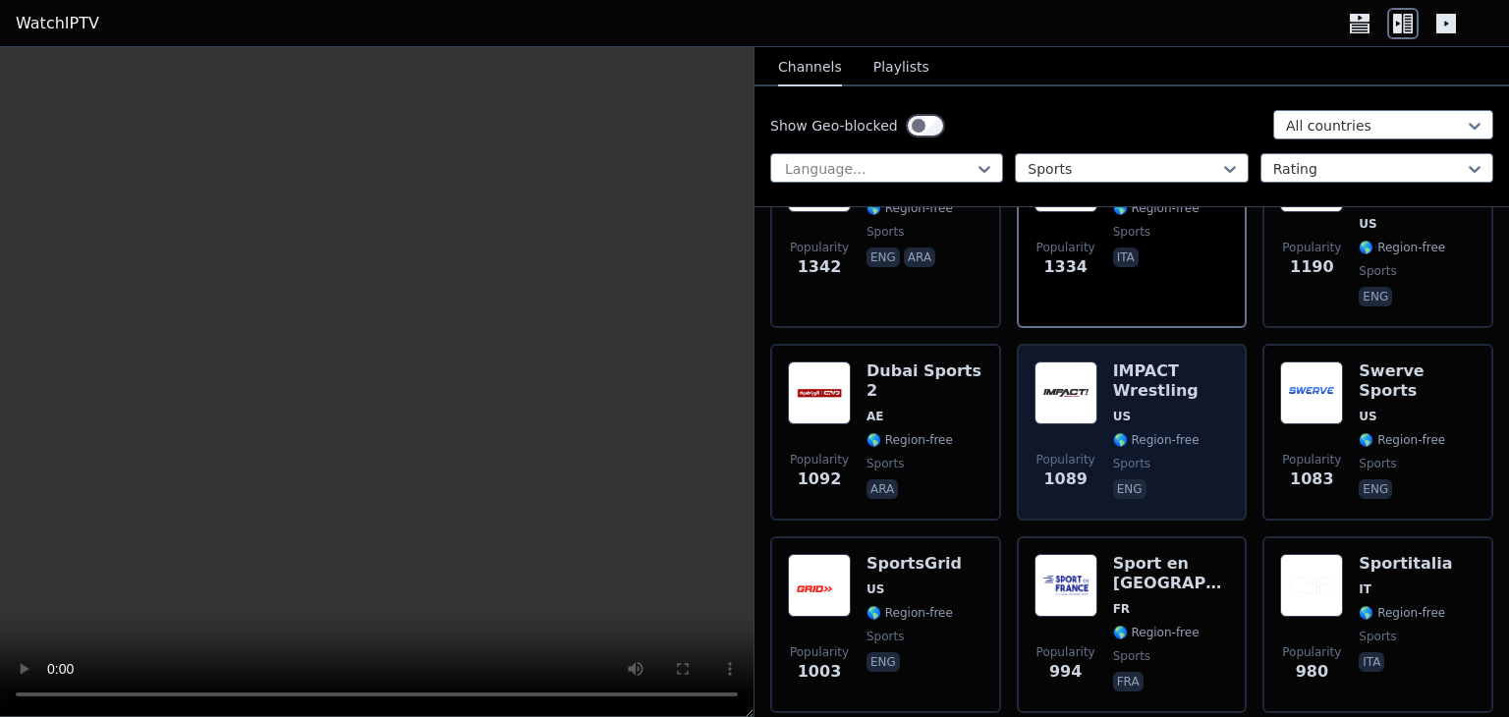
click at [1049, 368] on img at bounding box center [1066, 393] width 63 height 63
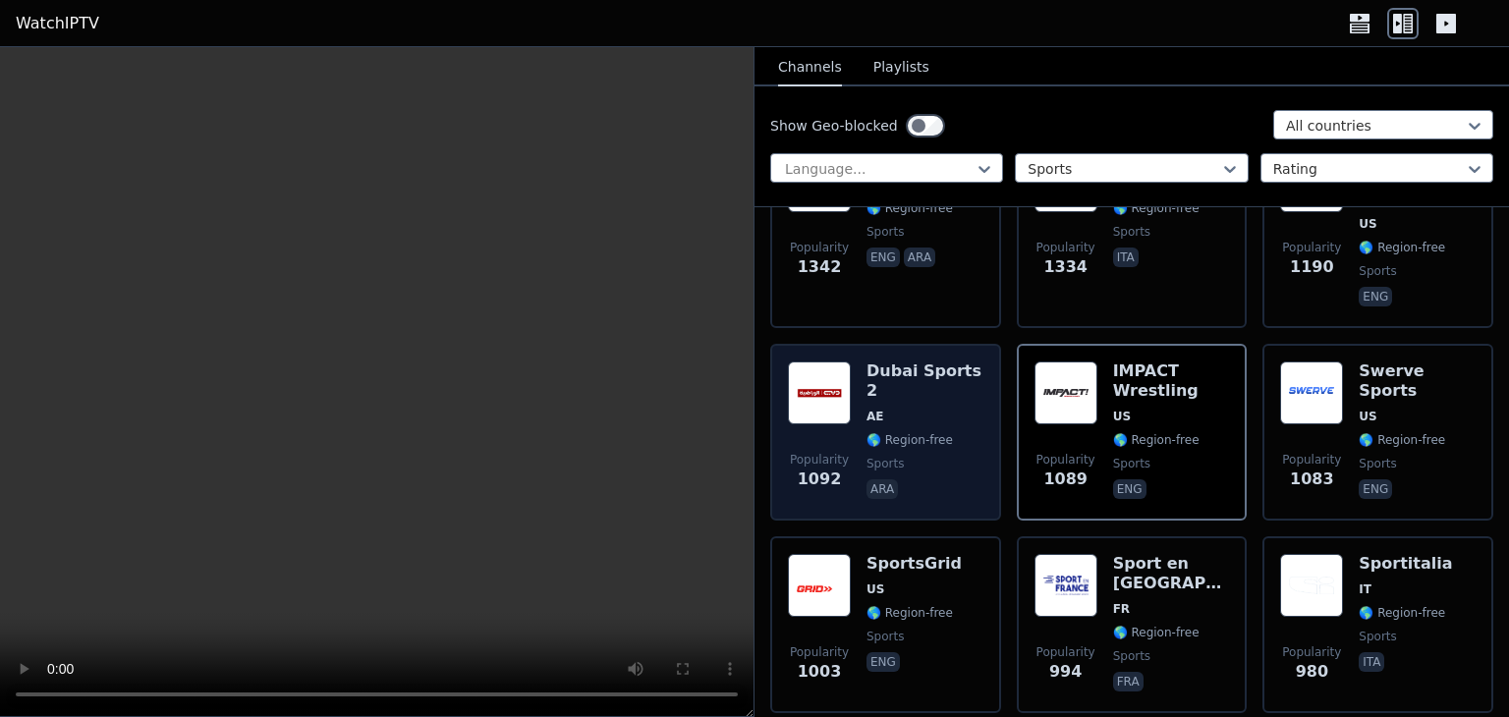
click at [817, 362] on img at bounding box center [819, 393] width 63 height 63
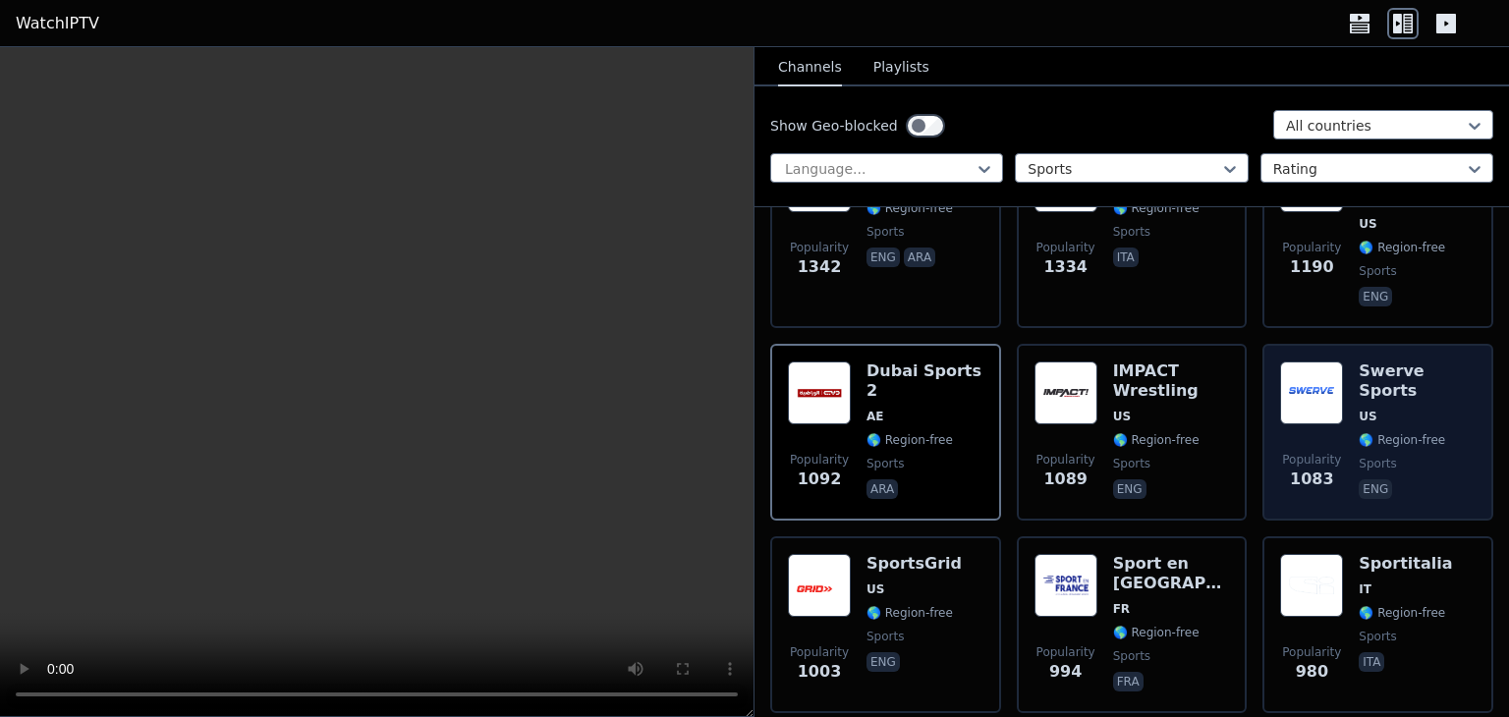
click at [1314, 375] on img at bounding box center [1311, 393] width 63 height 63
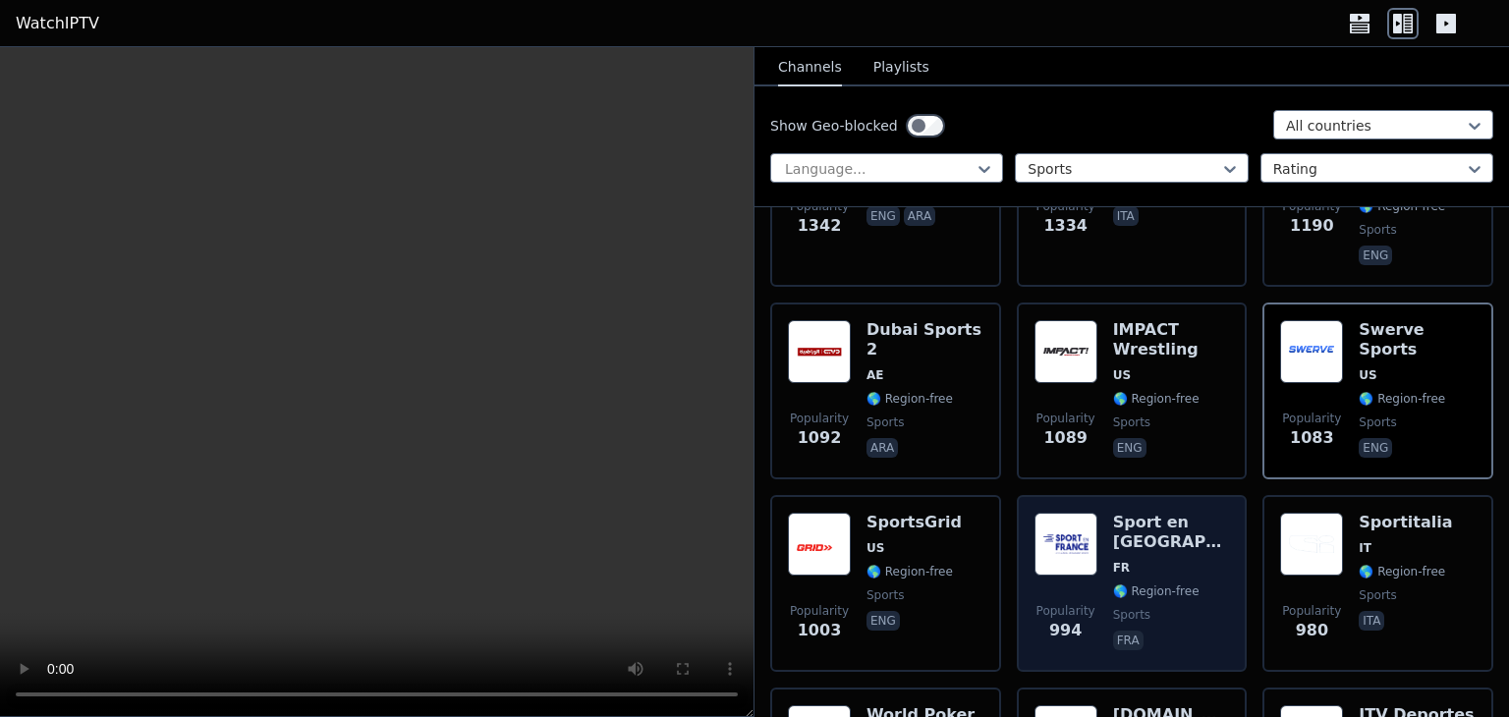
scroll to position [983, 0]
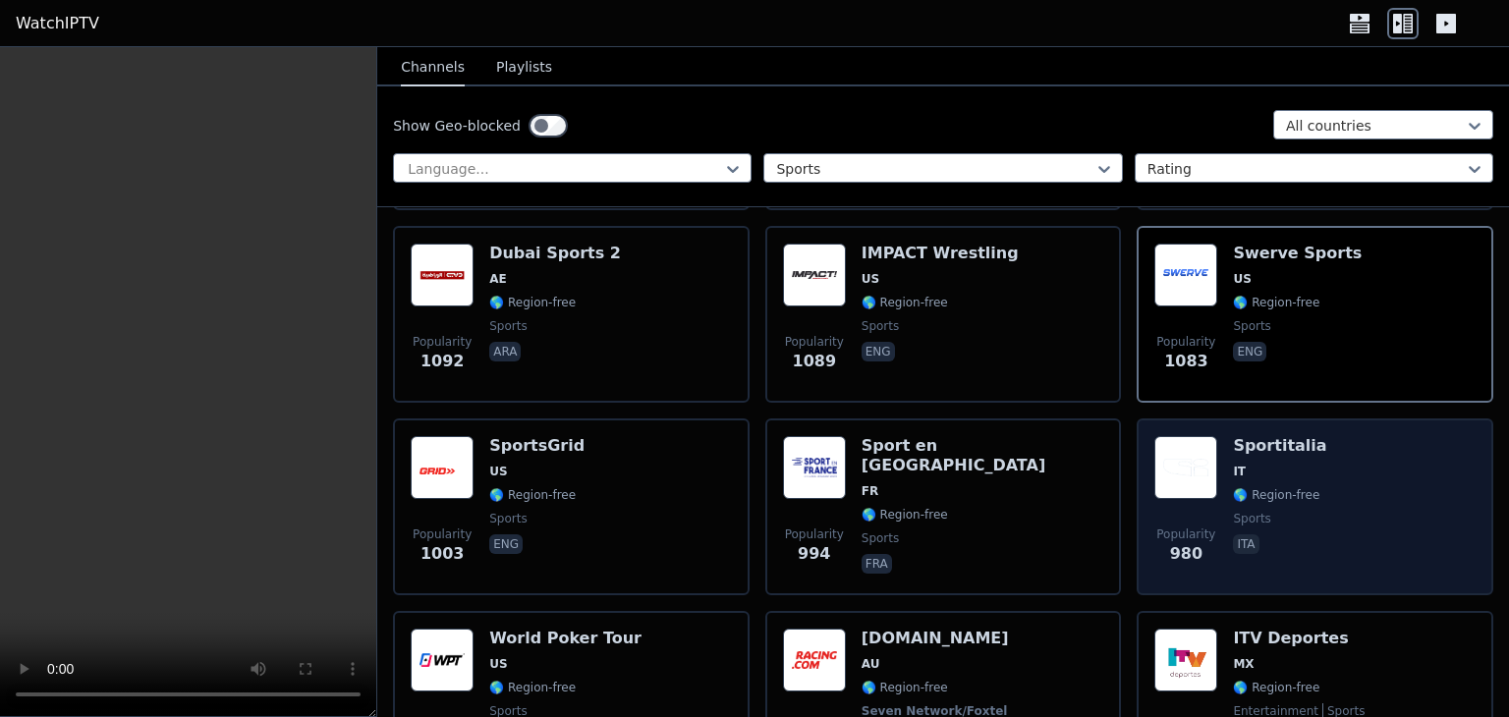
click at [1155, 436] on img at bounding box center [1186, 467] width 63 height 63
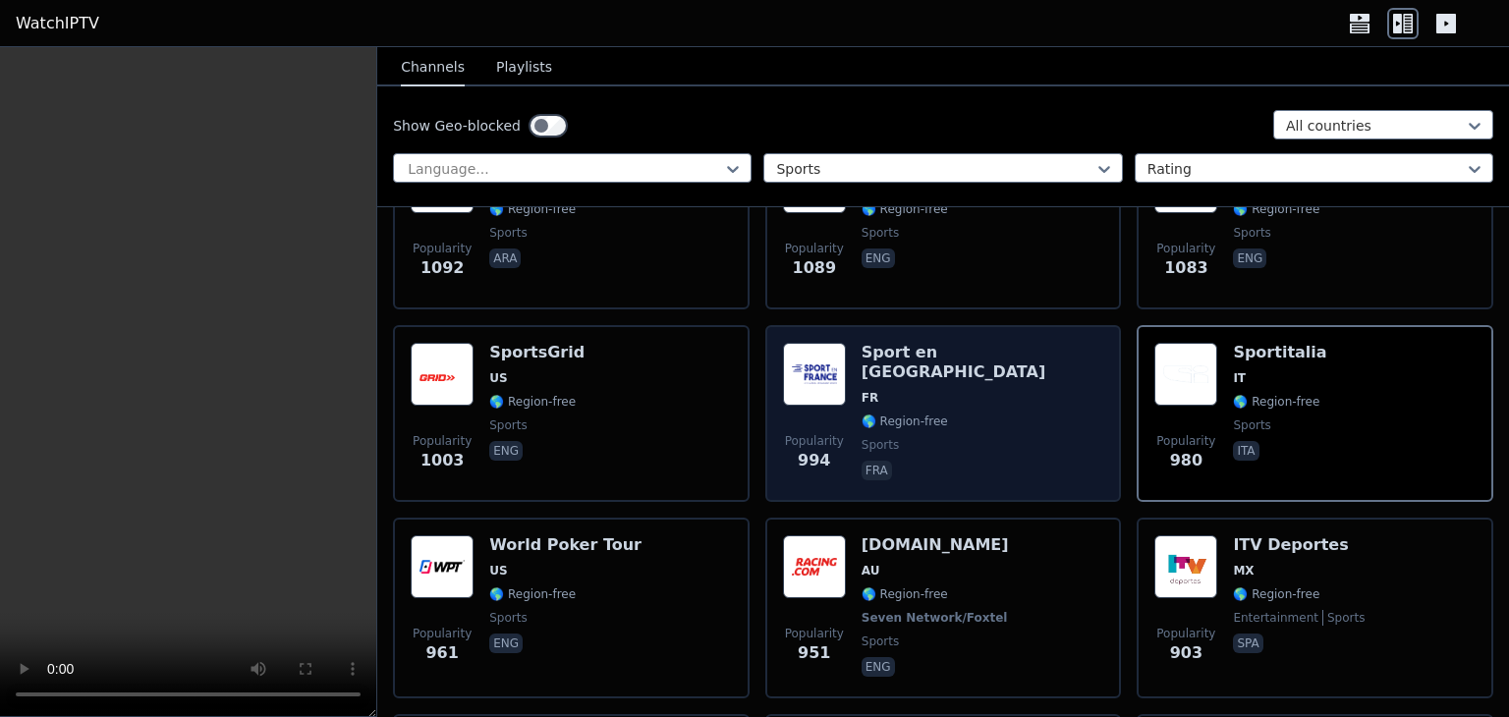
scroll to position [1081, 0]
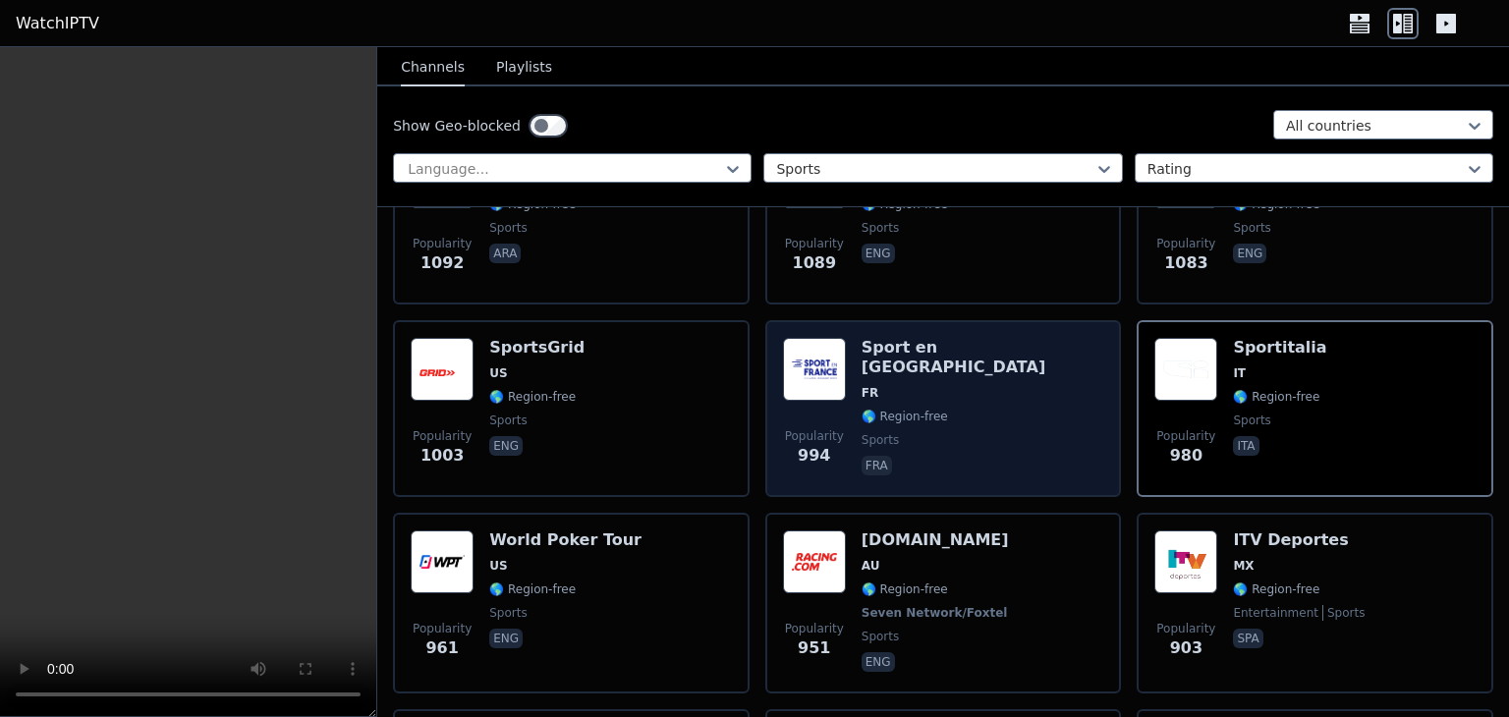
click at [844, 359] on div "Popularity 994 Sport en [GEOGRAPHIC_DATA] FR 🌎 Region-free sports fra" at bounding box center [943, 409] width 321 height 142
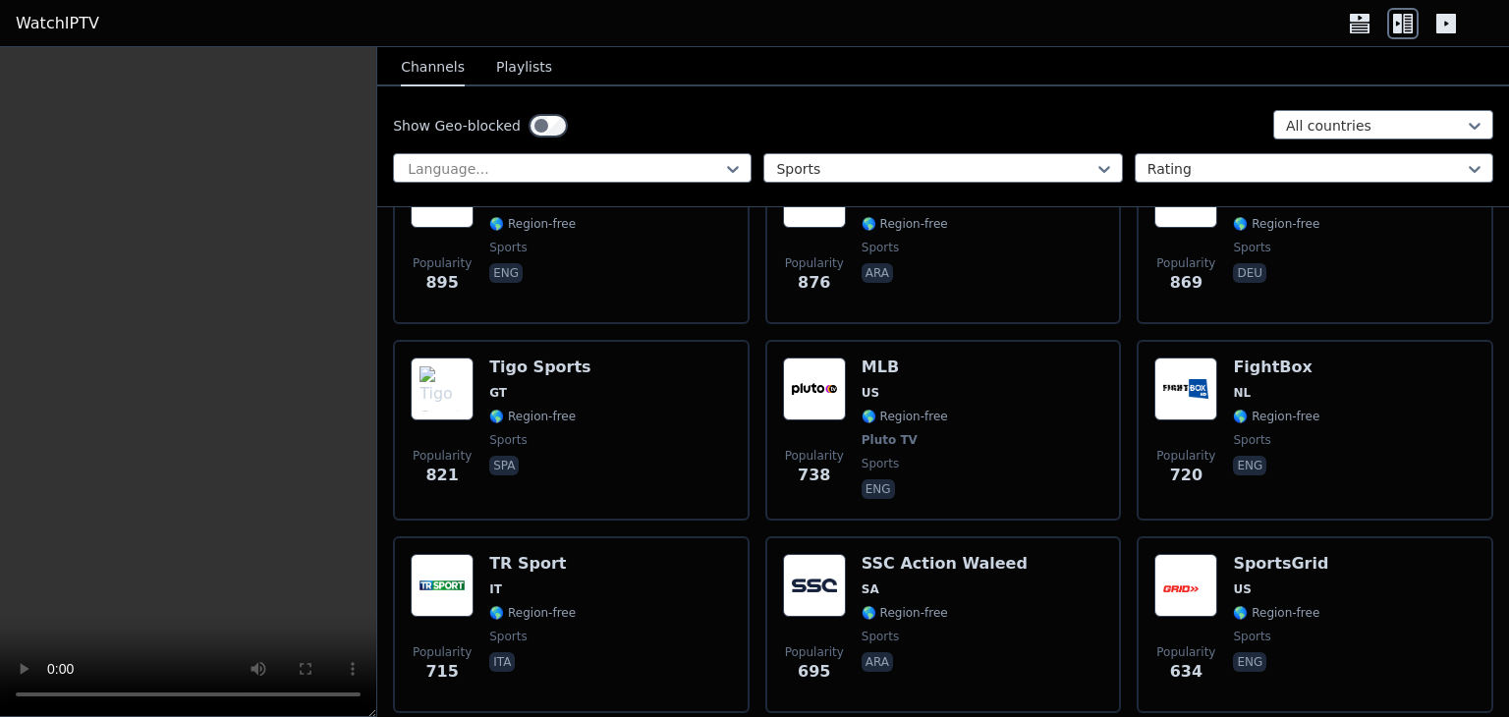
scroll to position [1671, 0]
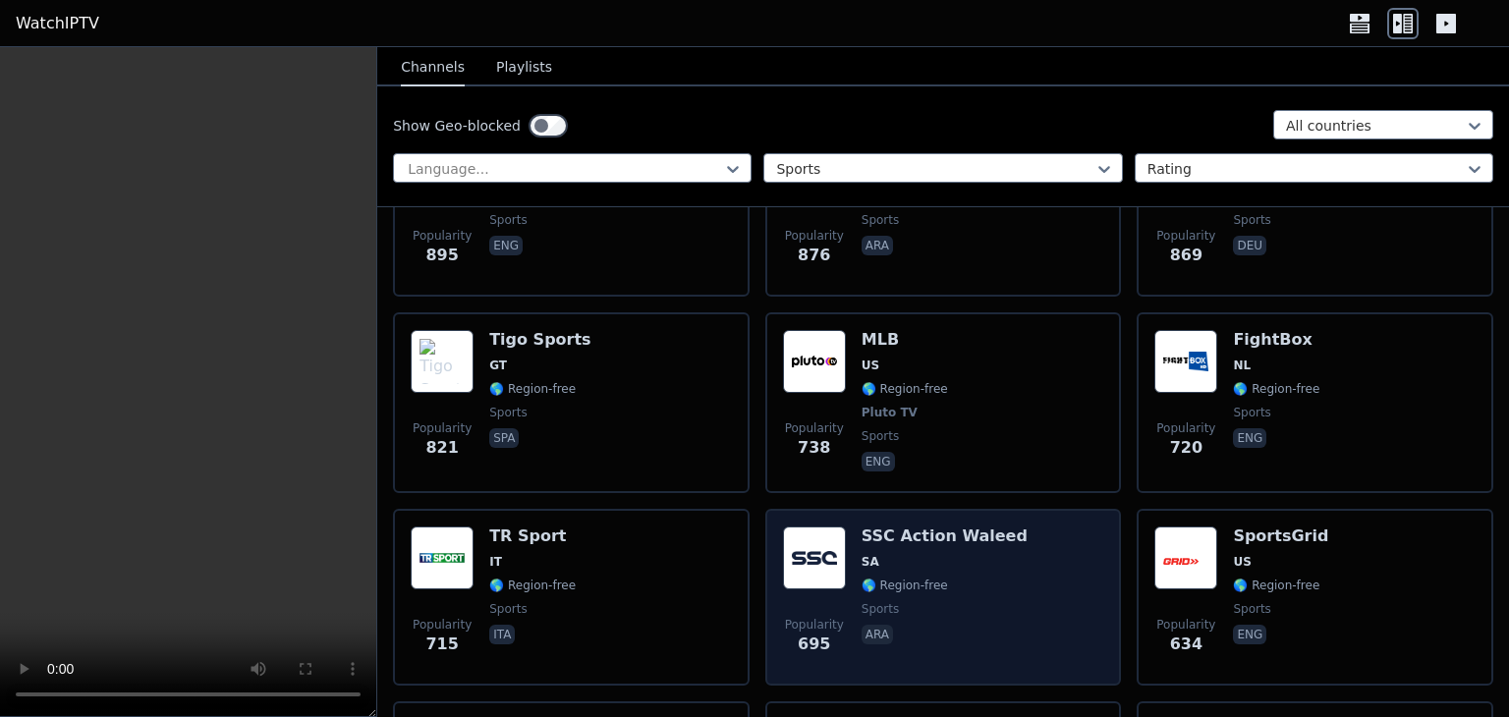
click at [792, 532] on img at bounding box center [814, 558] width 63 height 63
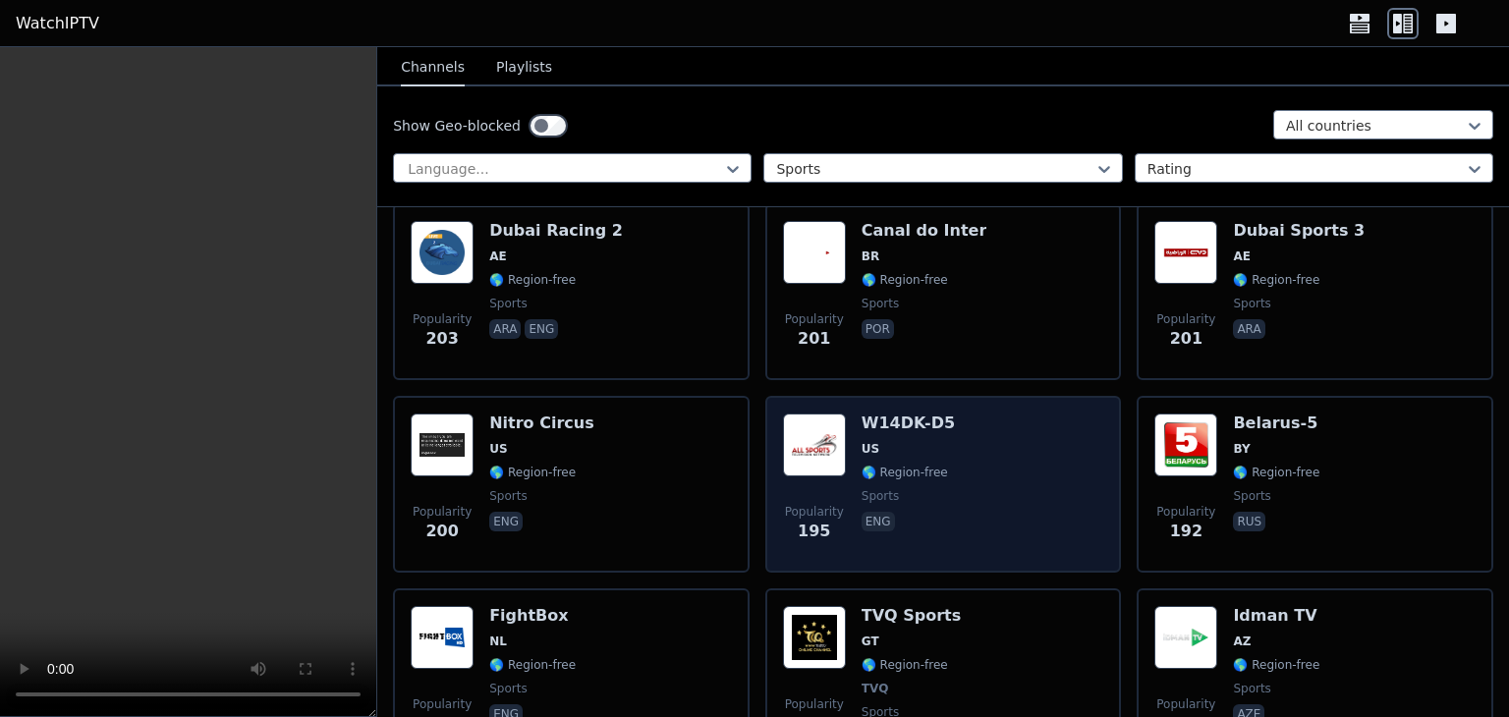
scroll to position [3832, 0]
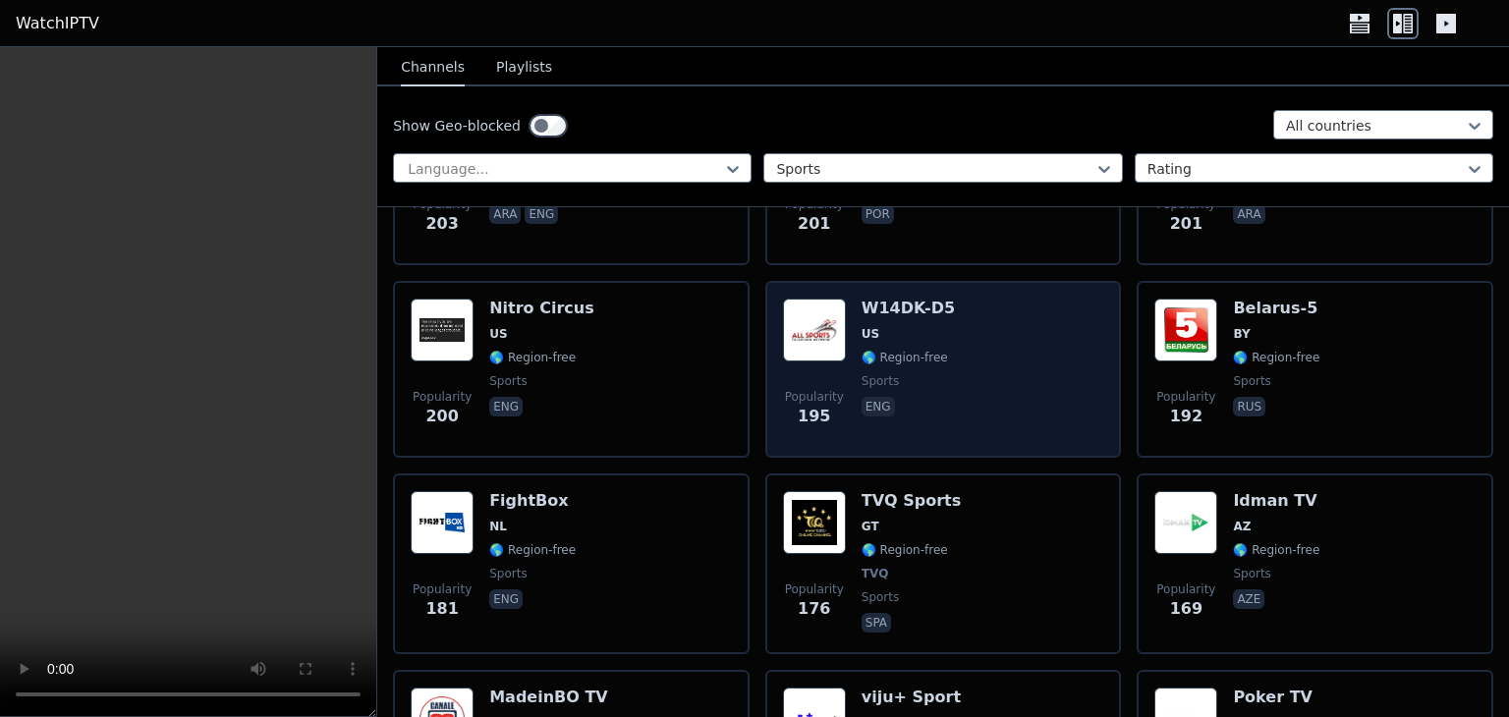
click at [784, 334] on div "Popularity 195" at bounding box center [814, 370] width 63 height 142
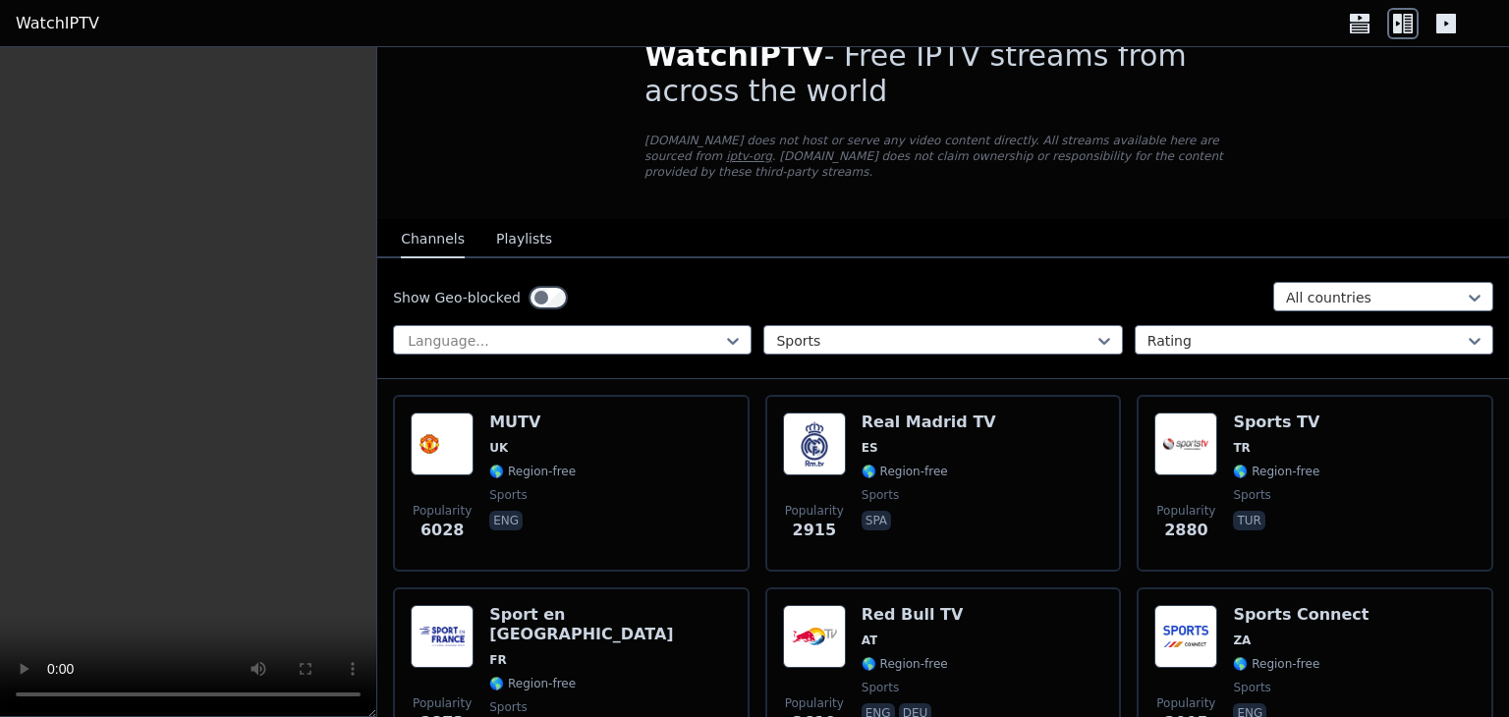
scroll to position [0, 0]
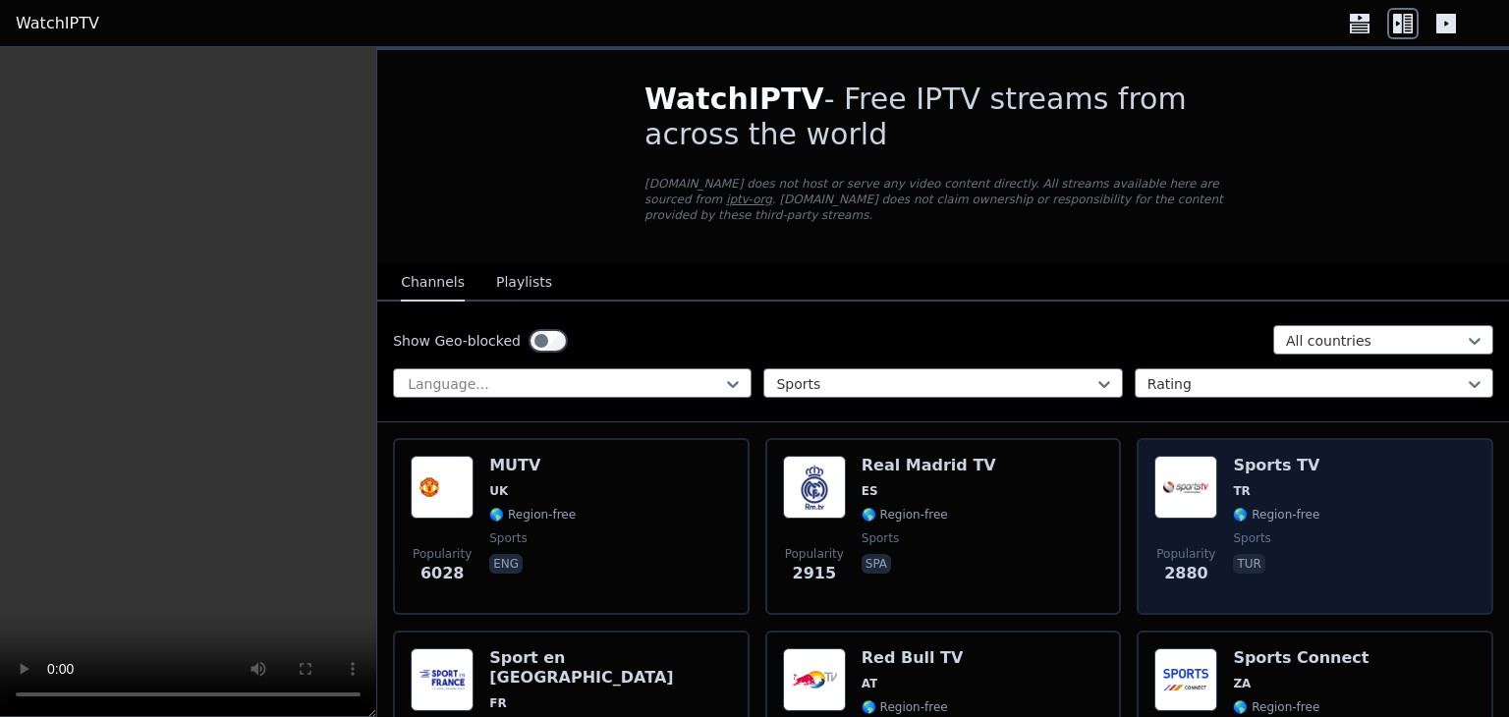
click at [1195, 469] on img at bounding box center [1186, 487] width 63 height 63
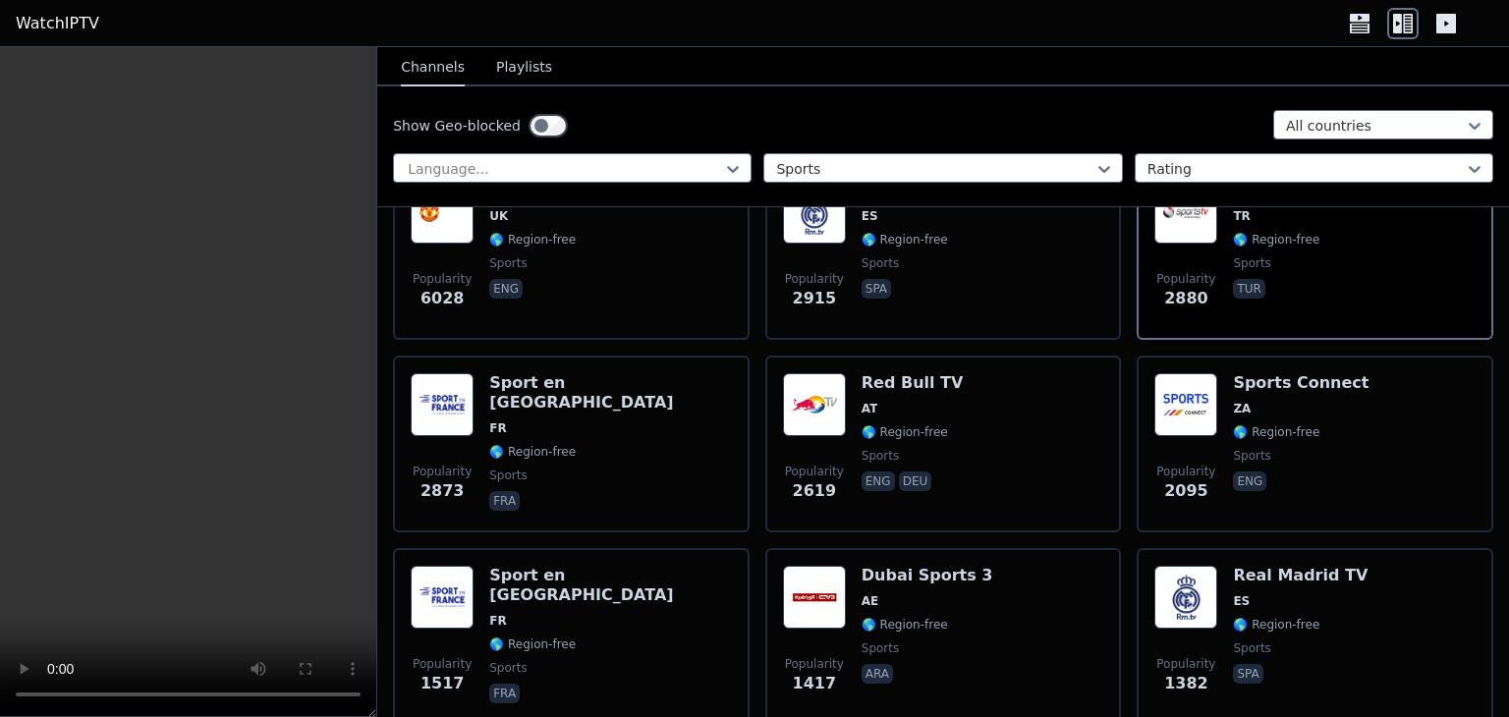
scroll to position [295, 0]
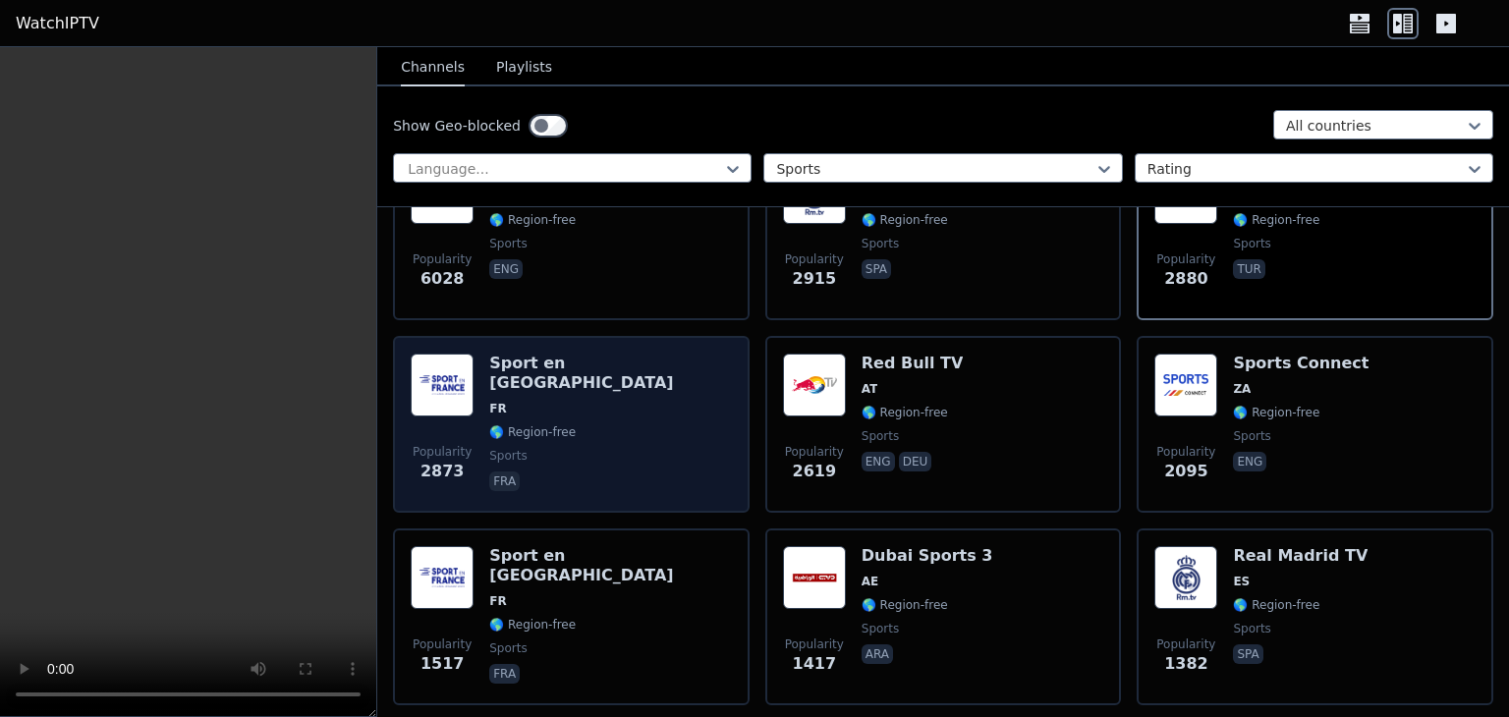
click at [413, 378] on img at bounding box center [442, 385] width 63 height 63
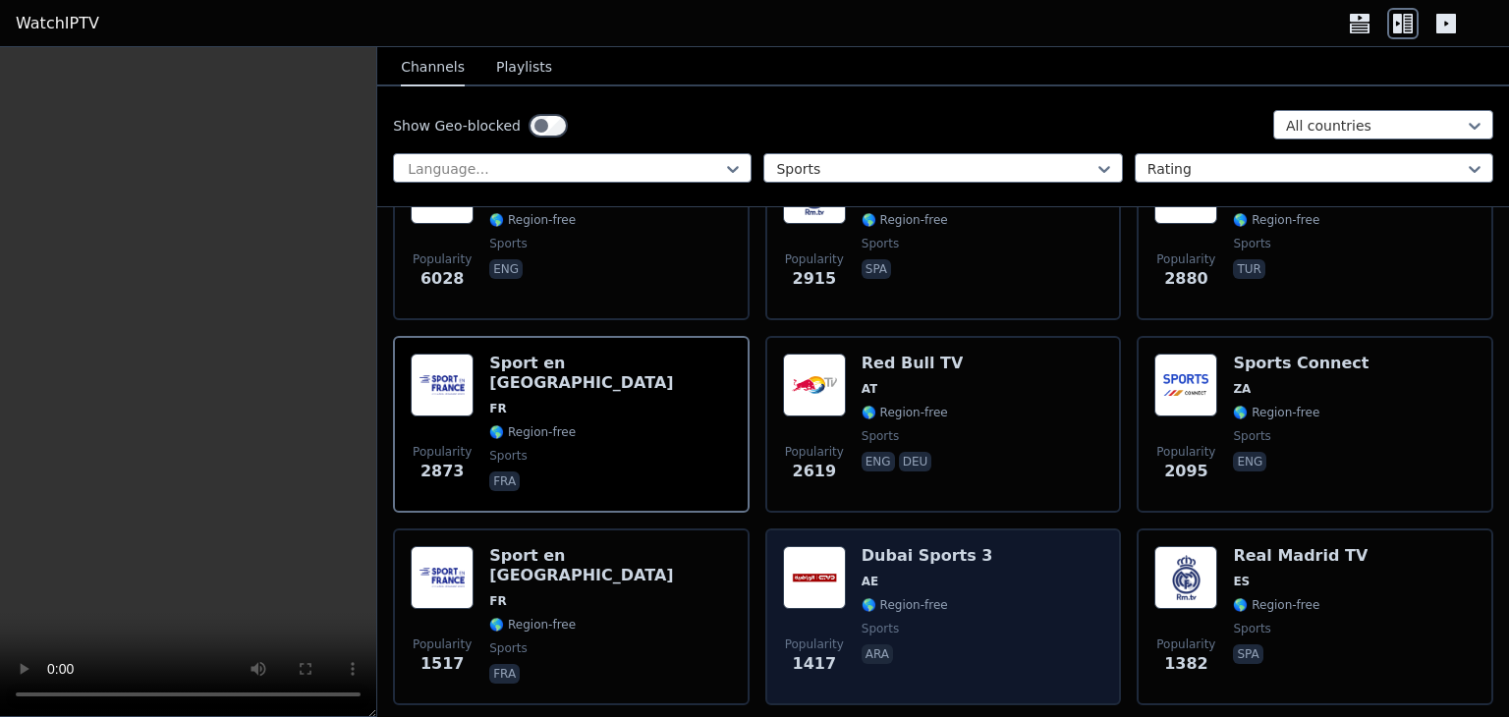
scroll to position [197, 0]
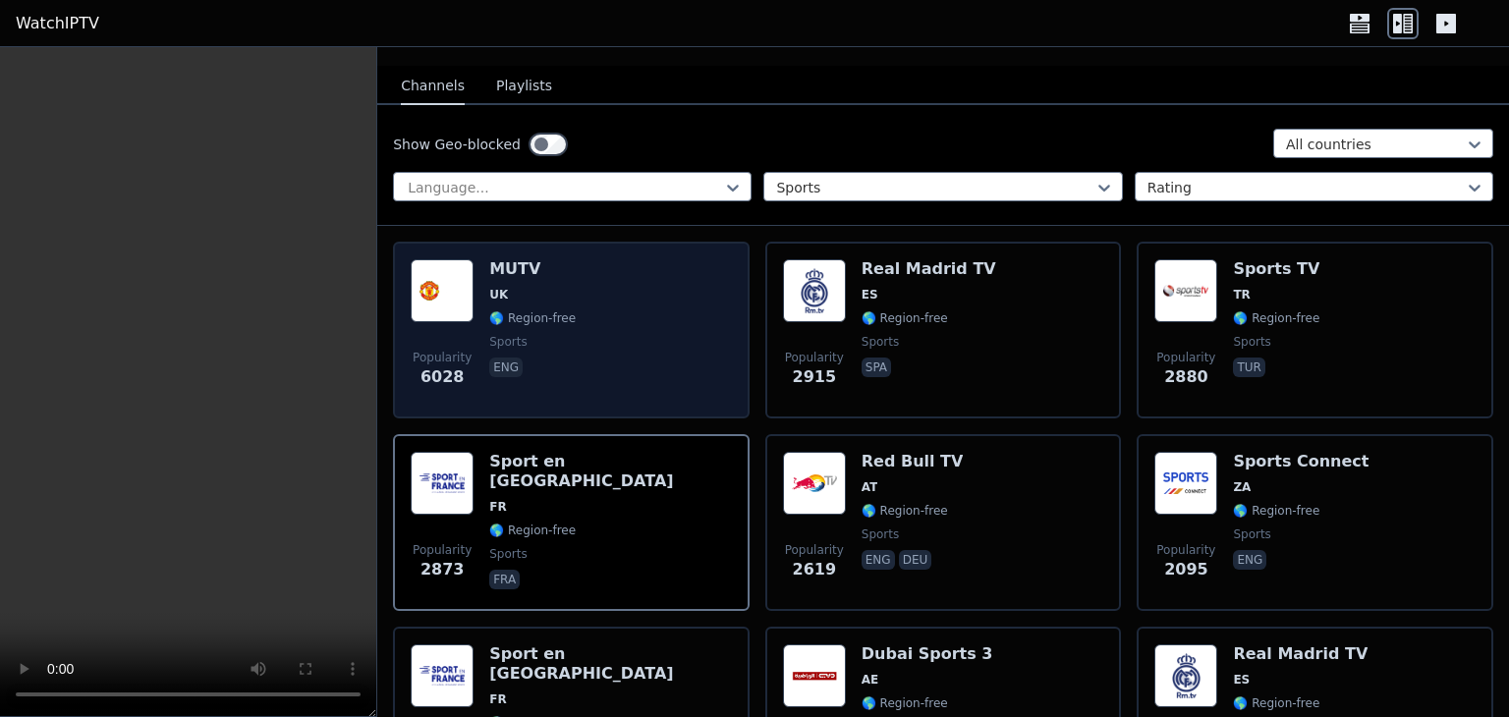
click at [657, 302] on div "Popularity 6028 MUTV UK 🌎 Region-free sports eng" at bounding box center [571, 330] width 321 height 142
